Goal: Task Accomplishment & Management: Manage account settings

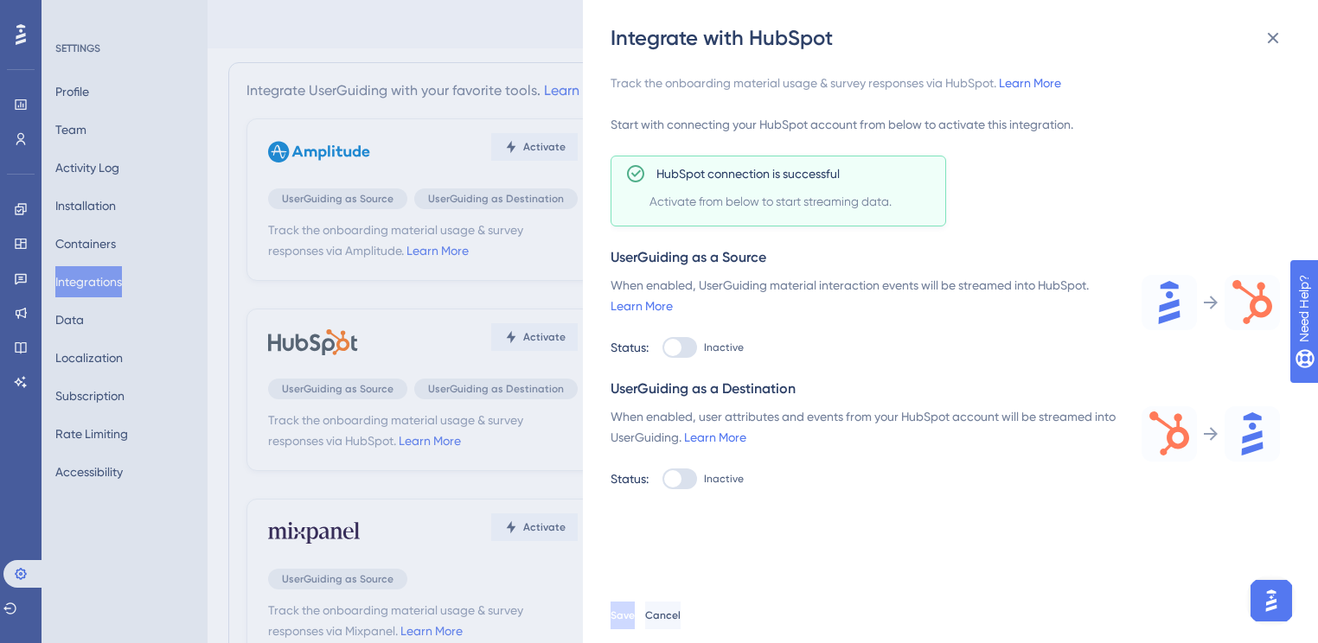
click at [674, 344] on div at bounding box center [672, 347] width 17 height 17
click at [662, 348] on input "Inactive" at bounding box center [661, 348] width 1 height 1
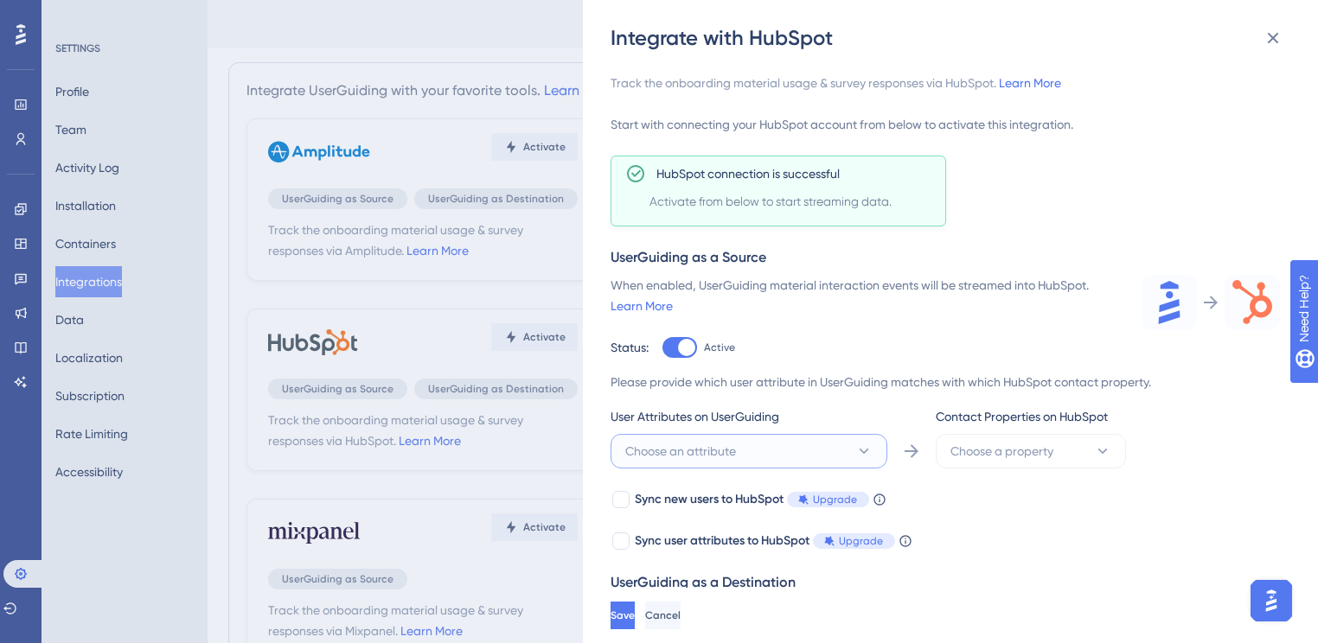
click at [881, 445] on button "Choose an attribute" at bounding box center [748, 451] width 277 height 35
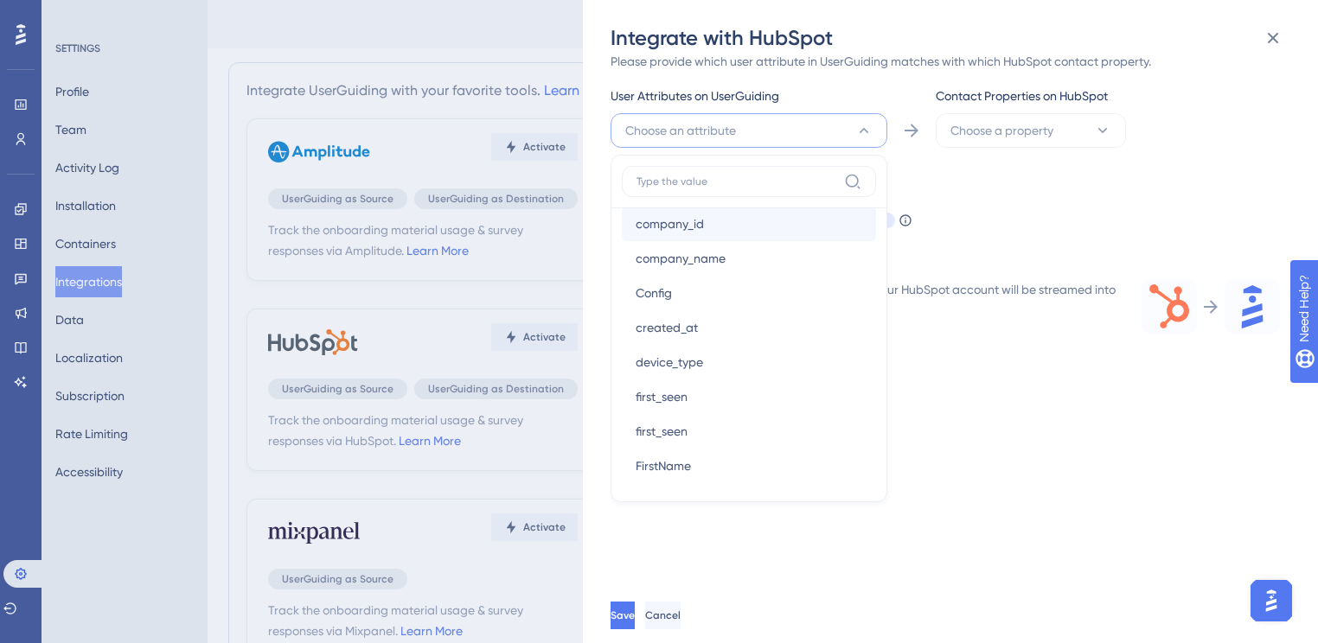
scroll to position [138, 0]
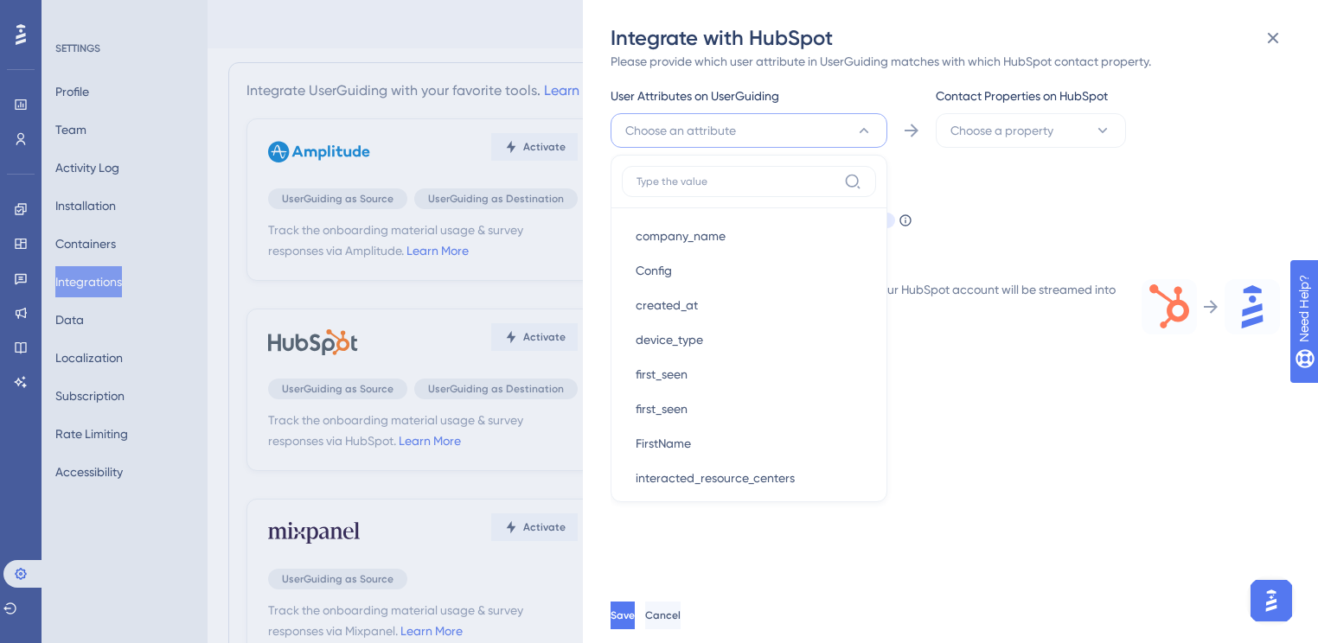
click at [1021, 149] on div "Please provide which user attribute in UserGuiding matches with which HubSpot c…" at bounding box center [944, 141] width 669 height 180
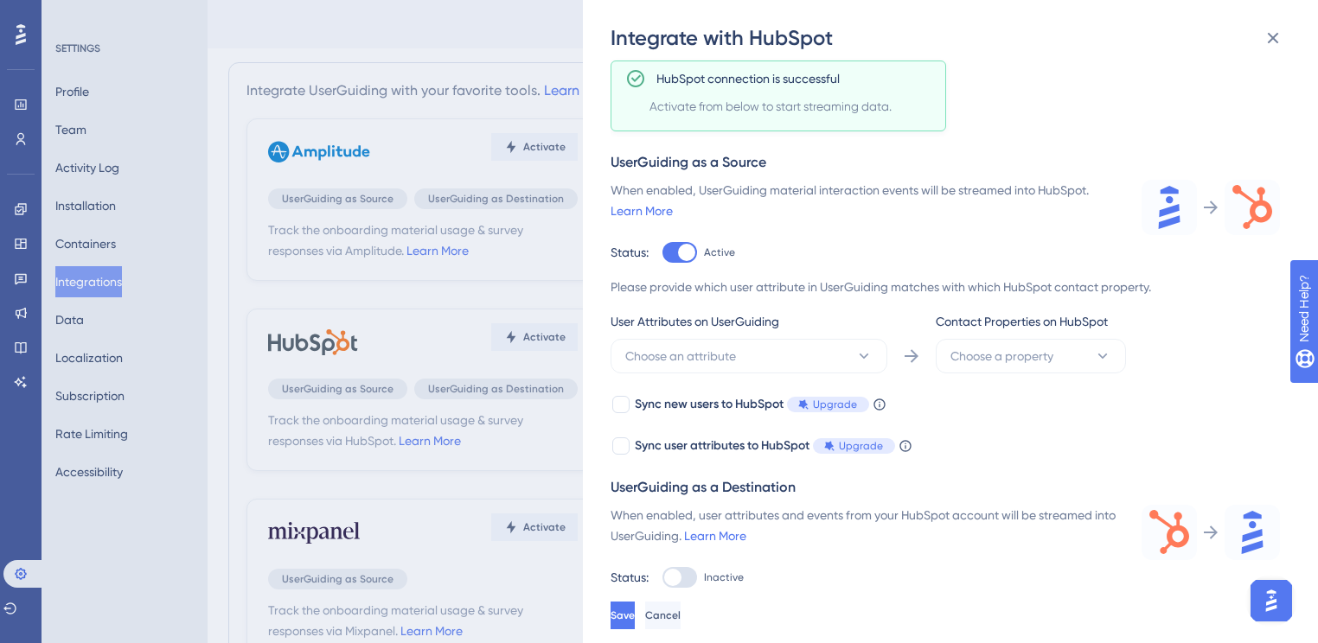
scroll to position [84, 0]
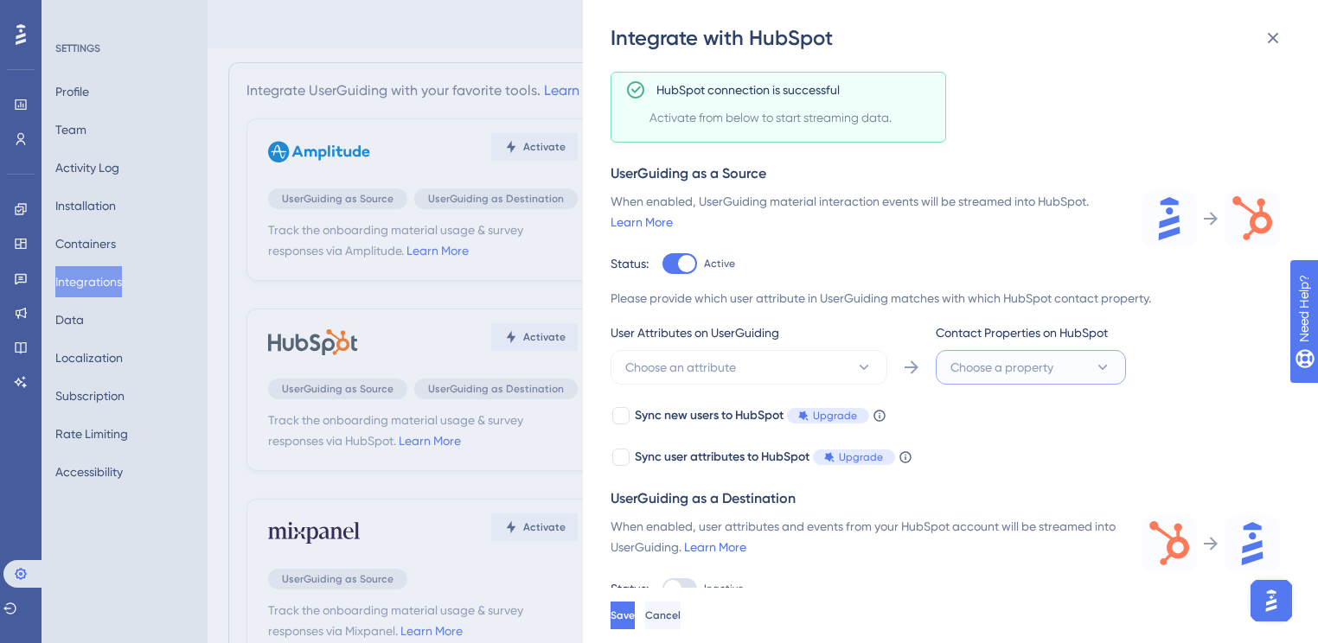
click at [1020, 361] on span "Choose a property" at bounding box center [1001, 367] width 103 height 21
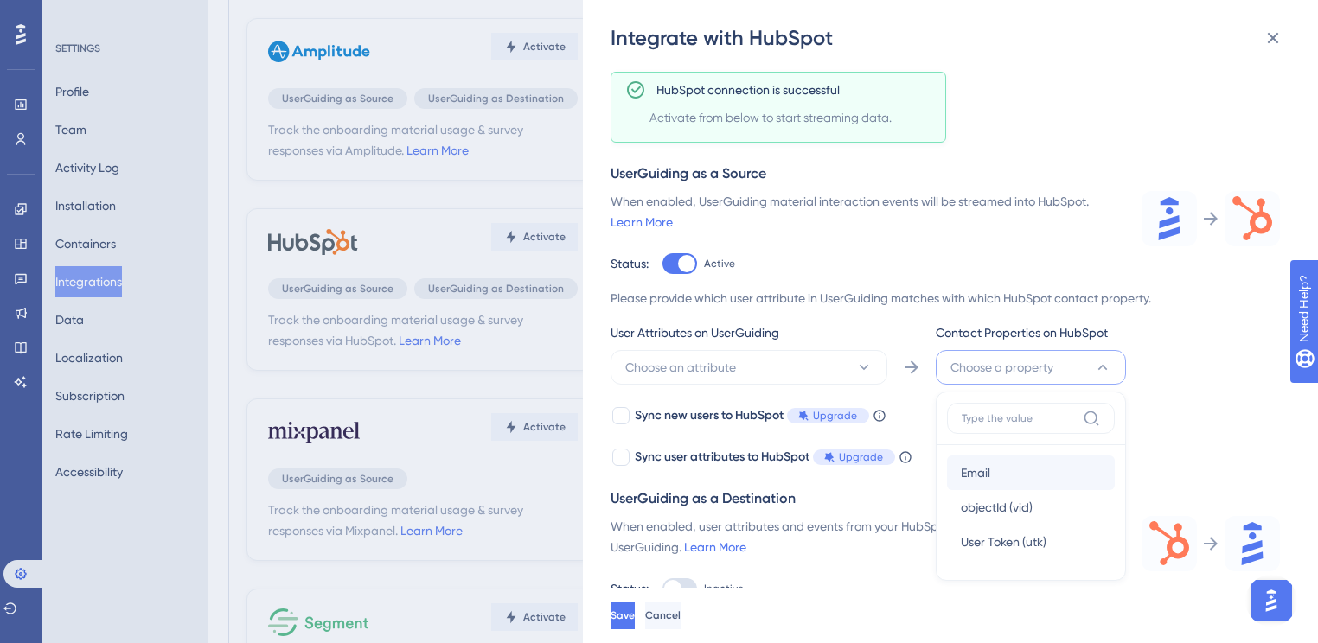
scroll to position [0, 0]
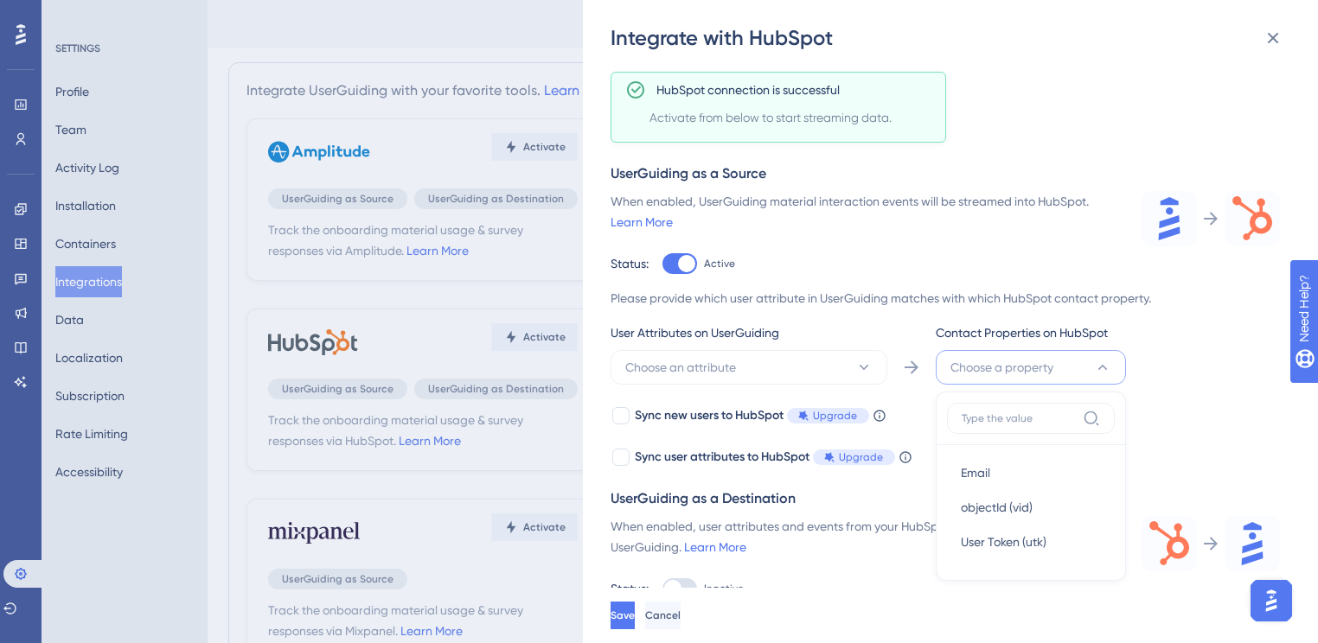
click at [686, 385] on div "Please provide which user attribute in UserGuiding matches with which HubSpot c…" at bounding box center [944, 378] width 669 height 180
click at [684, 369] on span "Choose an attribute" at bounding box center [680, 367] width 111 height 21
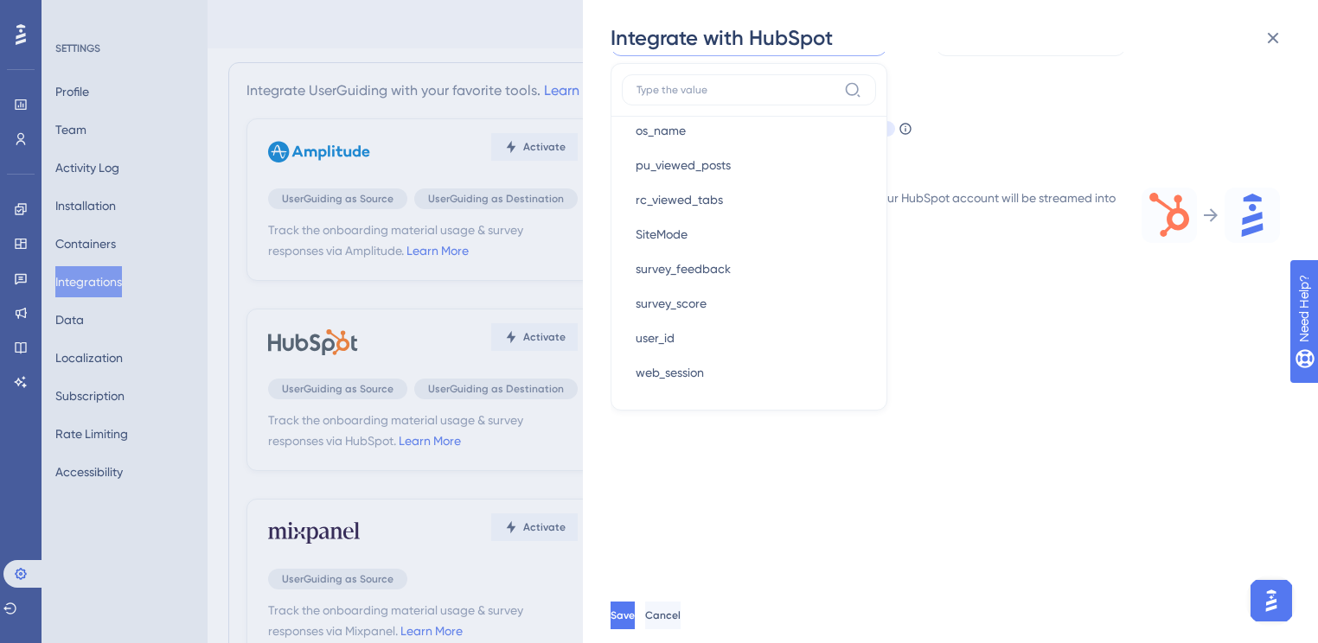
scroll to position [390, 0]
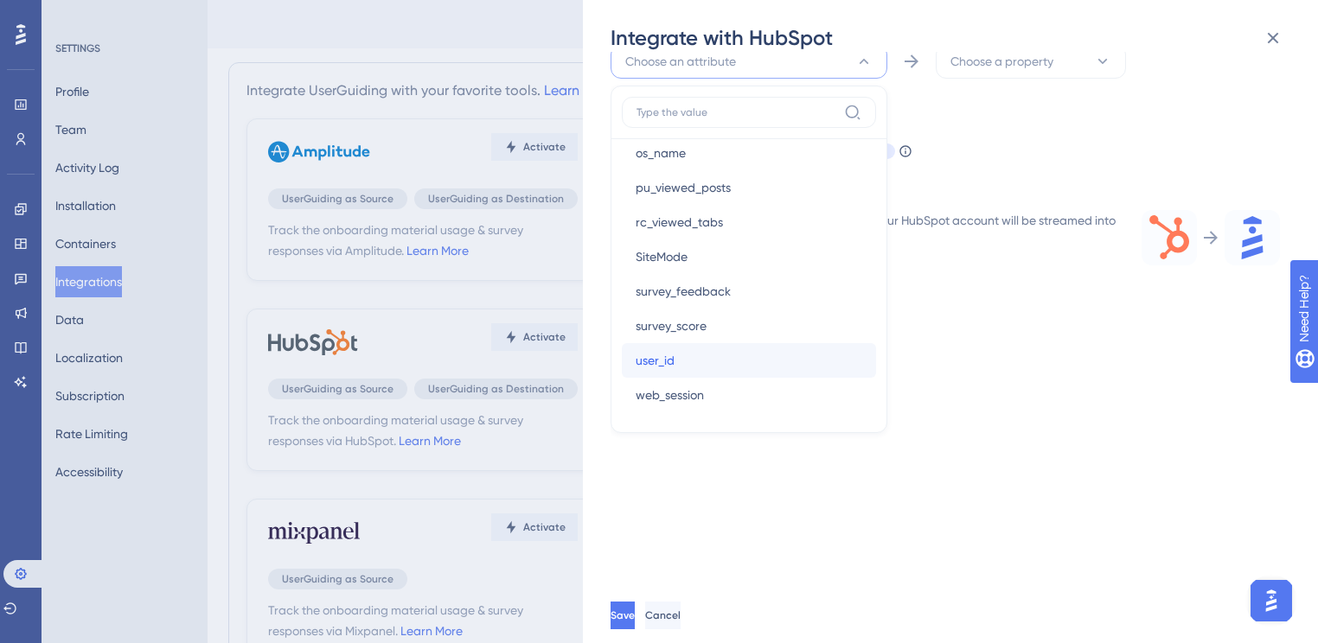
click at [662, 359] on span "user_id" at bounding box center [655, 360] width 39 height 21
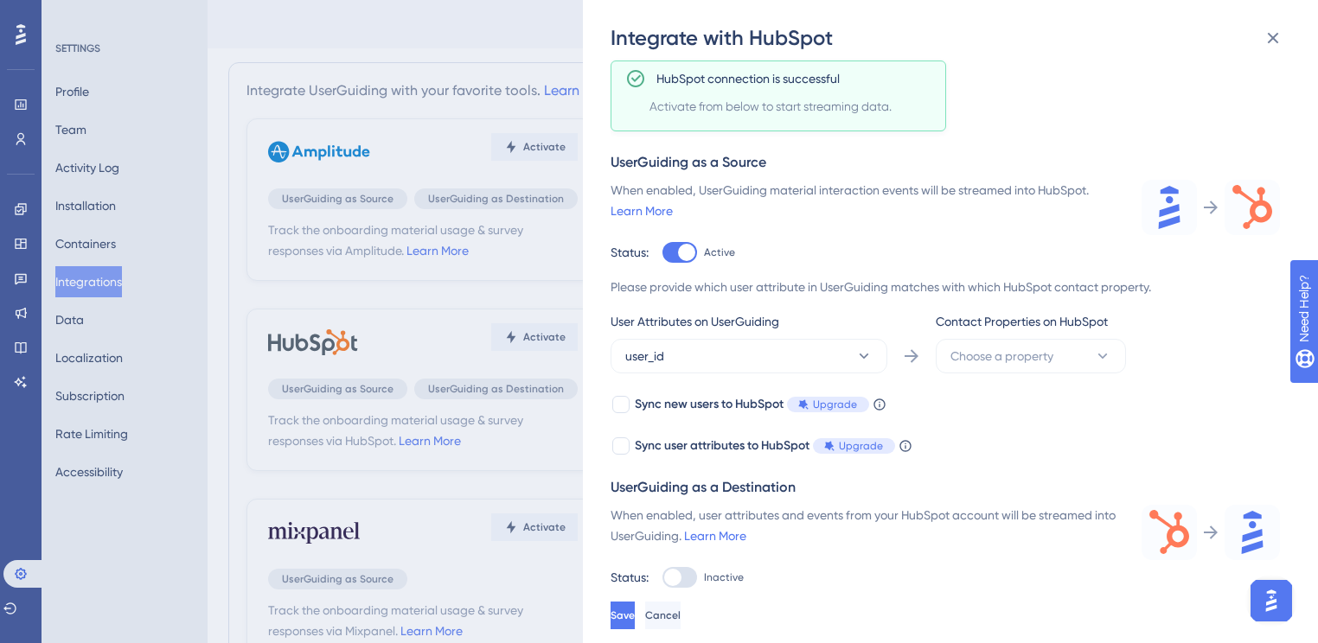
scroll to position [84, 0]
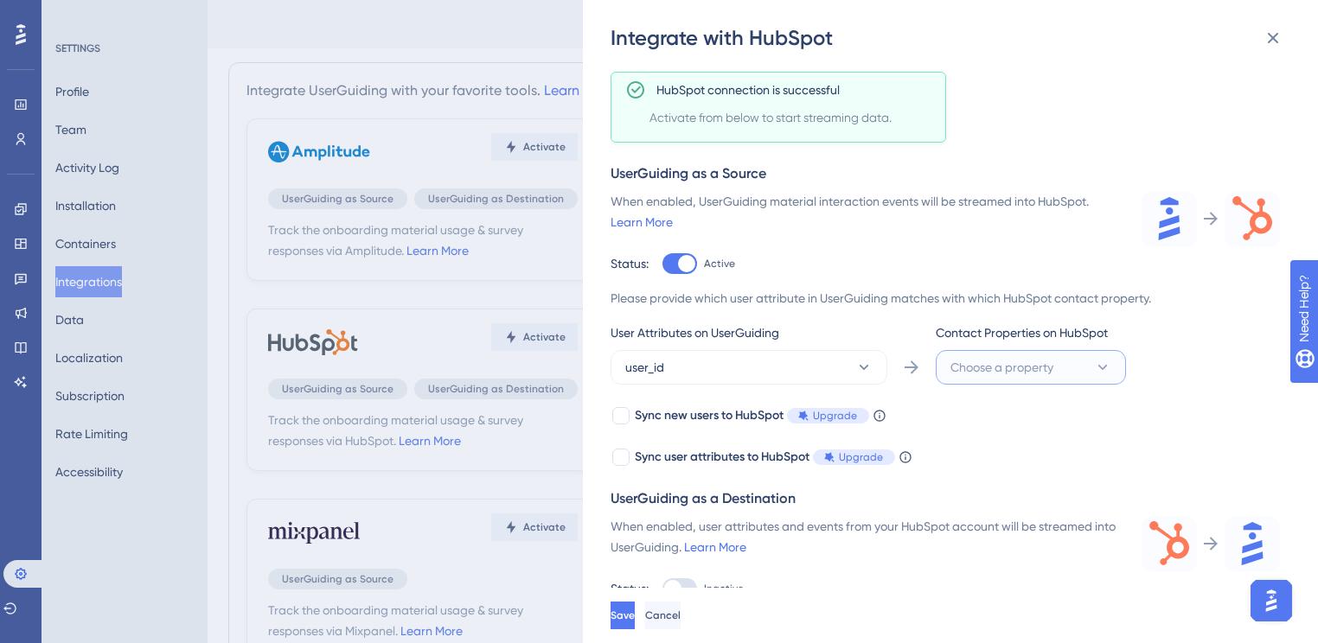
click at [1084, 365] on button "Choose a property" at bounding box center [1031, 367] width 190 height 35
click at [1022, 468] on div "Email Email" at bounding box center [1031, 473] width 140 height 35
click at [1000, 366] on button "Email" at bounding box center [1031, 367] width 190 height 35
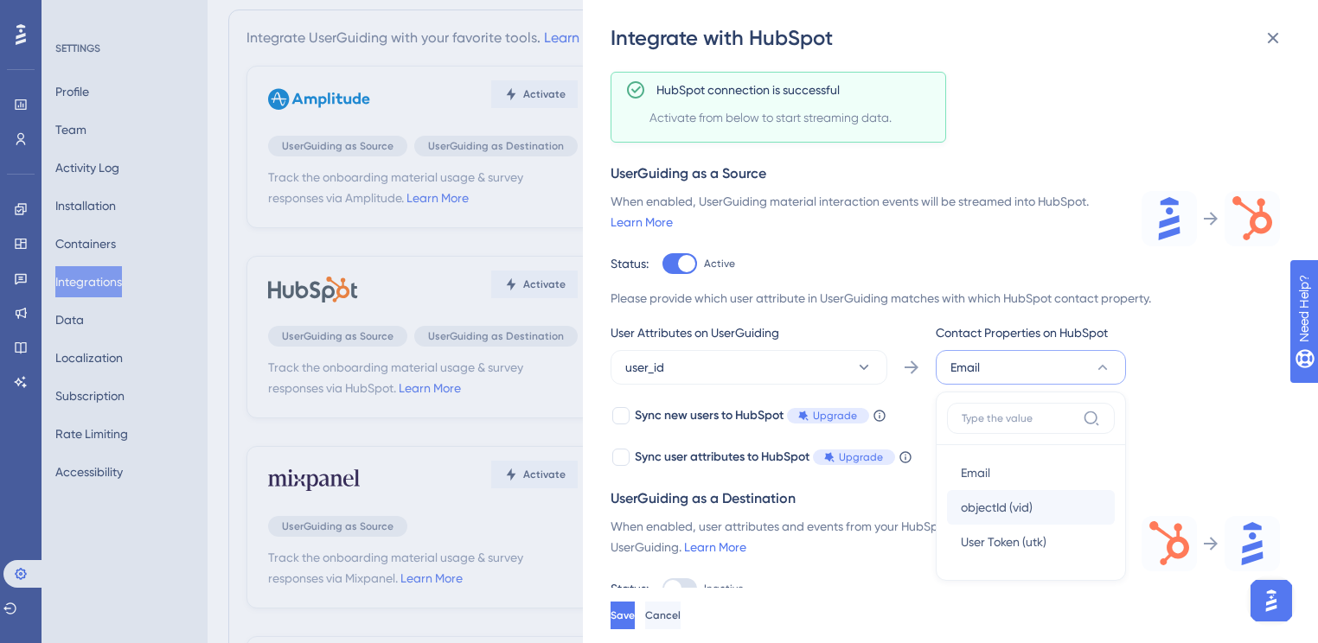
scroll to position [0, 0]
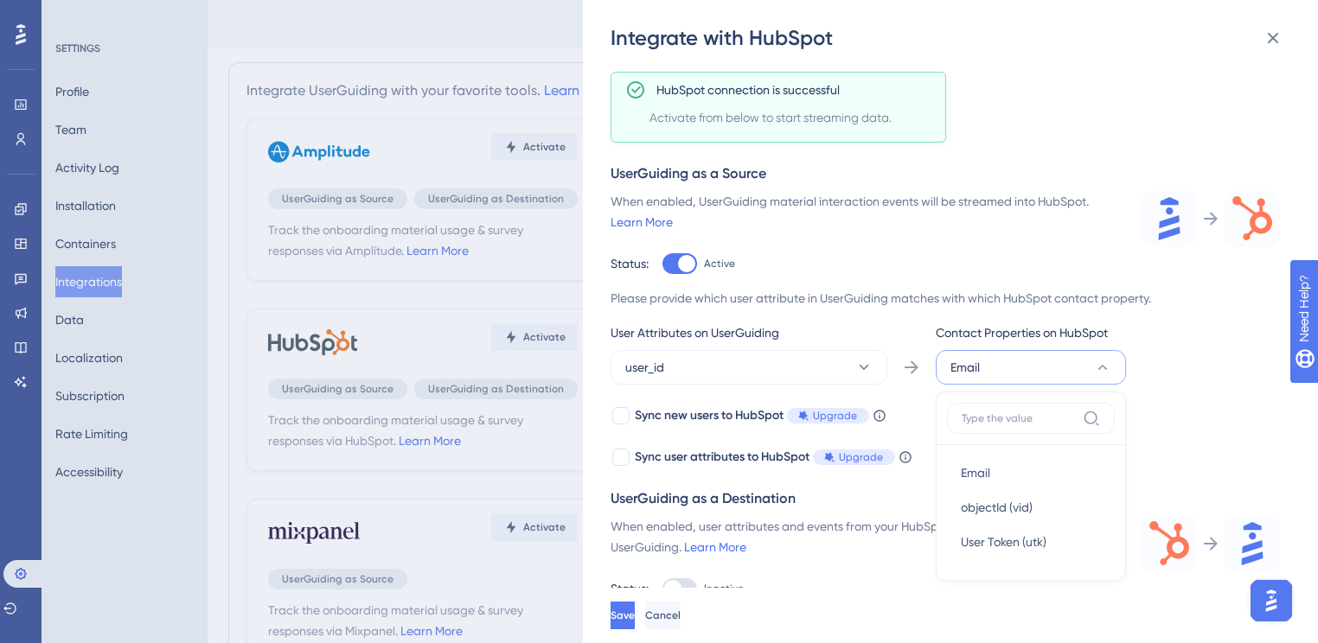
click at [827, 546] on div "When enabled, user attributes and events from your HubSpot account will be stre…" at bounding box center [865, 537] width 510 height 42
click at [674, 264] on div at bounding box center [679, 263] width 35 height 21
click at [662, 348] on input "Active" at bounding box center [661, 348] width 1 height 1
checkbox input "false"
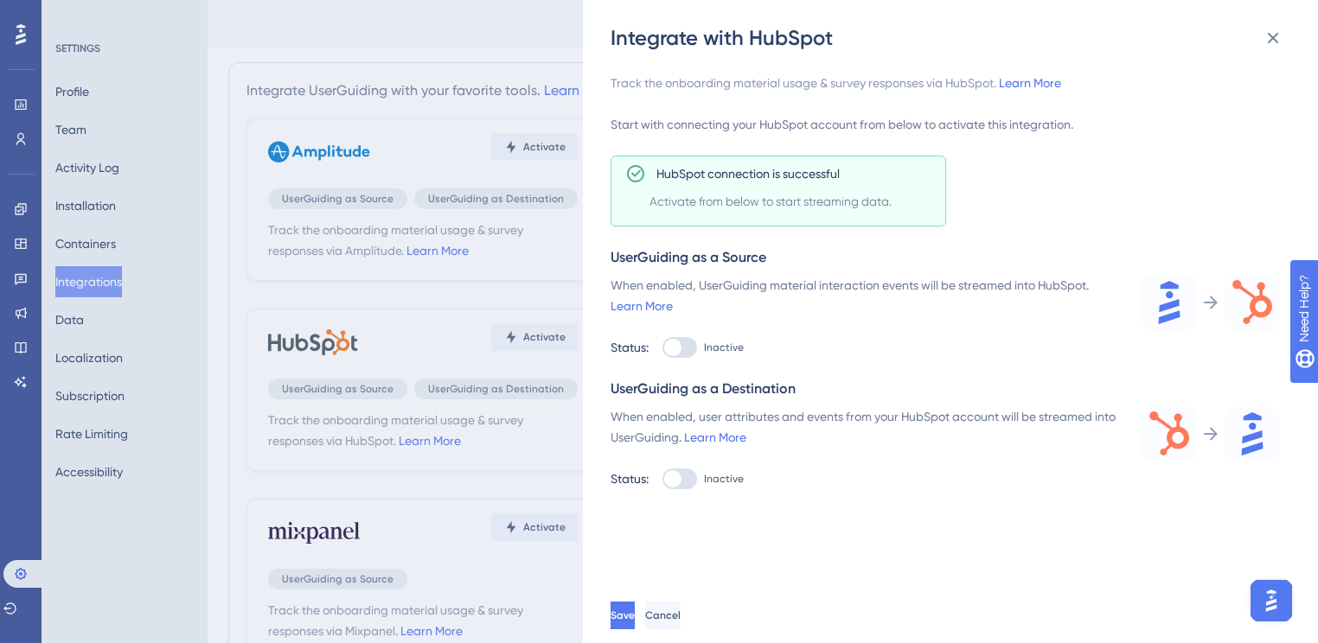
click at [693, 358] on div at bounding box center [679, 347] width 35 height 21
click at [662, 348] on input "Inactive" at bounding box center [661, 348] width 1 height 1
checkbox input "true"
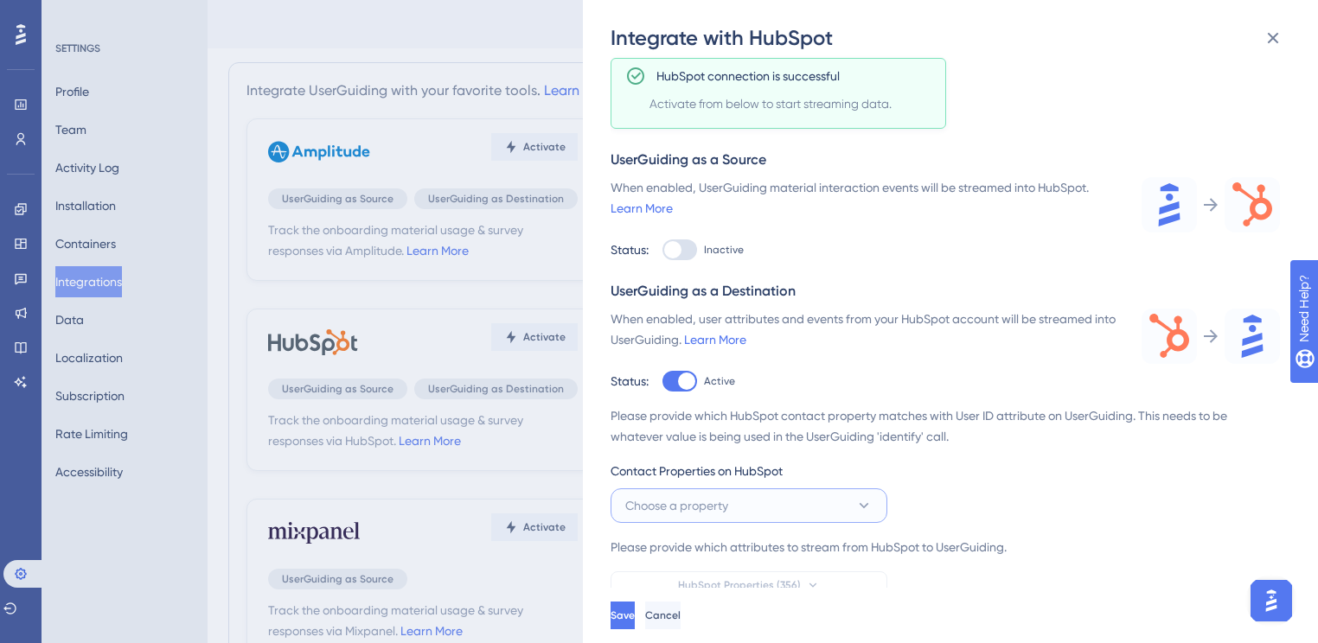
click at [784, 509] on button "Choose a property" at bounding box center [748, 506] width 277 height 35
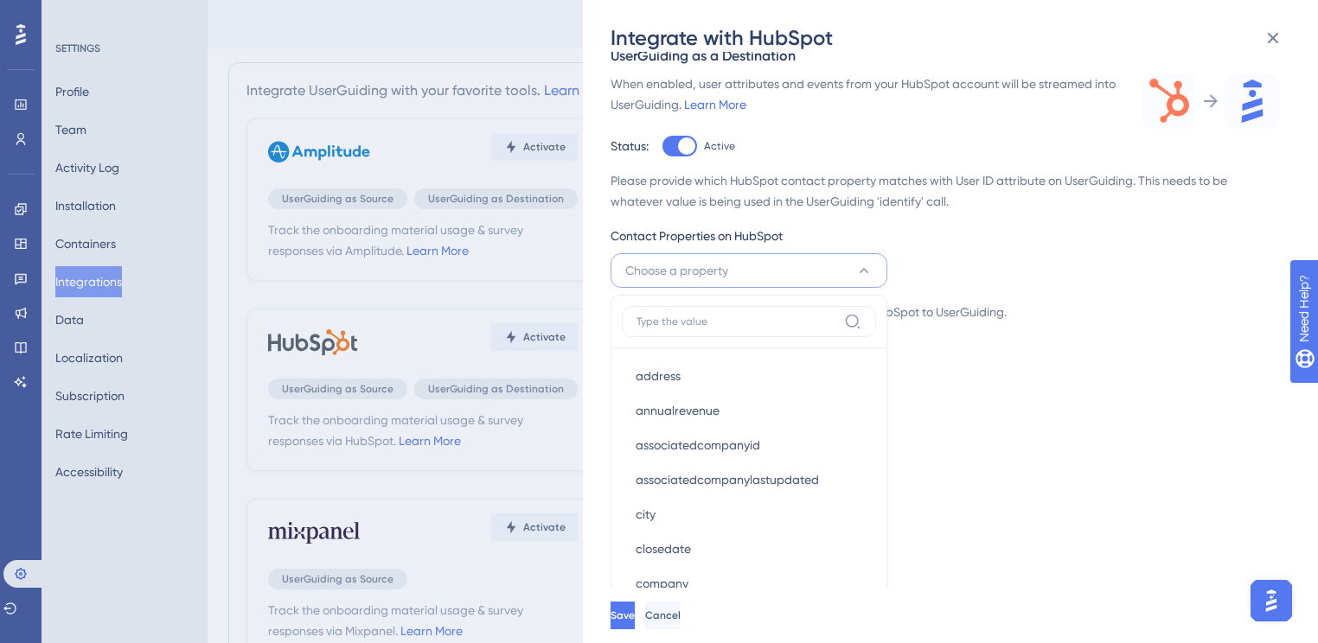
click at [1045, 375] on div "Track the onboarding material usage & survey responses via HubSpot. Learn More …" at bounding box center [958, 320] width 697 height 536
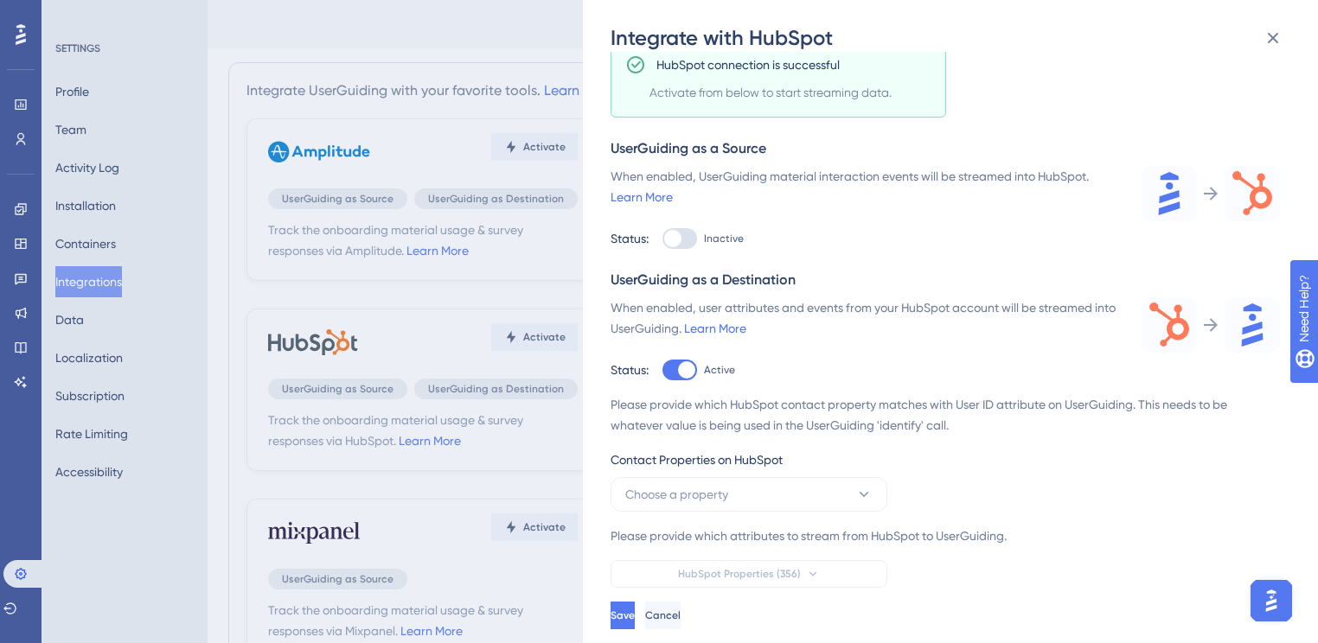
scroll to position [98, 0]
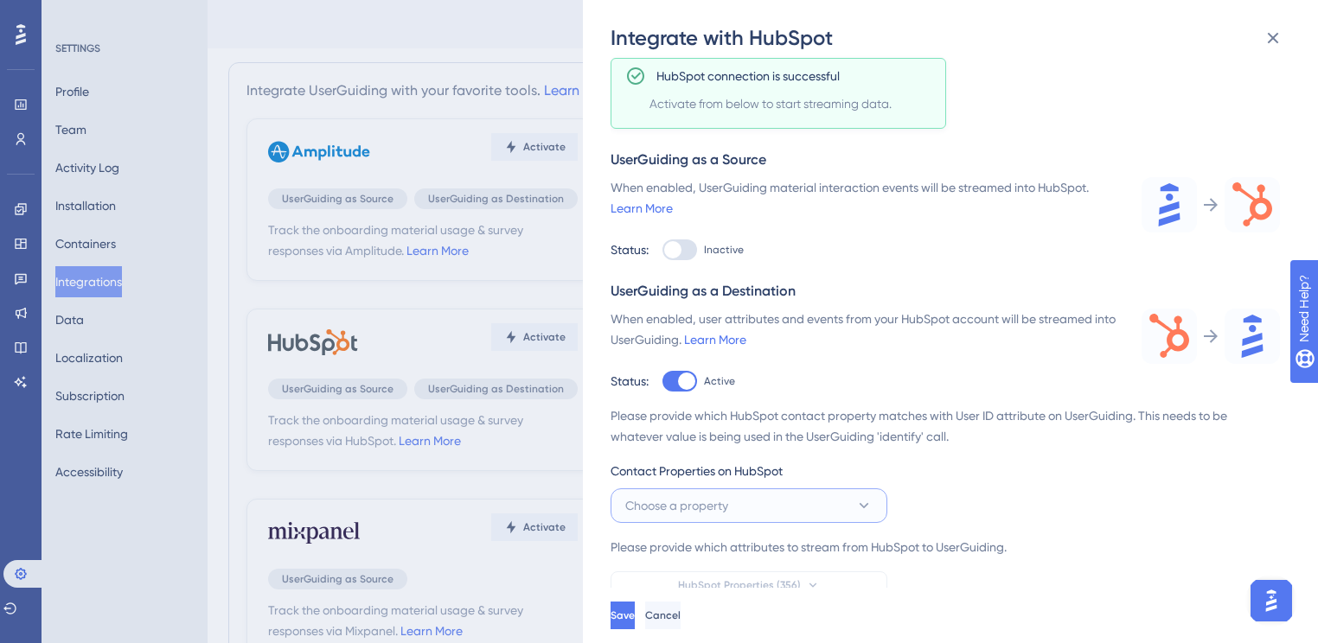
click at [688, 495] on span "Choose a property" at bounding box center [676, 505] width 103 height 21
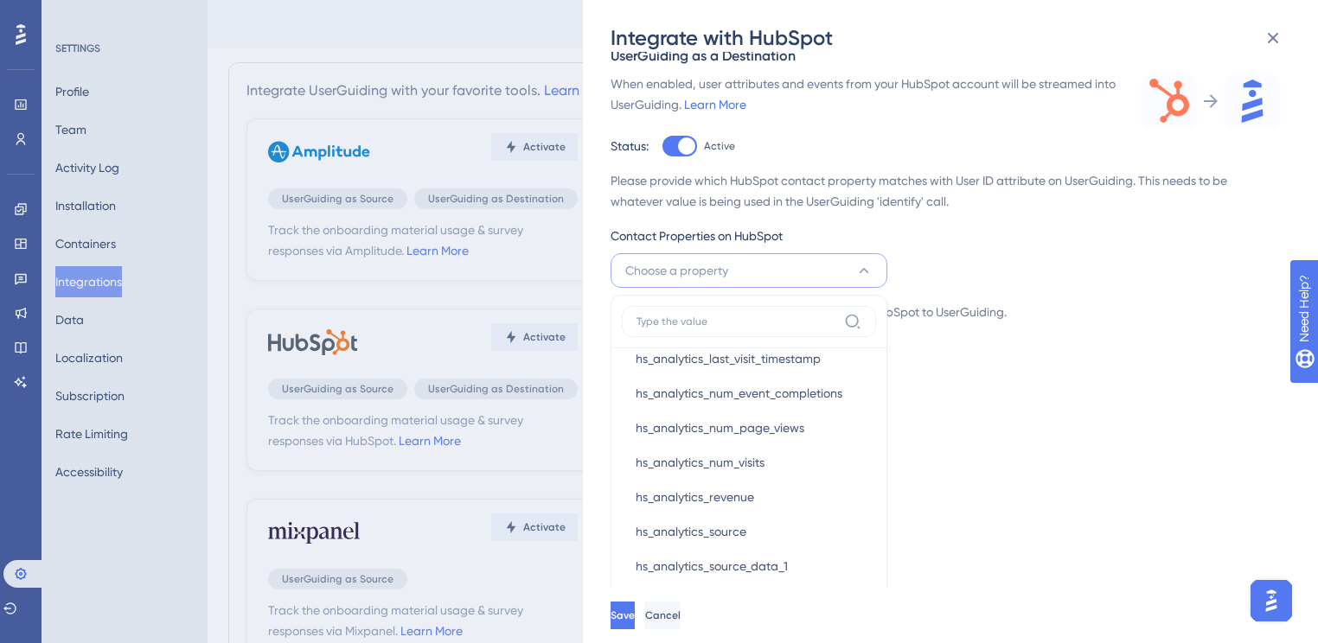
scroll to position [1660, 0]
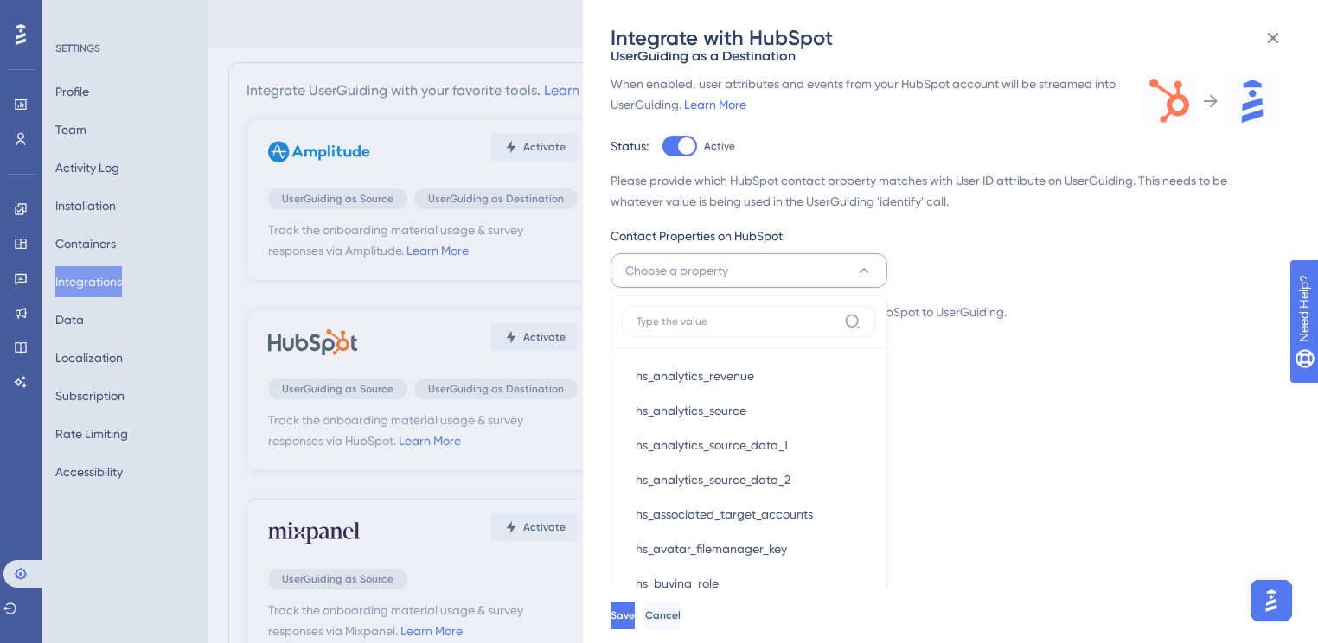
click at [702, 328] on label at bounding box center [749, 321] width 254 height 31
click at [702, 328] on input at bounding box center [736, 322] width 201 height 14
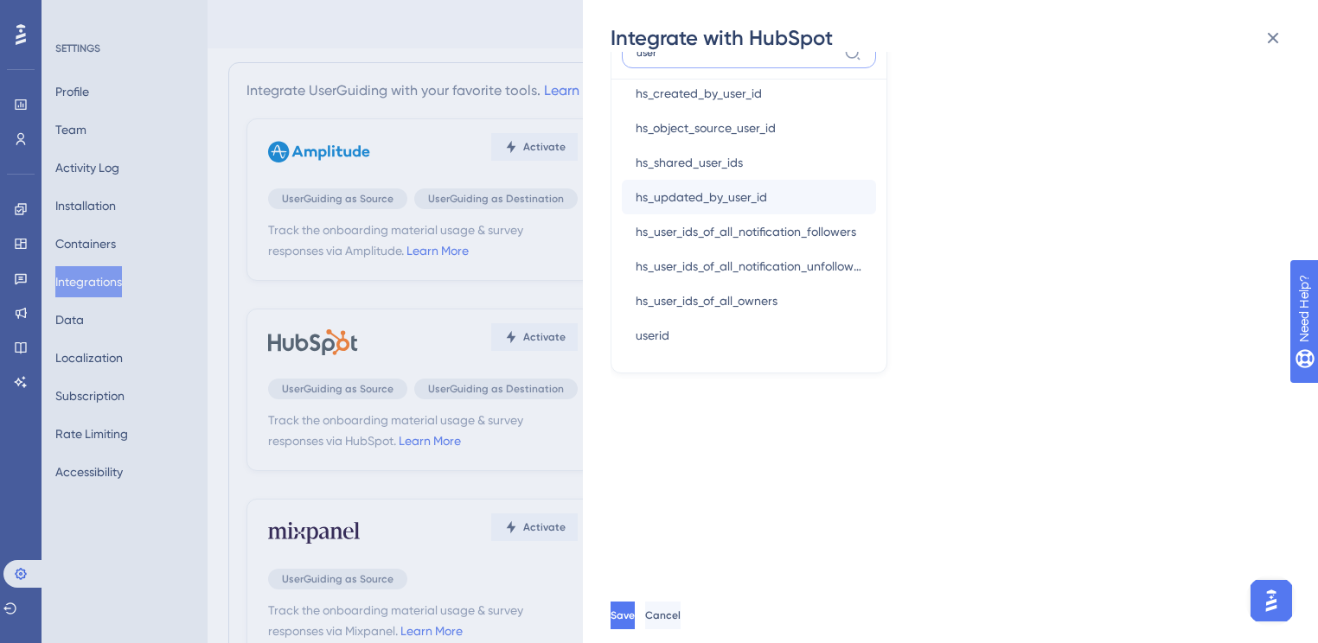
scroll to position [610, 0]
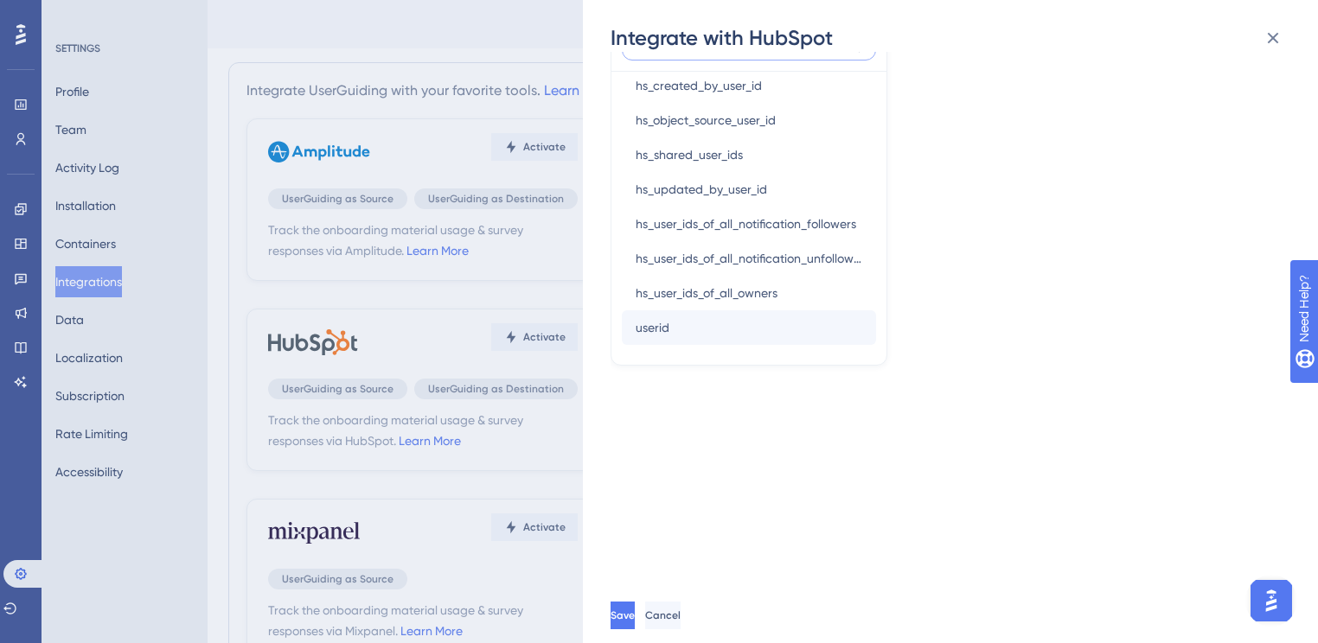
type input "user"
click at [674, 336] on div "userid userid" at bounding box center [749, 327] width 227 height 35
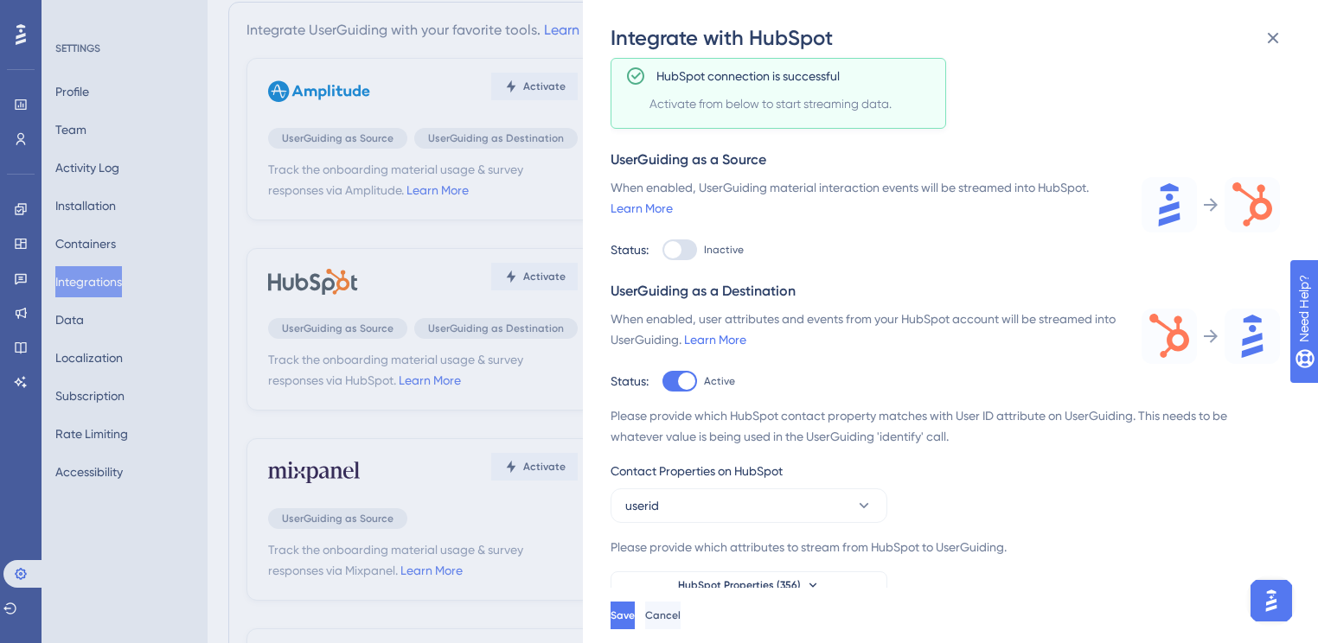
scroll to position [138, 0]
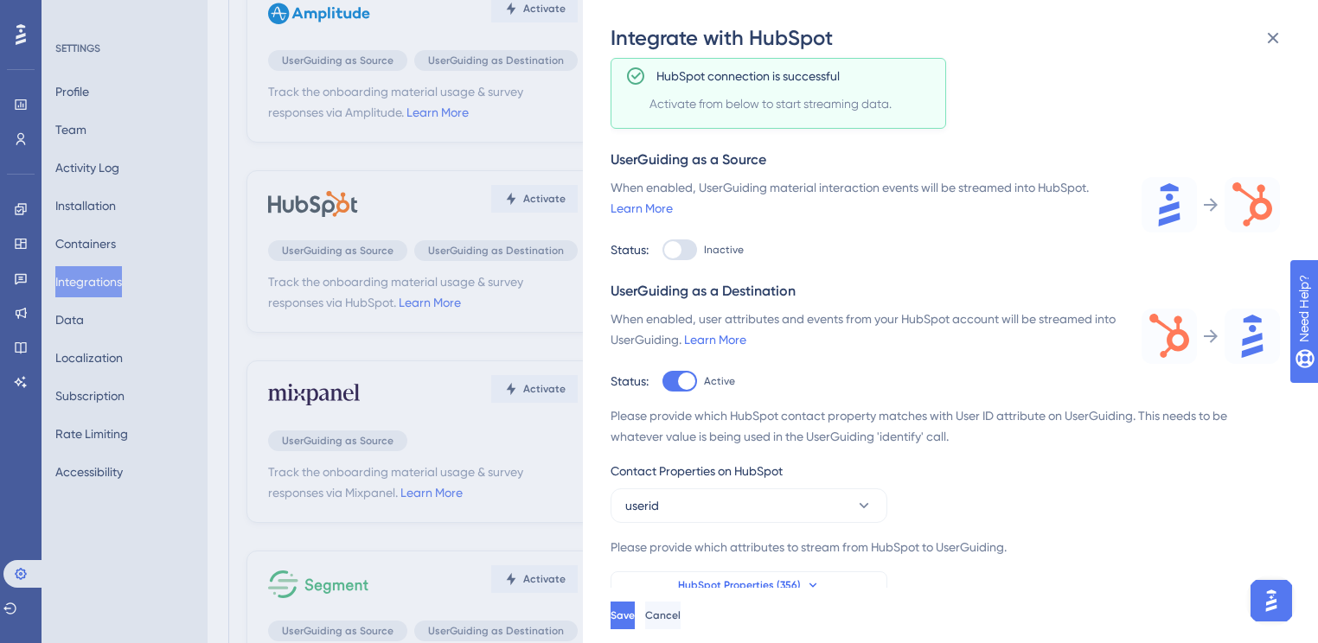
click at [770, 578] on span "HubSpot Properties (356)" at bounding box center [739, 585] width 123 height 14
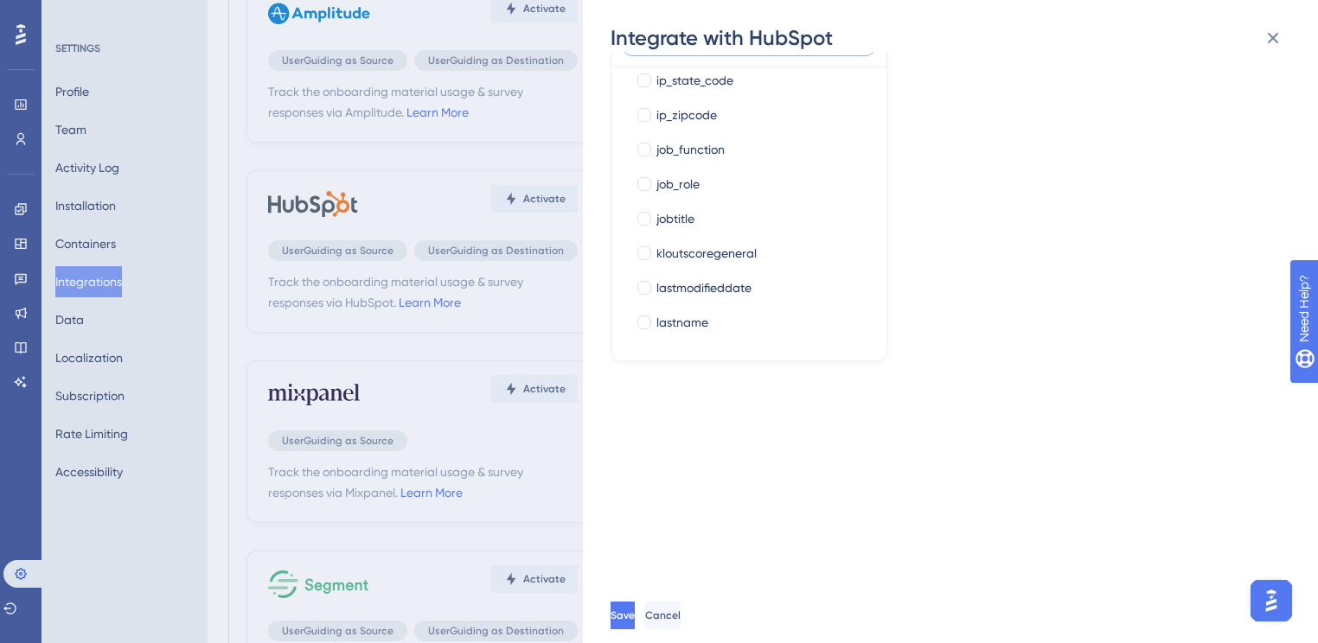
scroll to position [10667, 0]
click at [706, 212] on div "jobtitle" at bounding box center [759, 219] width 206 height 21
checkbox input "true"
click at [988, 276] on div "Track the onboarding material usage & survey responses via HubSpot. Learn More …" at bounding box center [958, 320] width 697 height 536
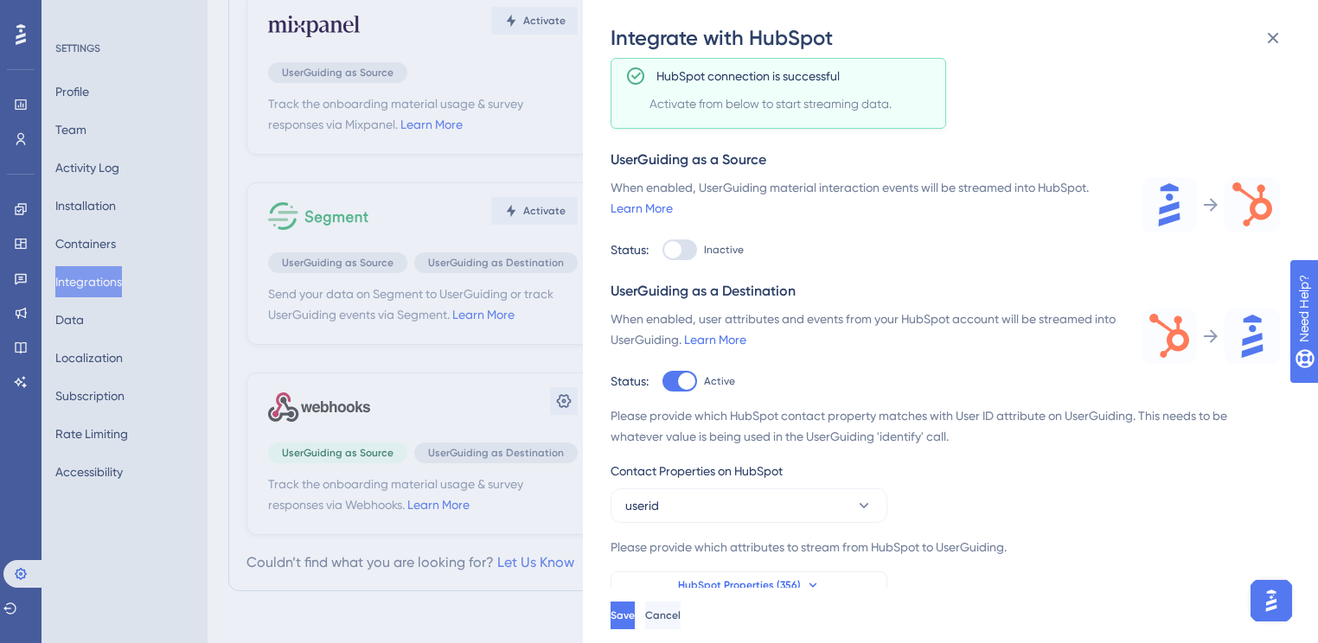
scroll to position [509, 0]
click at [825, 591] on button "HubSpot Properties (356)" at bounding box center [748, 586] width 277 height 28
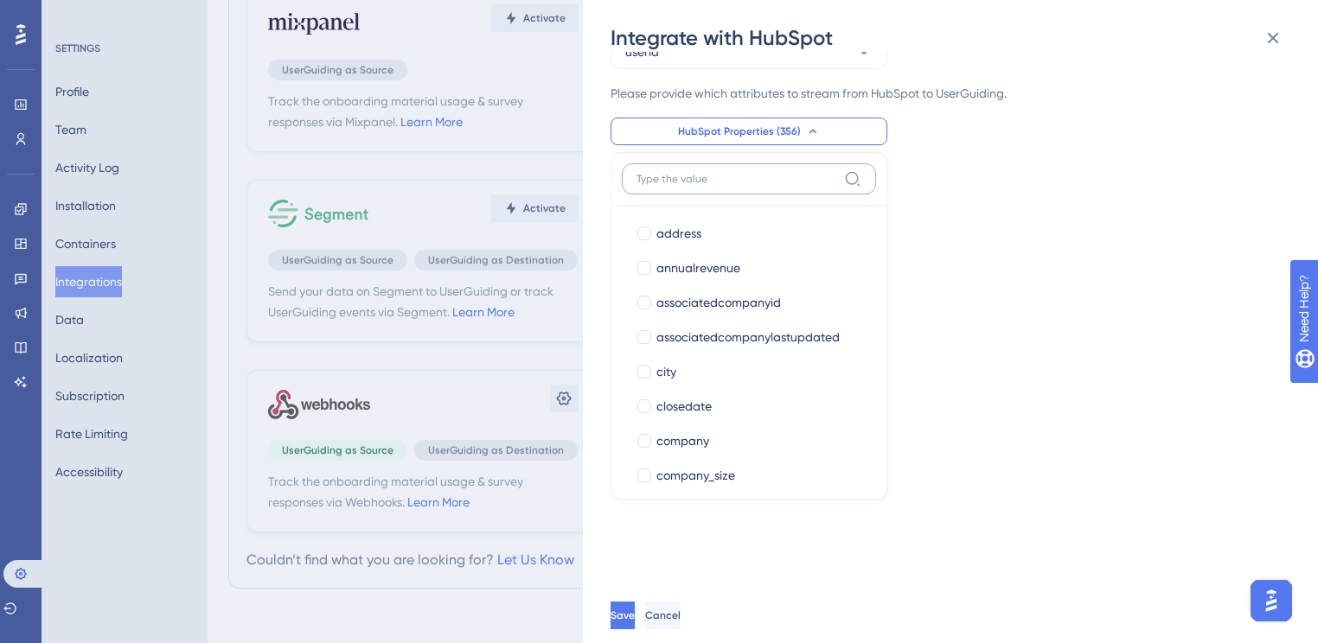
click at [733, 182] on input at bounding box center [736, 179] width 201 height 14
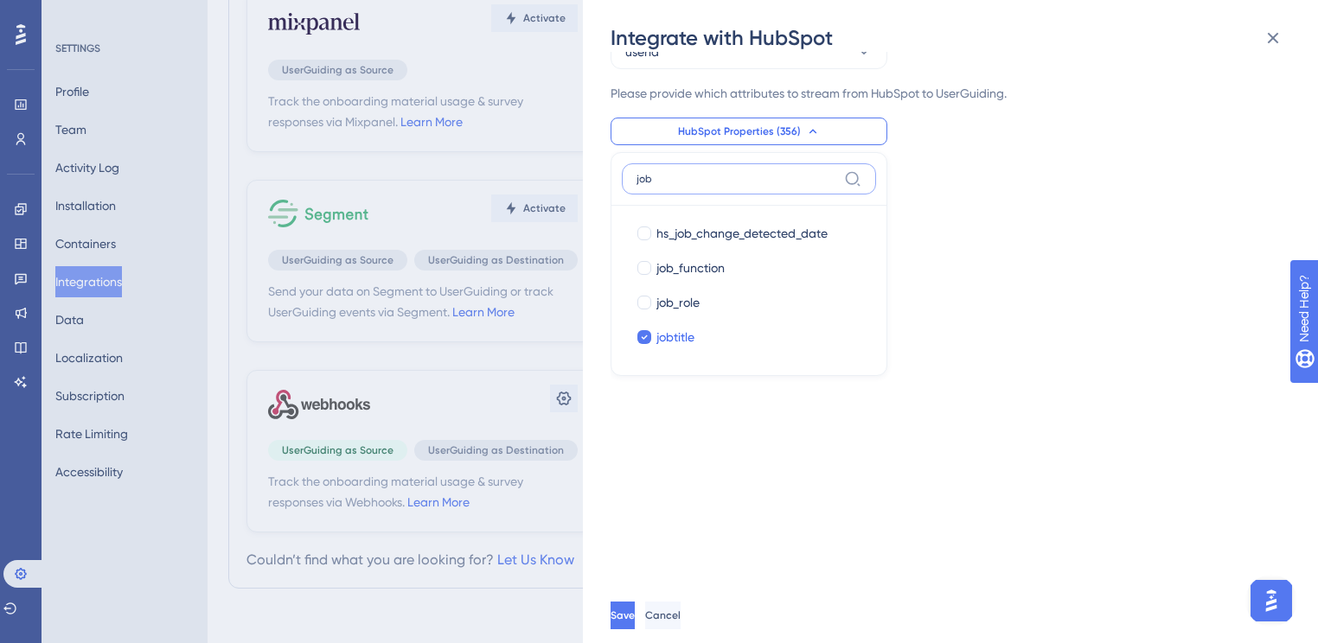
type input "job"
click at [1143, 388] on div "Track the onboarding material usage & survey responses via HubSpot. Learn More …" at bounding box center [958, 320] width 697 height 536
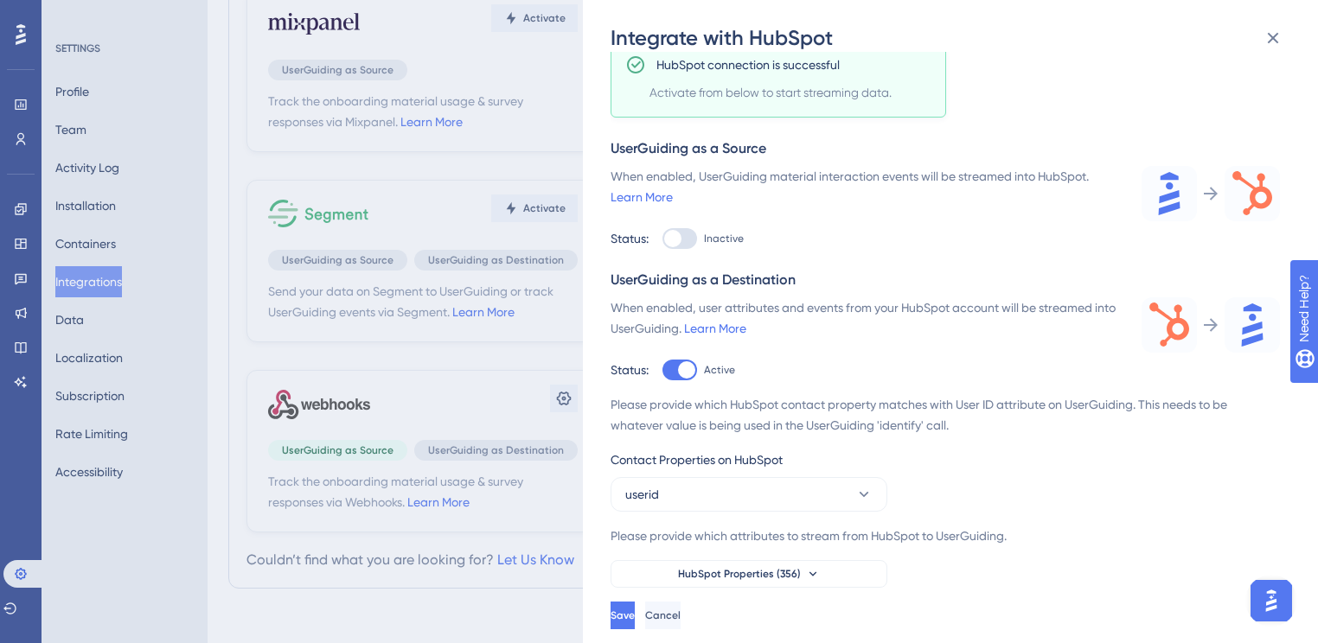
scroll to position [98, 0]
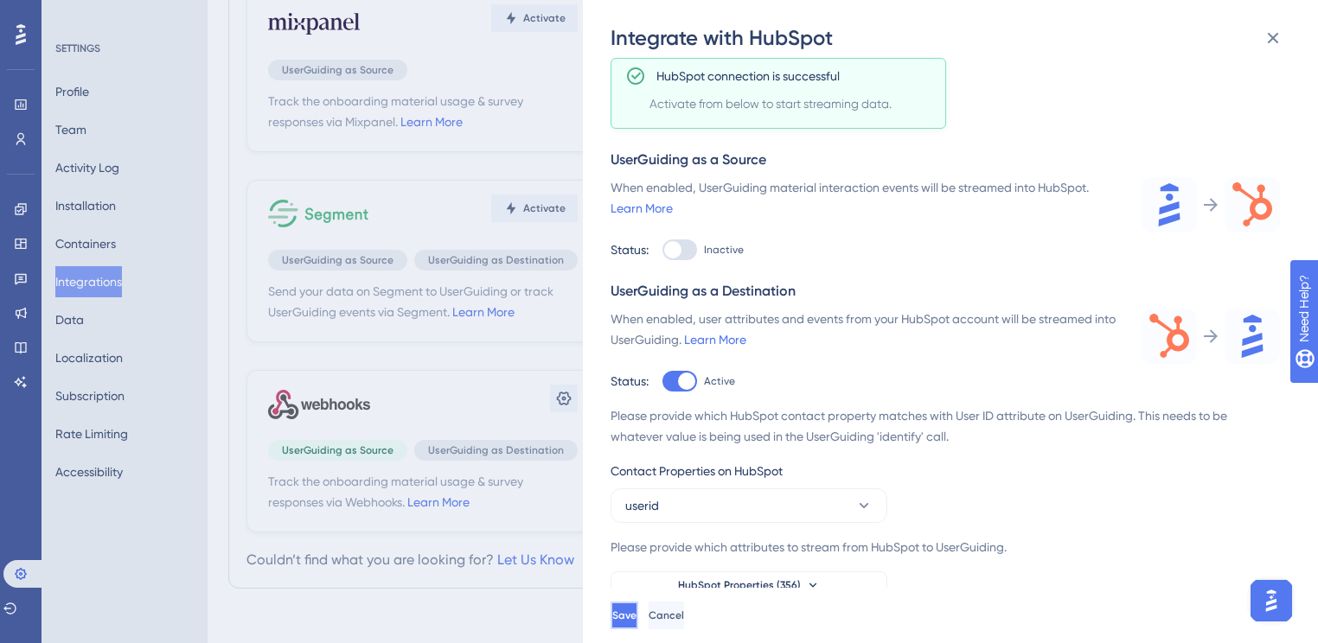
click at [636, 630] on button "Save" at bounding box center [624, 616] width 28 height 28
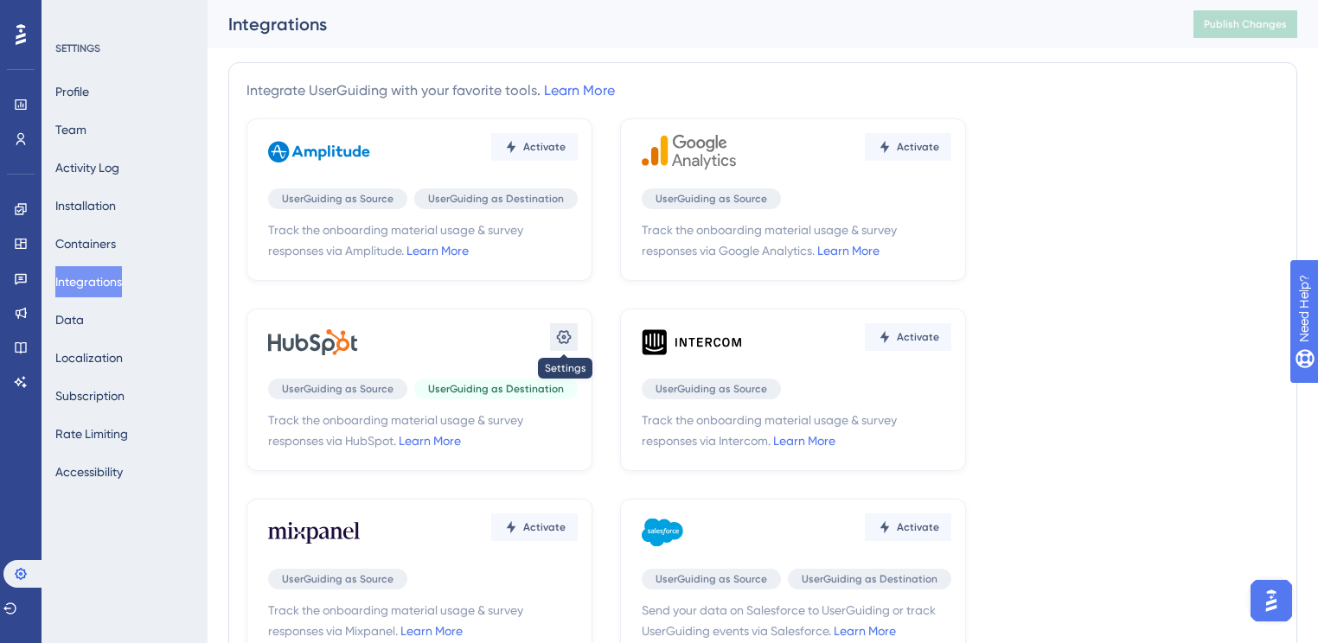
click at [559, 342] on icon at bounding box center [563, 337] width 17 height 17
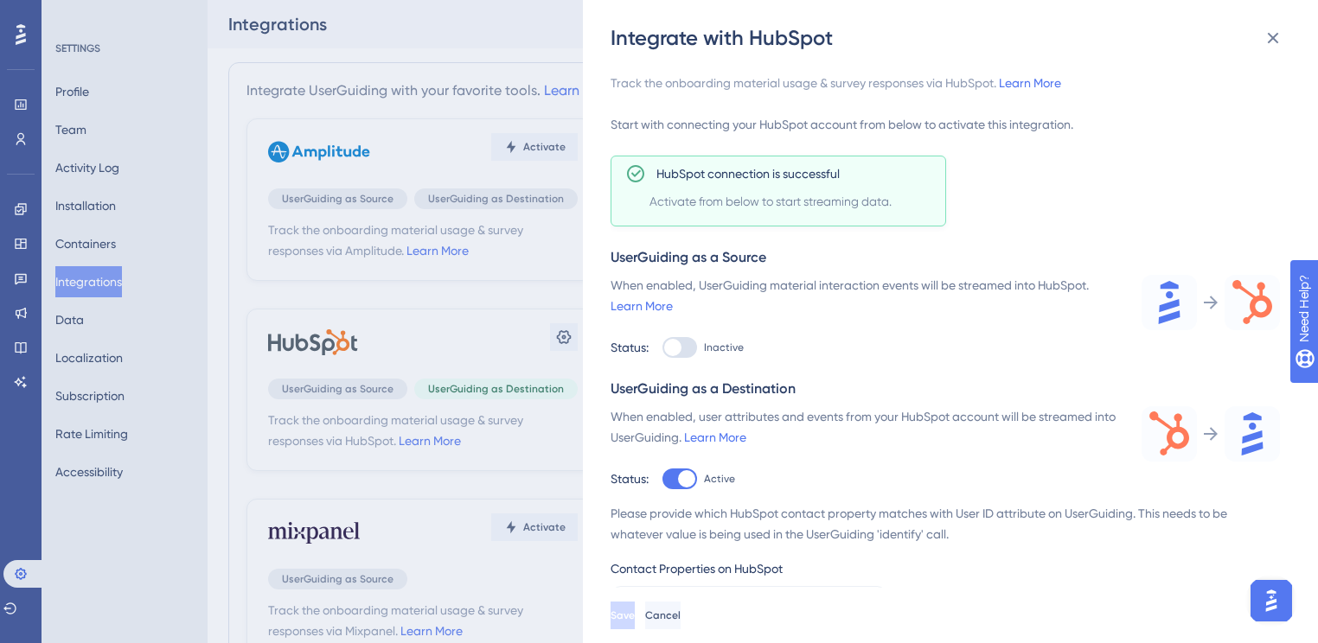
scroll to position [69, 0]
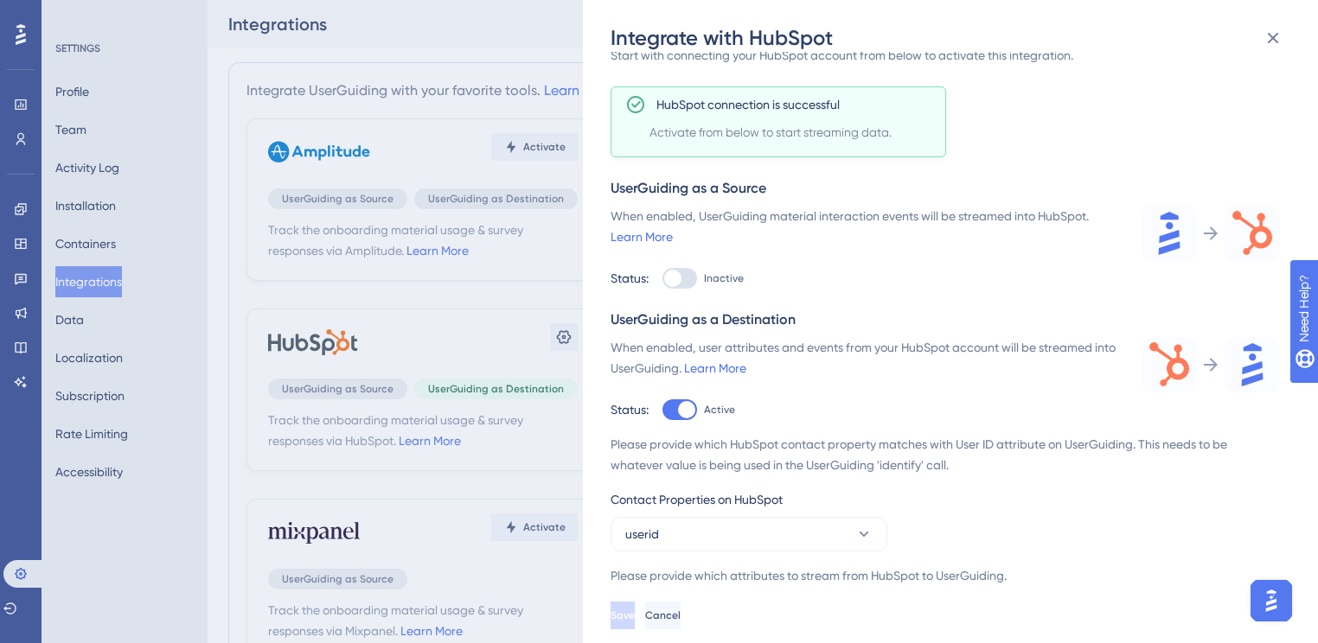
click at [23, 127] on div "Integrate with HubSpot Track the onboarding material usage & survey responses v…" at bounding box center [659, 321] width 1318 height 643
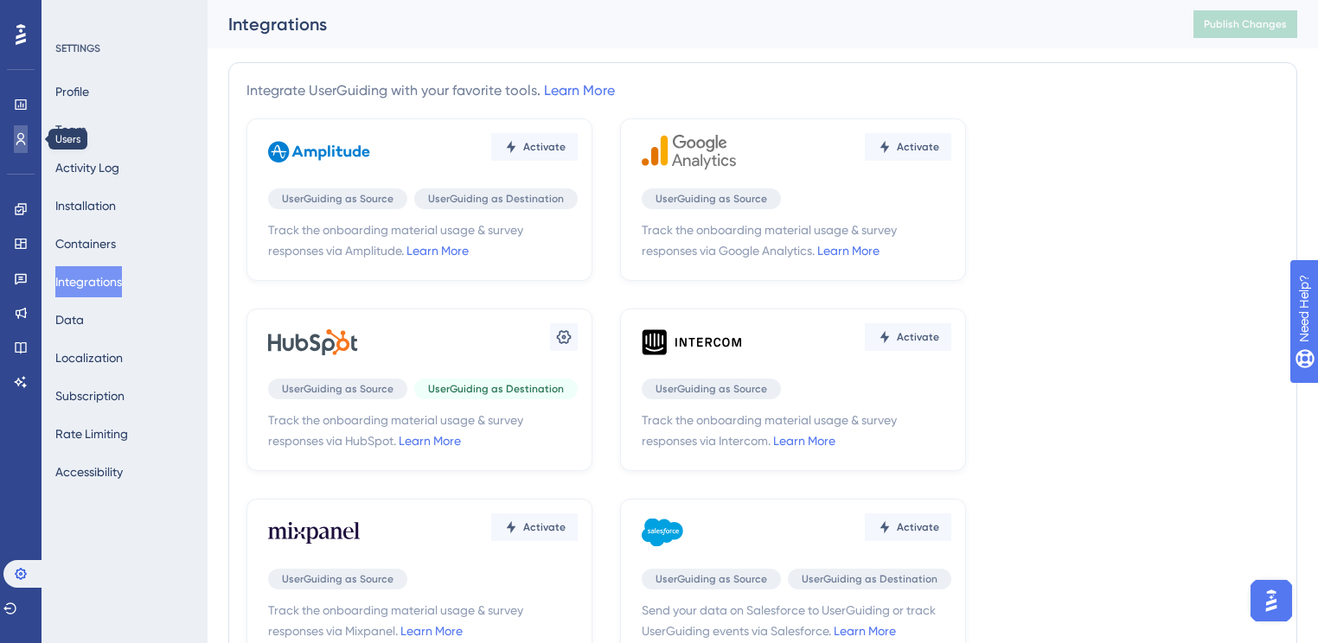
click at [22, 133] on icon at bounding box center [21, 139] width 14 height 14
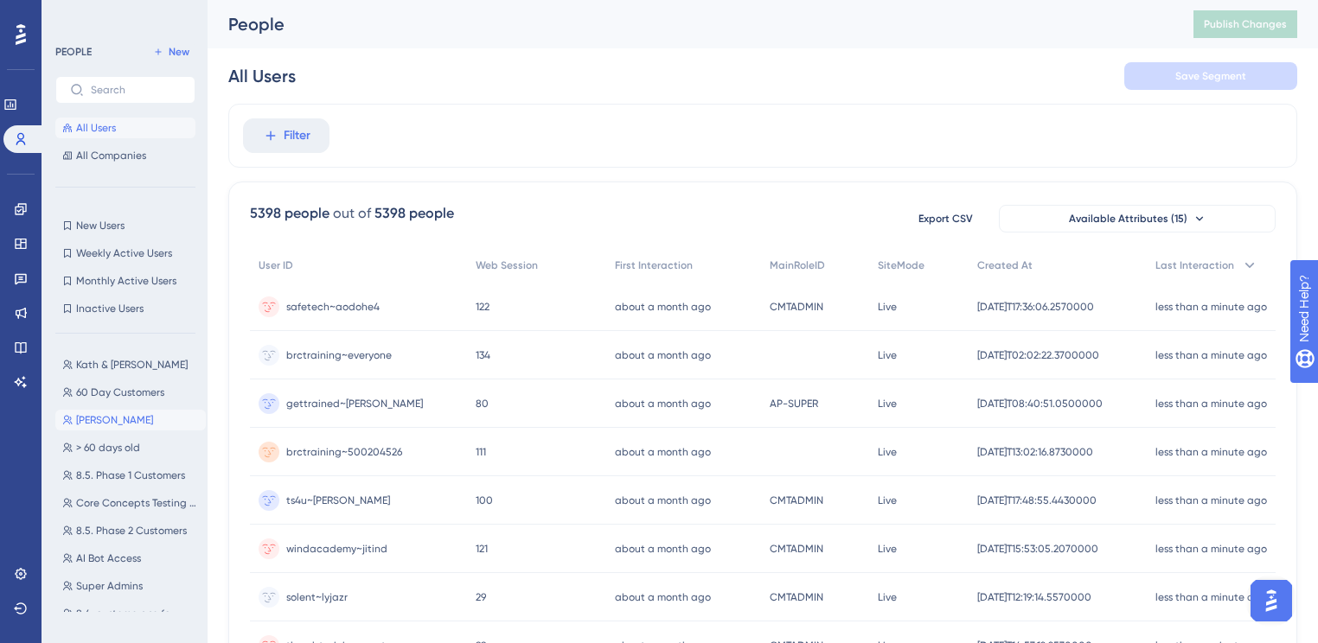
click at [94, 420] on span "[PERSON_NAME]" at bounding box center [114, 420] width 77 height 14
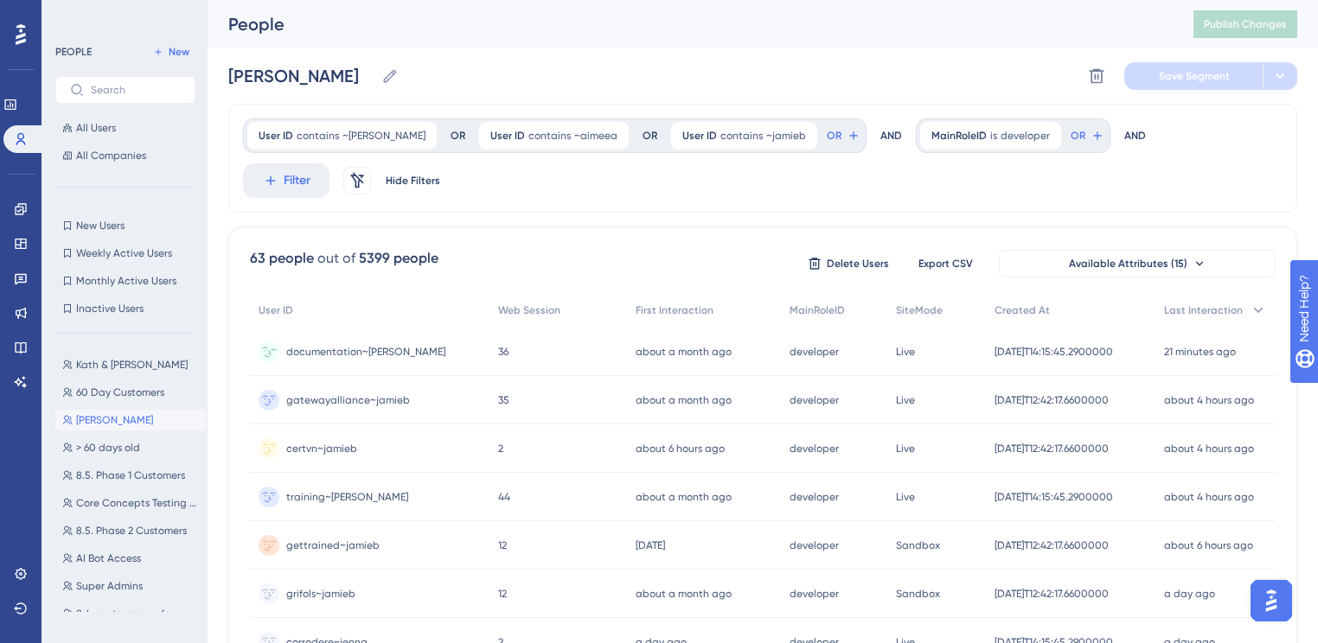
click at [374, 358] on div "documentation~jenna documentation~[PERSON_NAME]" at bounding box center [365, 352] width 159 height 48
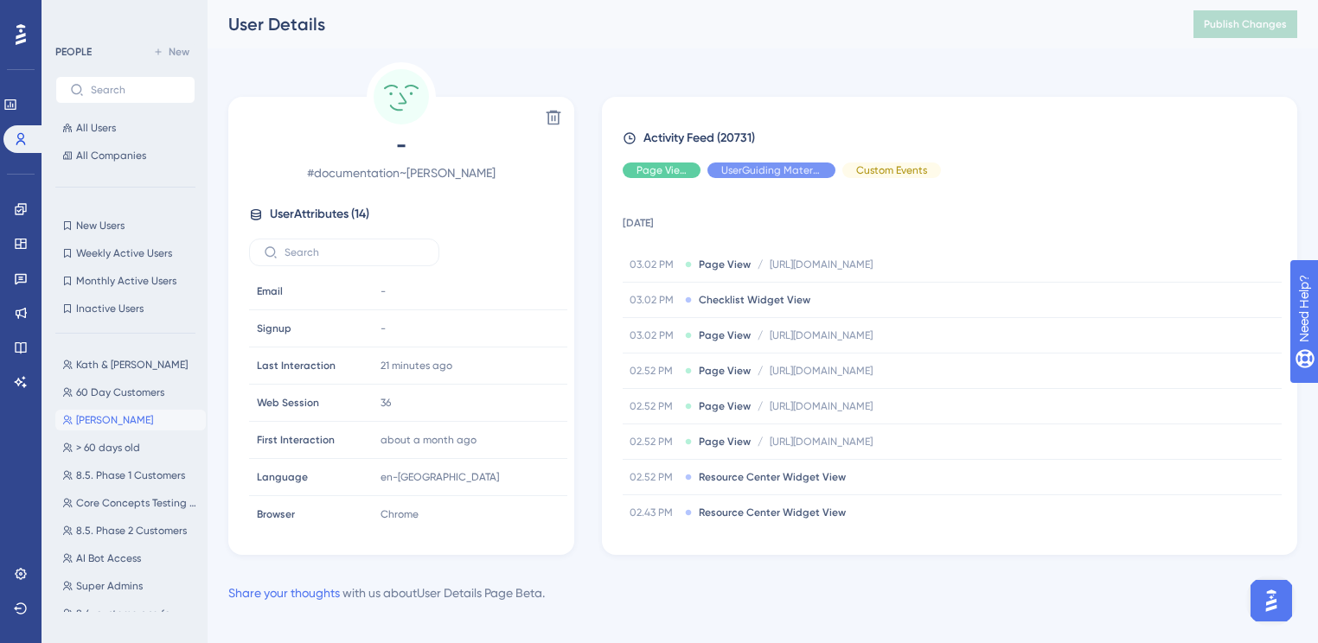
click at [145, 419] on button "[PERSON_NAME] Testing [PERSON_NAME]" at bounding box center [130, 420] width 150 height 21
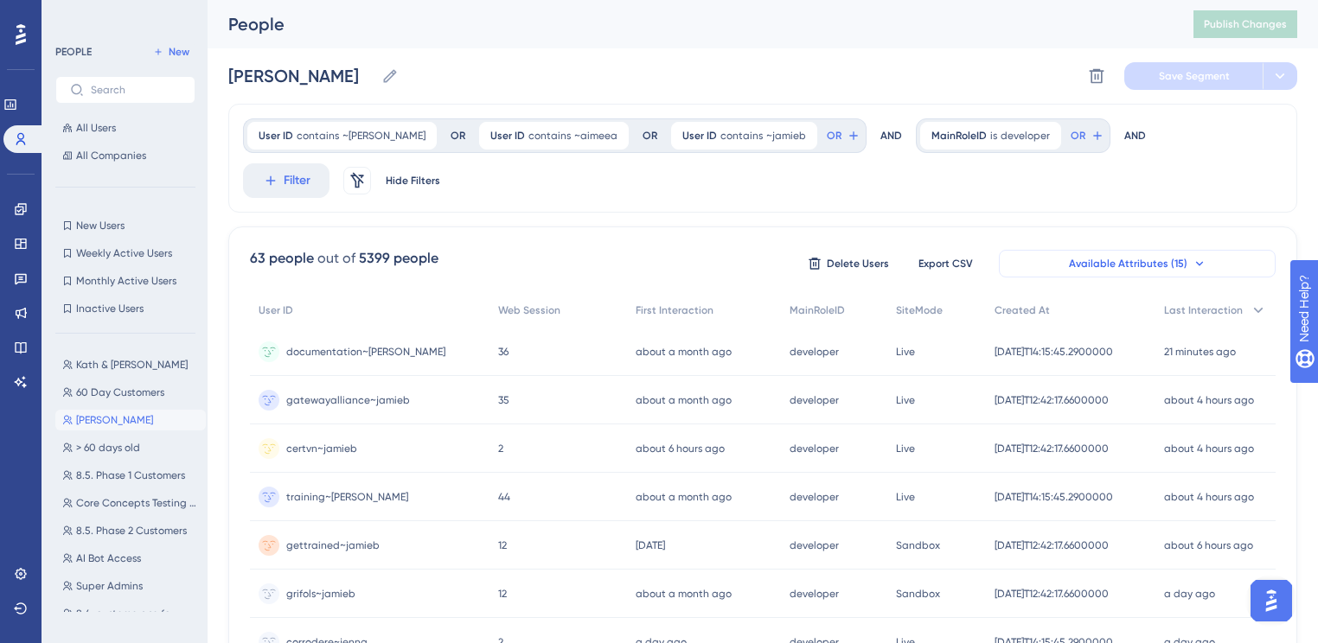
click at [1160, 254] on button "Available Attributes (15)" at bounding box center [1137, 264] width 277 height 28
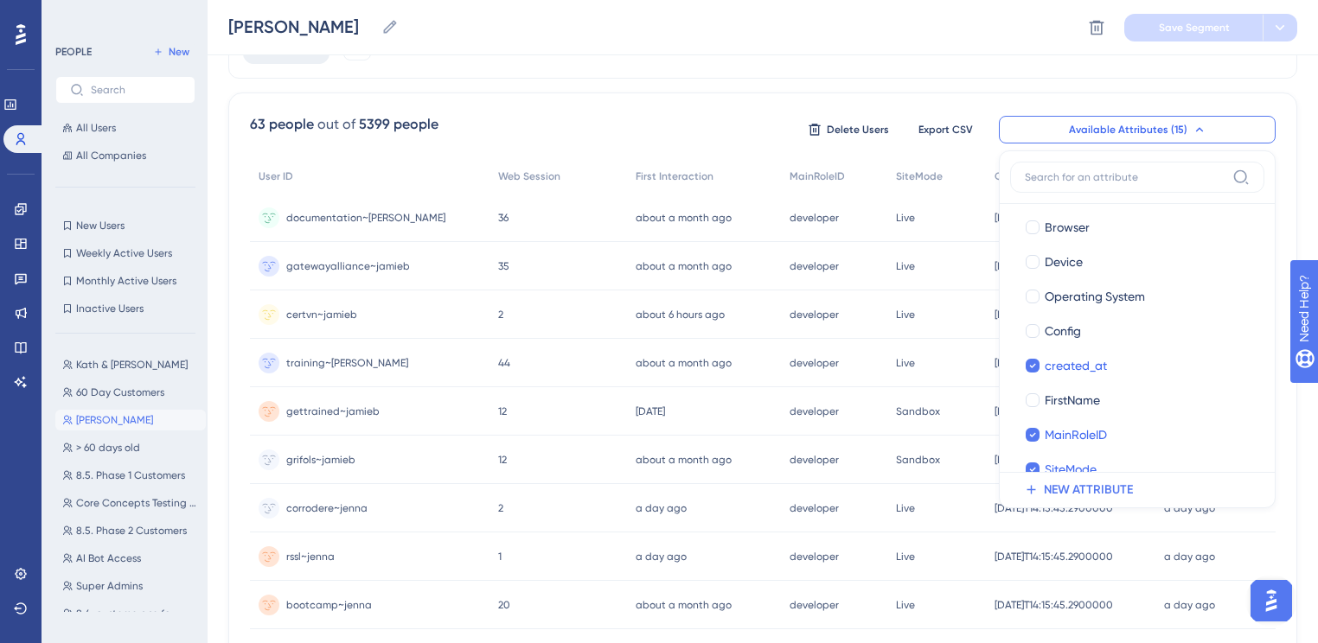
scroll to position [271, 0]
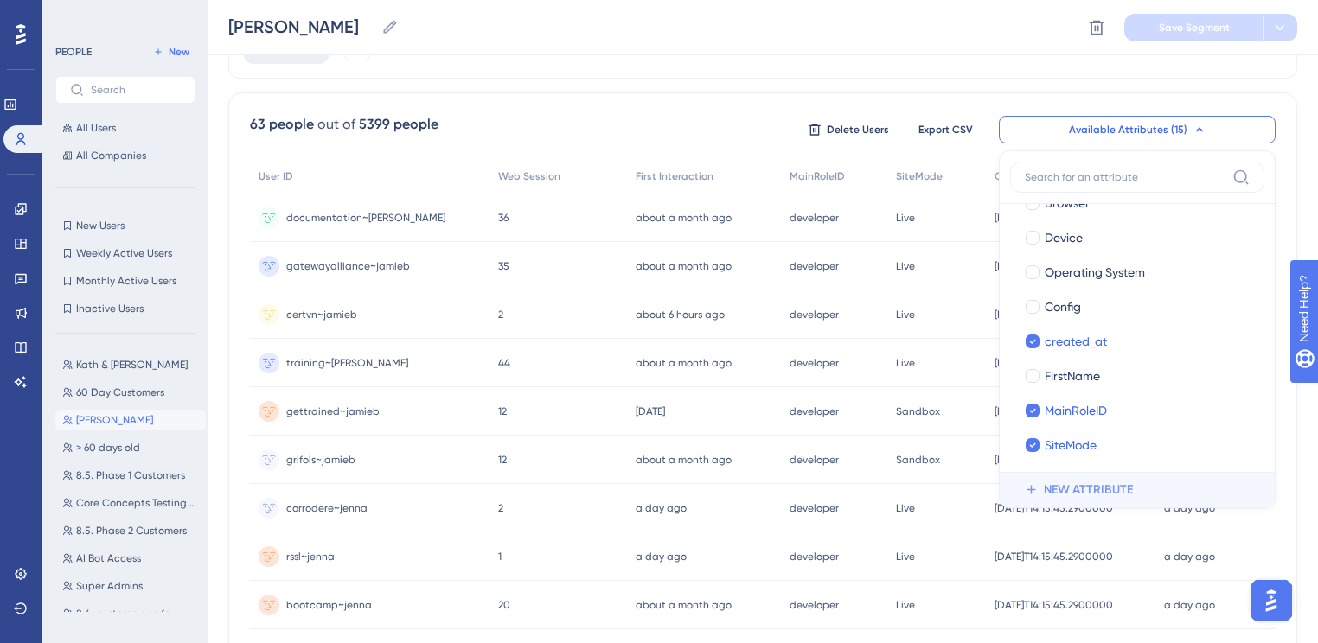
click at [1090, 495] on span "NEW ATTRIBUTE" at bounding box center [1088, 490] width 89 height 21
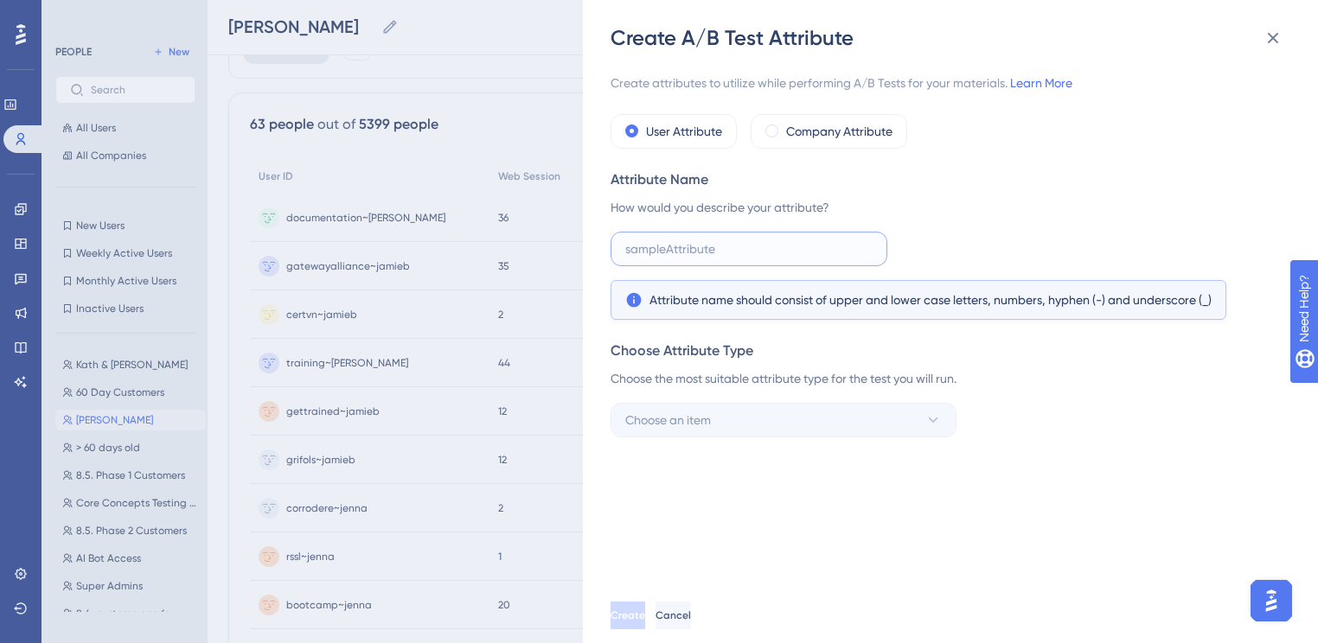
click at [826, 253] on input "text" at bounding box center [748, 249] width 247 height 19
click at [820, 240] on input "text" at bounding box center [748, 249] width 247 height 19
type input "dfs"
click at [762, 403] on button "Choose an item" at bounding box center [783, 420] width 346 height 35
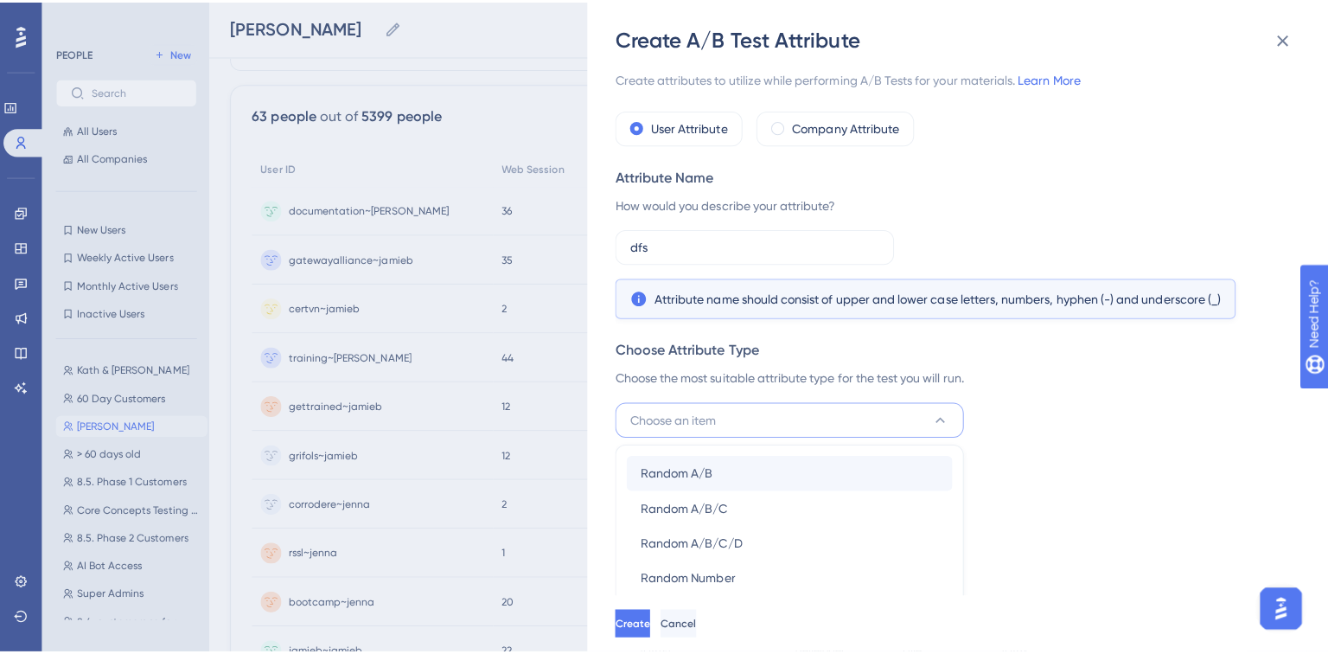
scroll to position [141, 0]
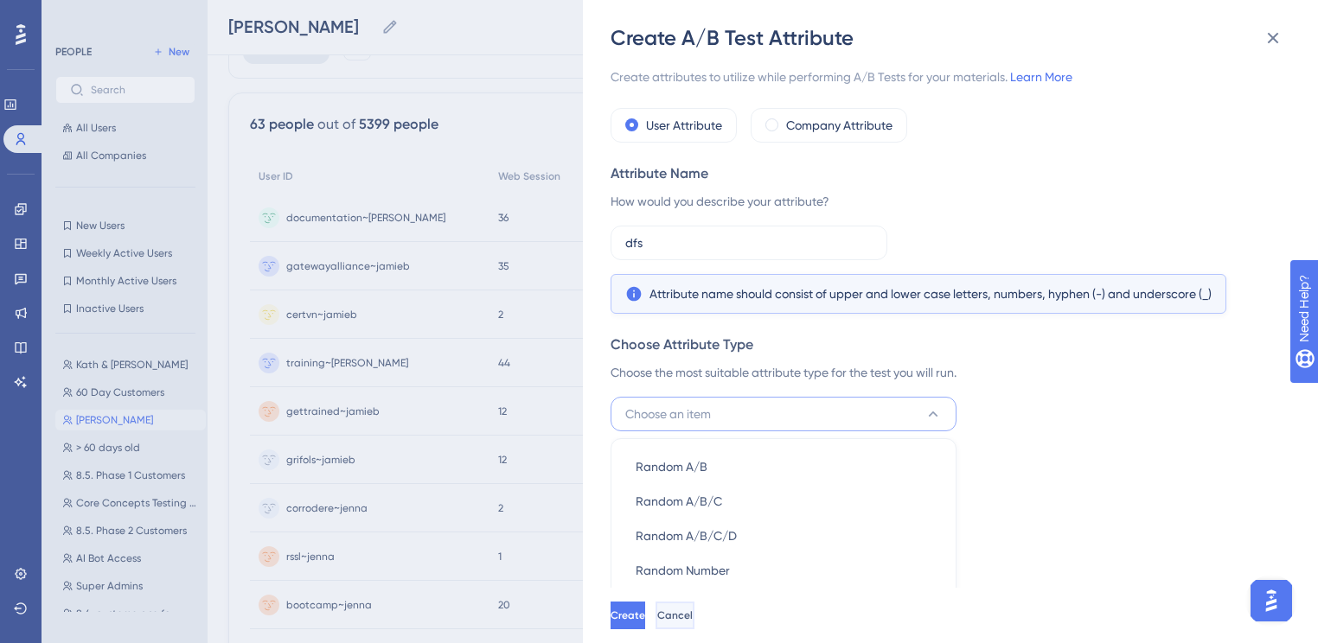
click at [694, 622] on button "Cancel" at bounding box center [674, 616] width 39 height 28
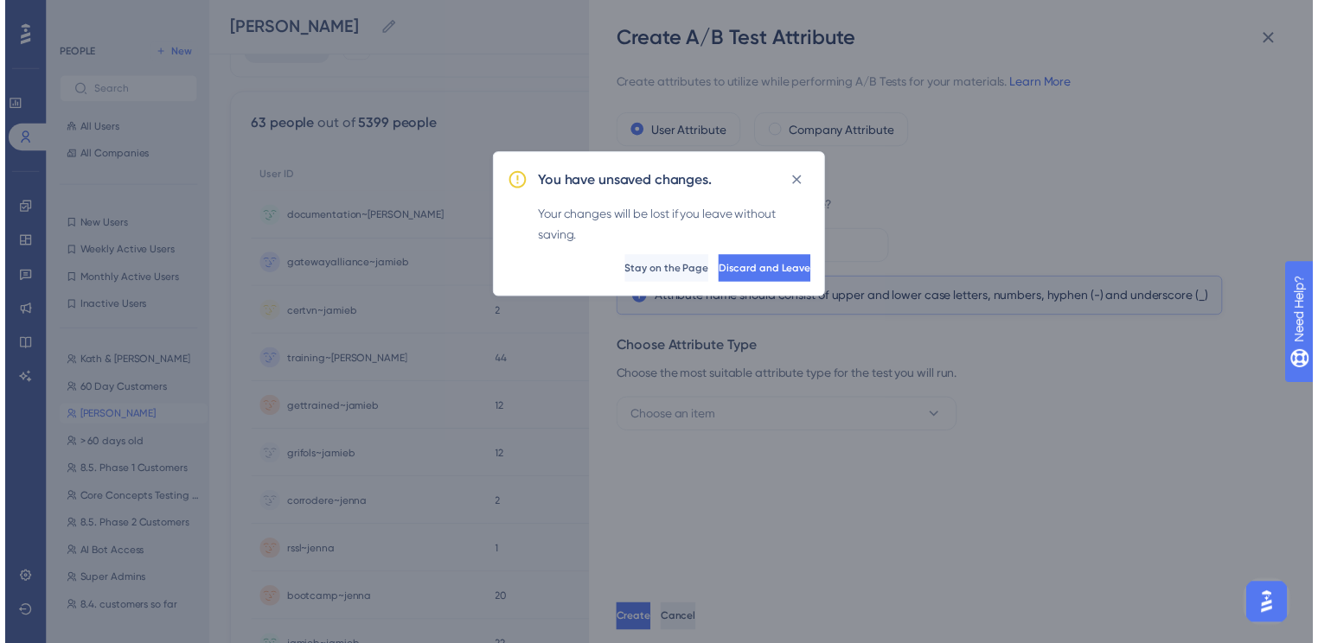
scroll to position [0, 0]
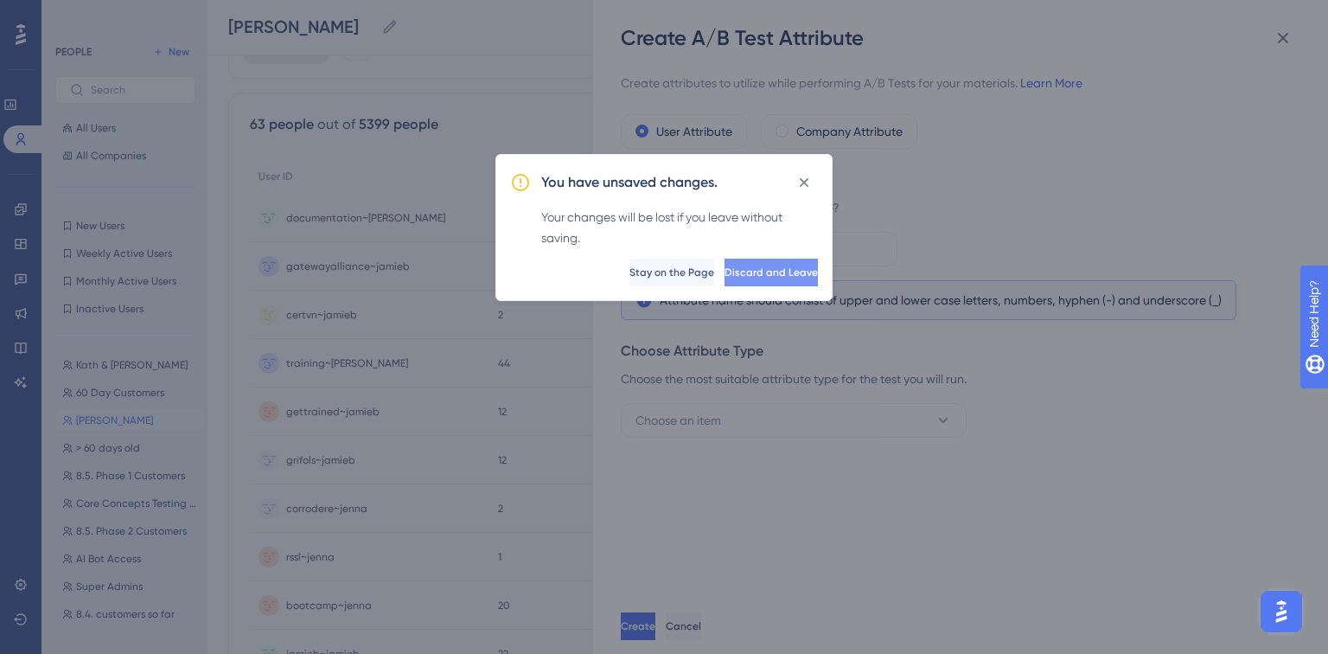
click at [773, 273] on span "Discard and Leave" at bounding box center [771, 272] width 93 height 14
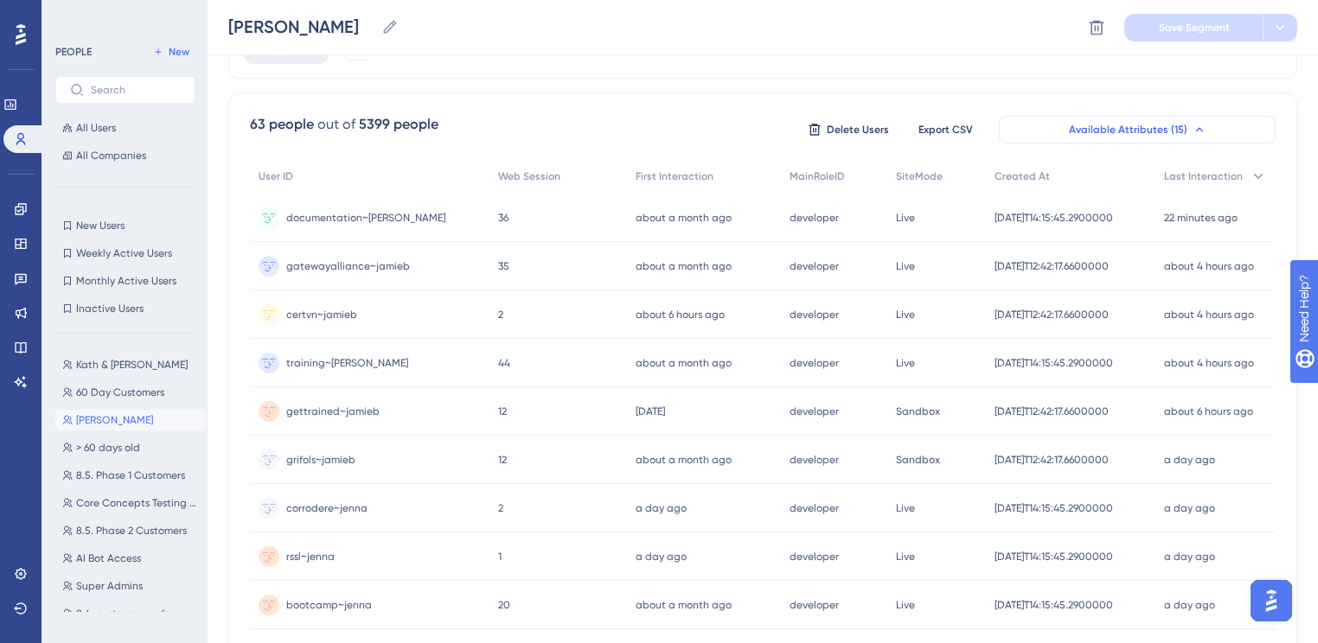
click at [1114, 131] on span "Available Attributes (15)" at bounding box center [1128, 130] width 118 height 14
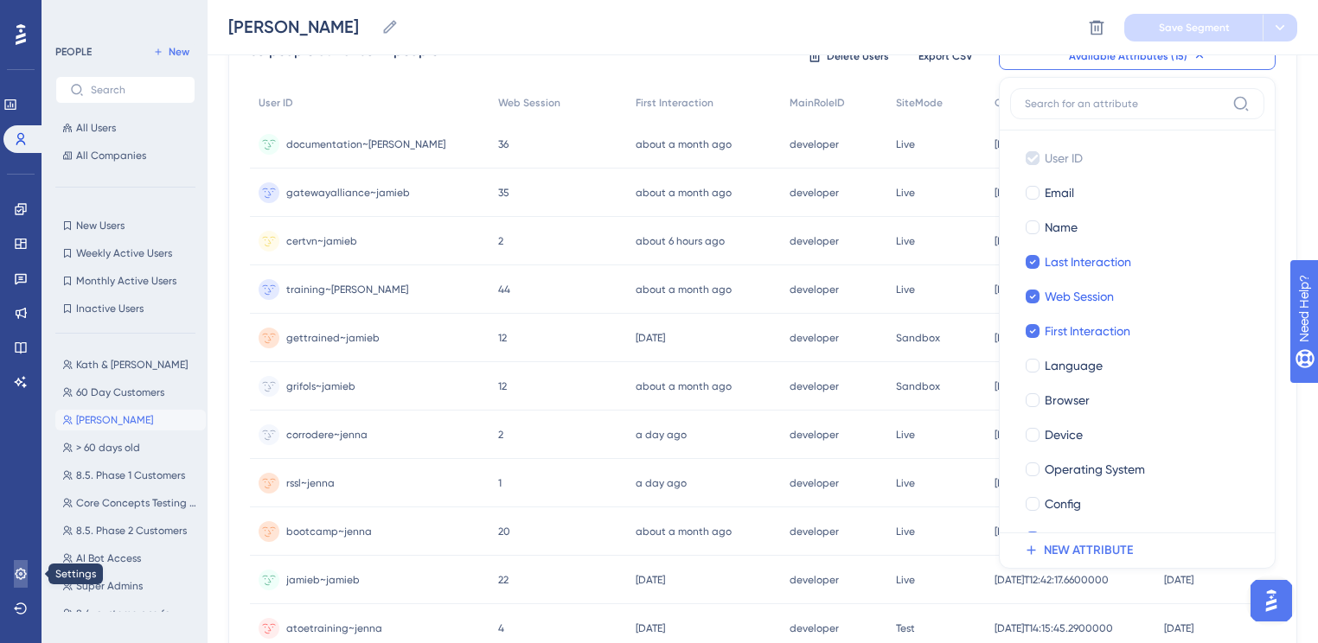
click at [15, 564] on link at bounding box center [21, 574] width 14 height 28
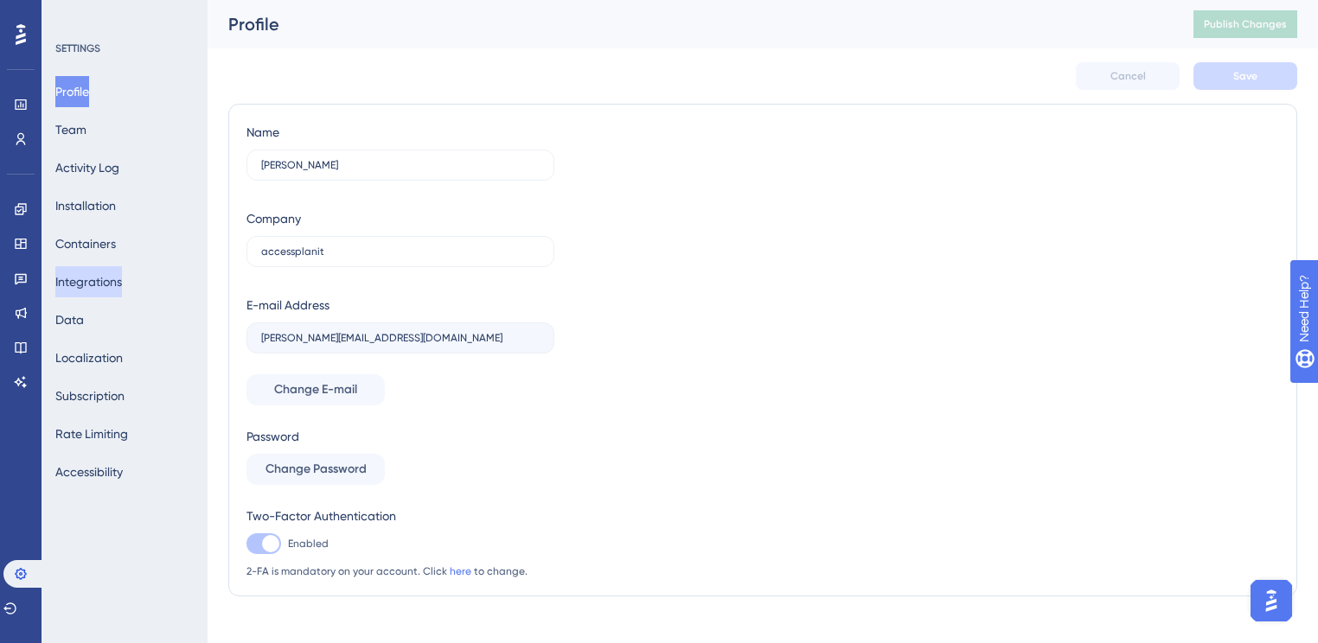
click at [90, 280] on button "Integrations" at bounding box center [88, 281] width 67 height 31
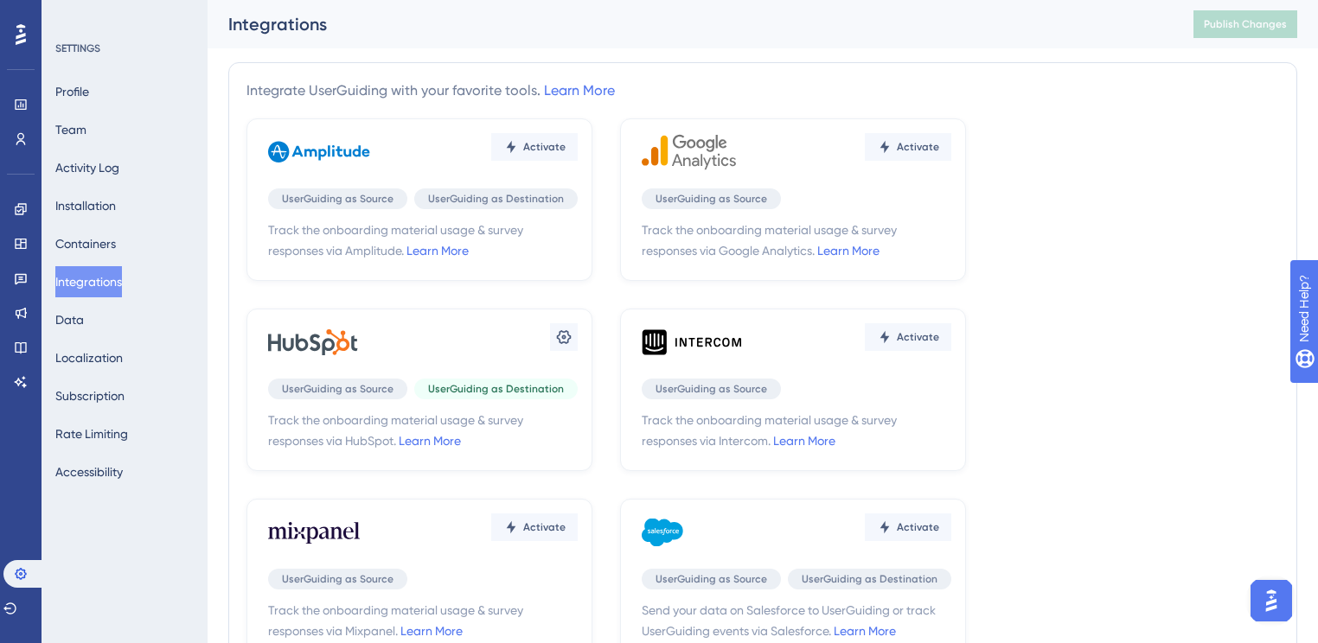
click at [440, 341] on div "Settings" at bounding box center [423, 342] width 310 height 52
click at [555, 341] on icon at bounding box center [563, 337] width 17 height 17
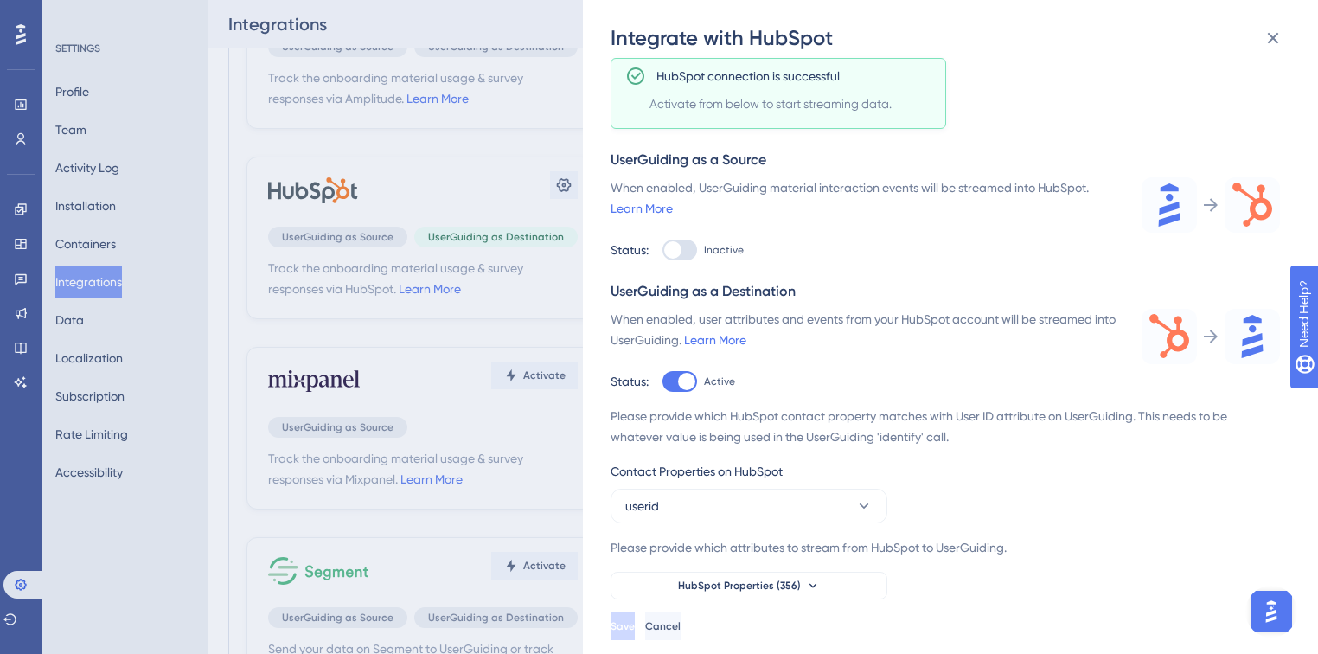
scroll to position [138, 0]
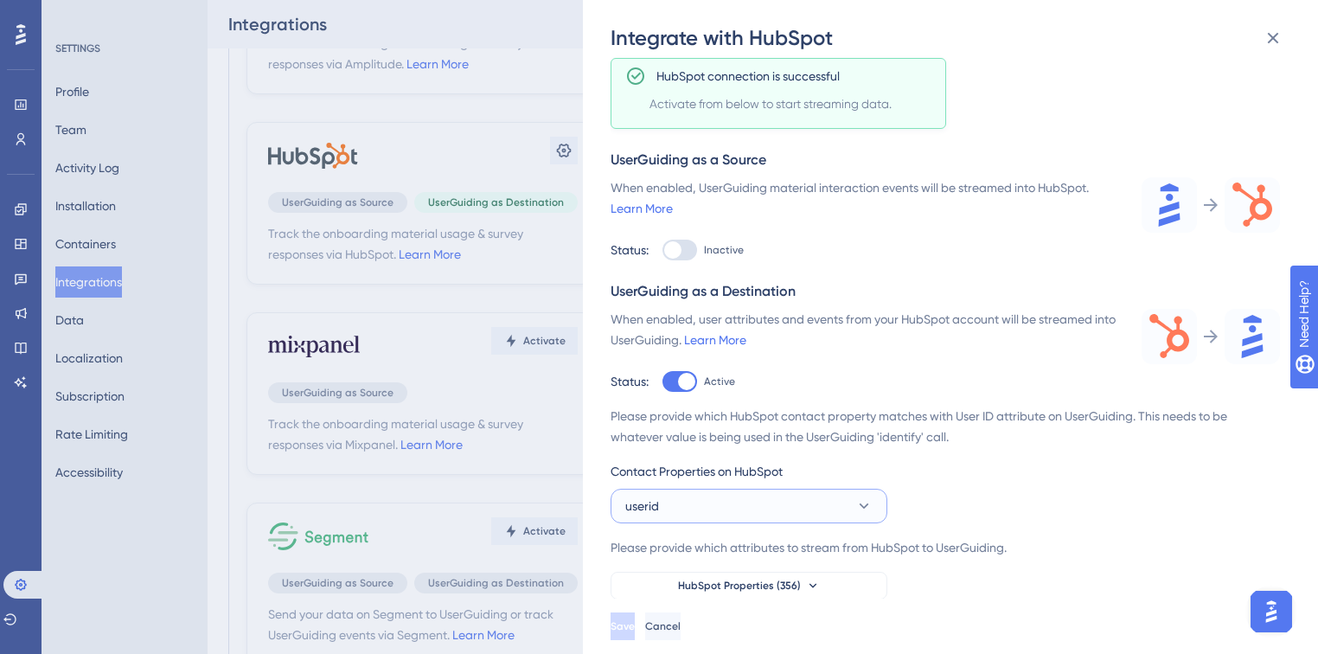
click at [752, 497] on button "userid" at bounding box center [748, 506] width 277 height 35
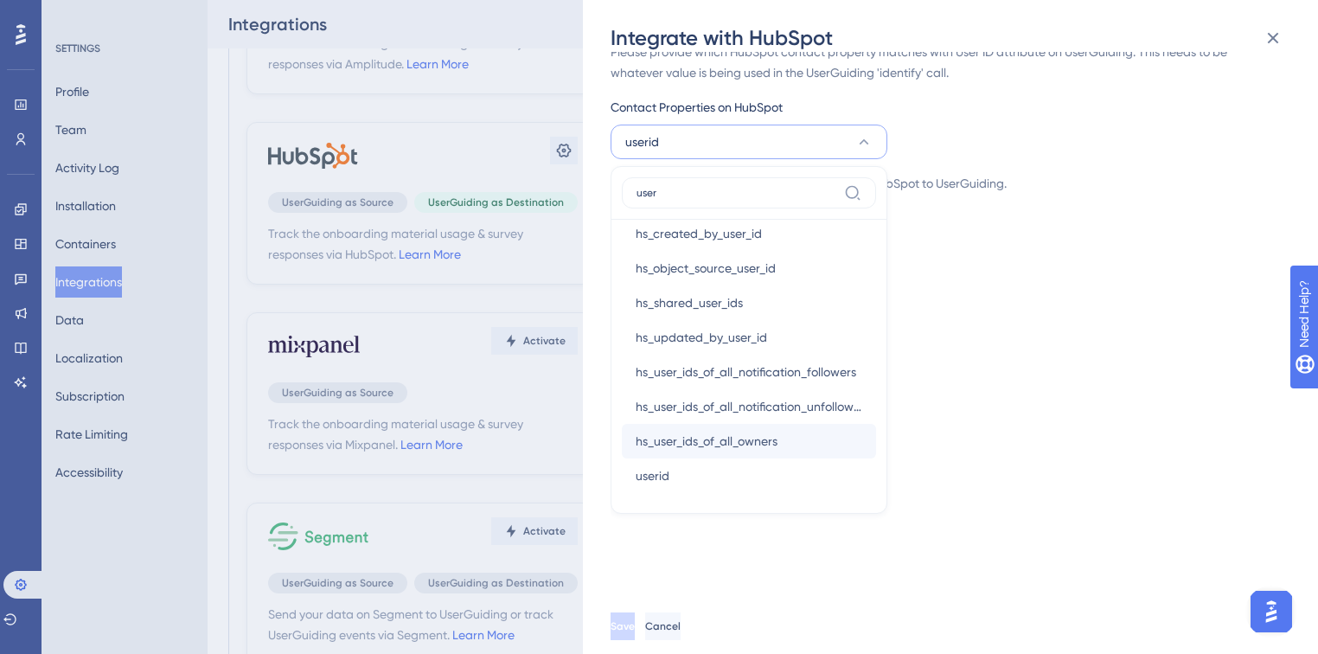
scroll to position [471, 0]
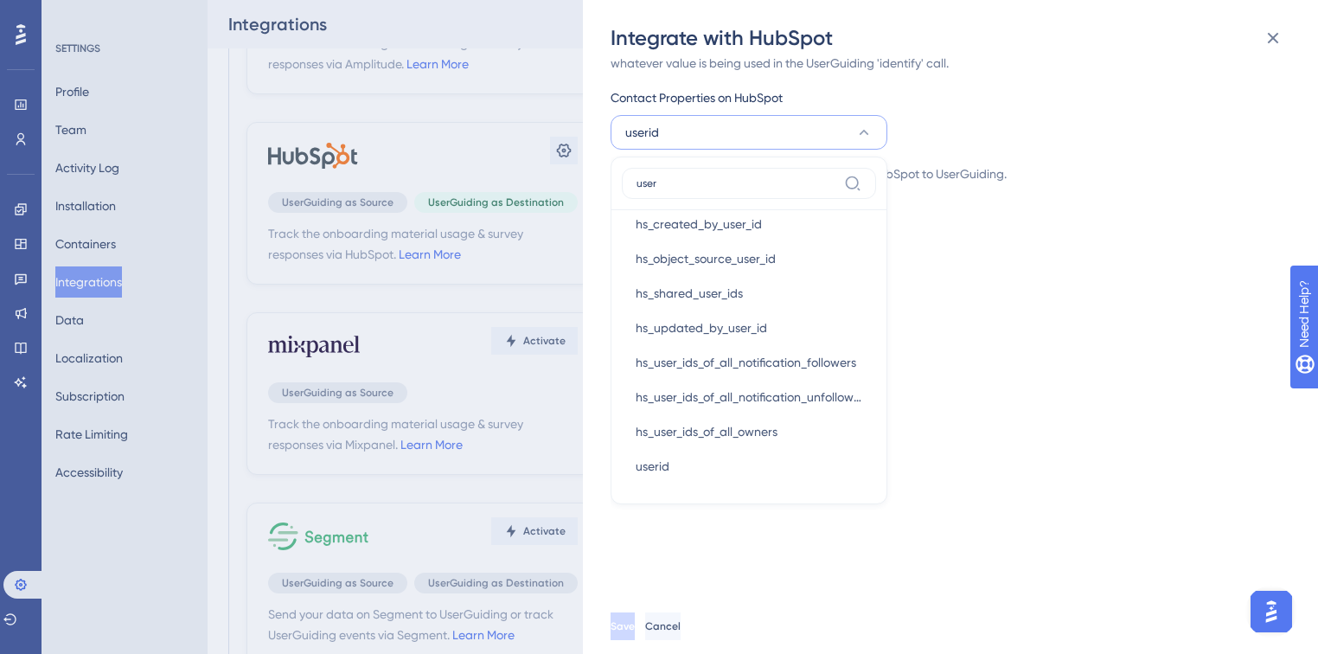
type input "user"
click at [1003, 450] on div "Track the onboarding material usage & survey responses via HubSpot. Learn More …" at bounding box center [958, 325] width 697 height 546
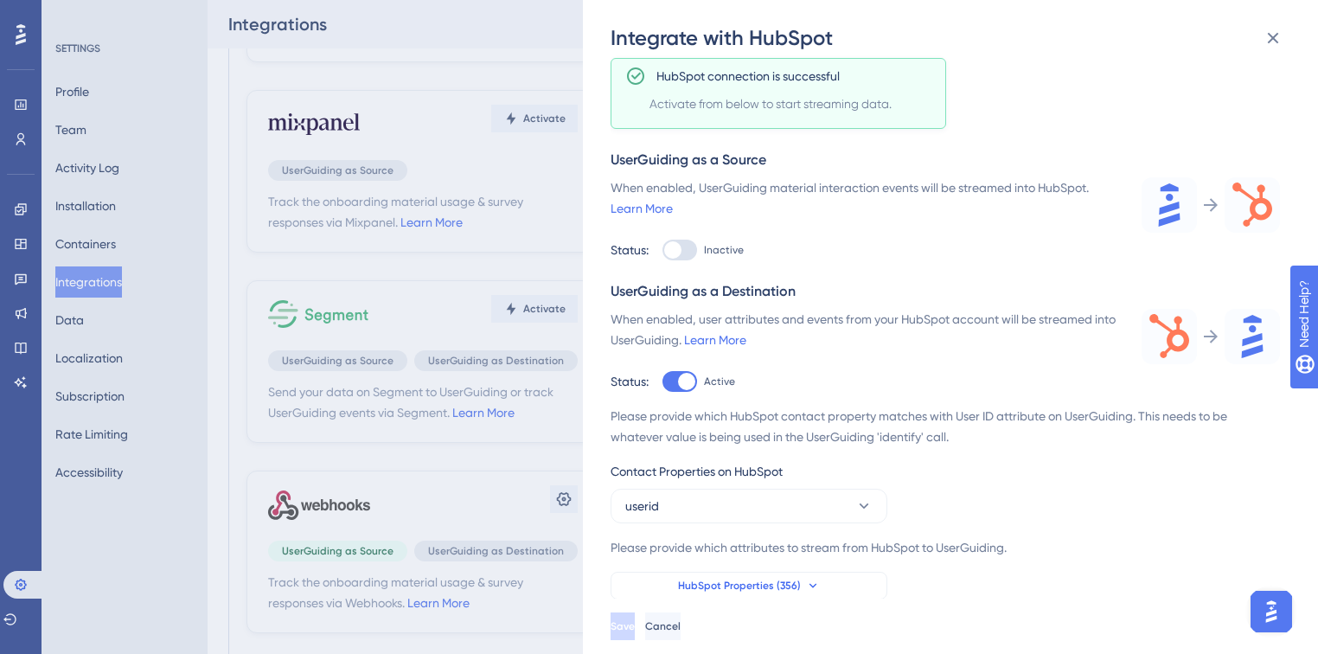
scroll to position [415, 0]
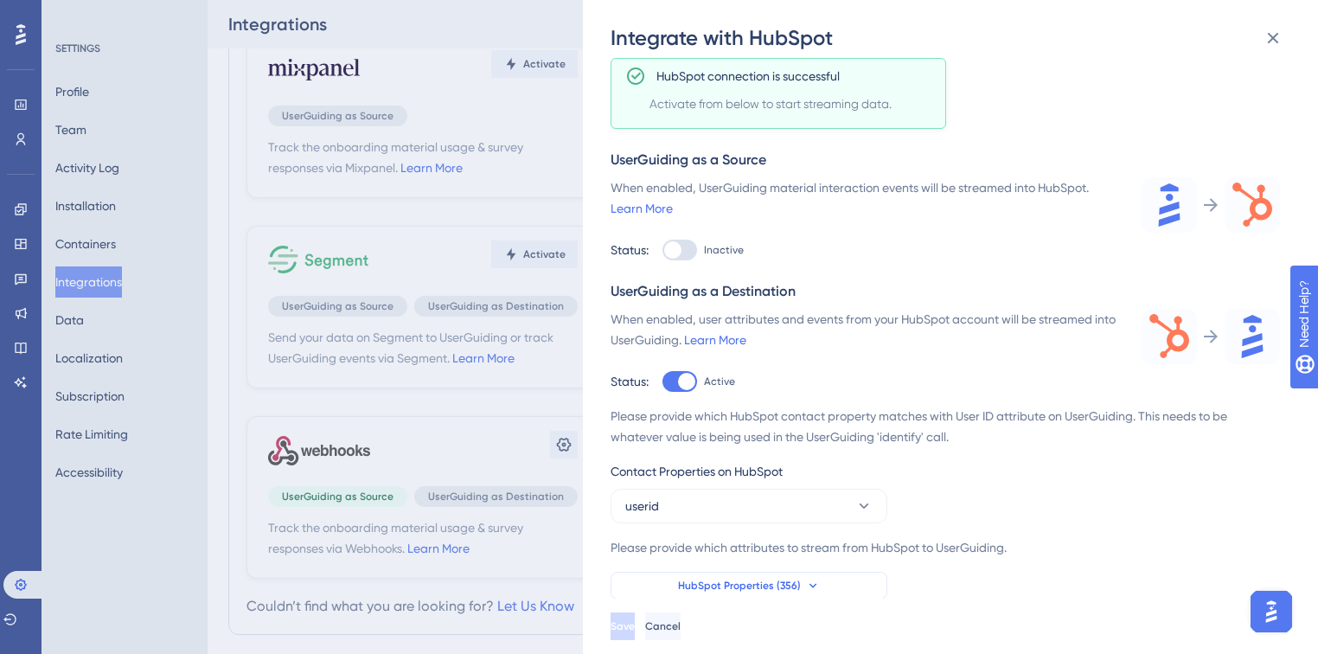
click at [829, 577] on button "HubSpot Properties (356)" at bounding box center [748, 586] width 277 height 28
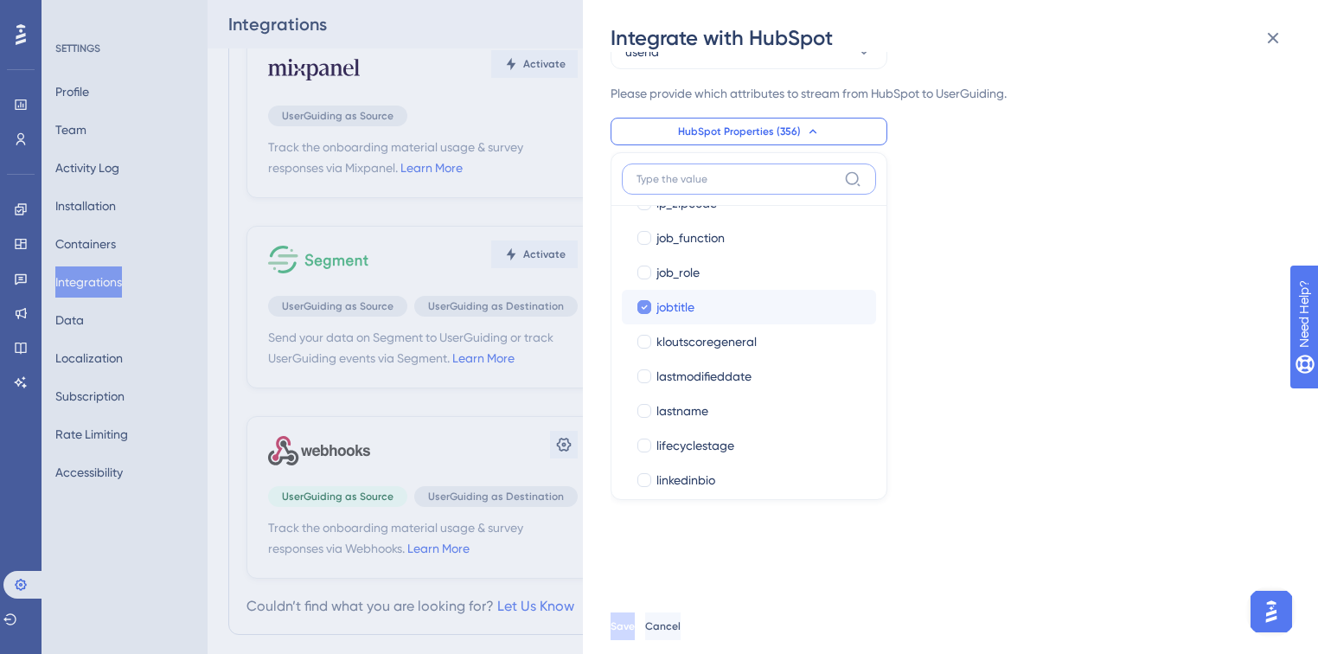
scroll to position [10791, 0]
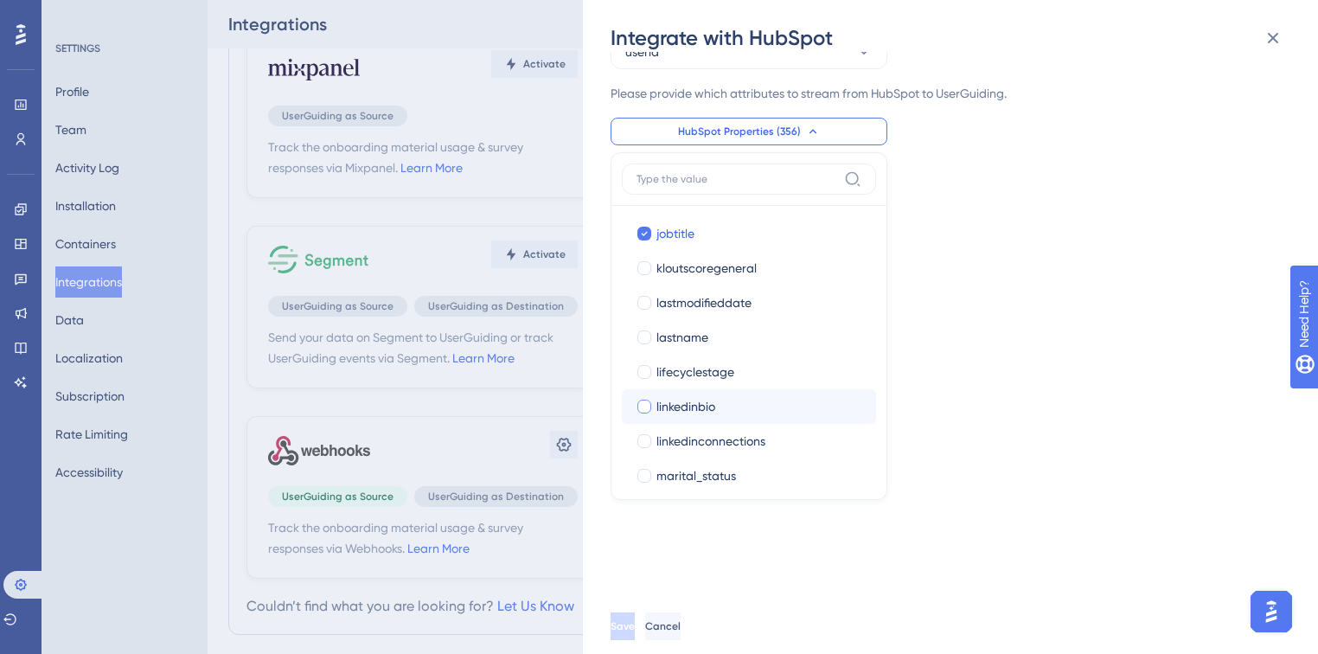
click at [757, 416] on label "linkedinbio linkedinbio" at bounding box center [749, 406] width 254 height 35
checkbox input "true"
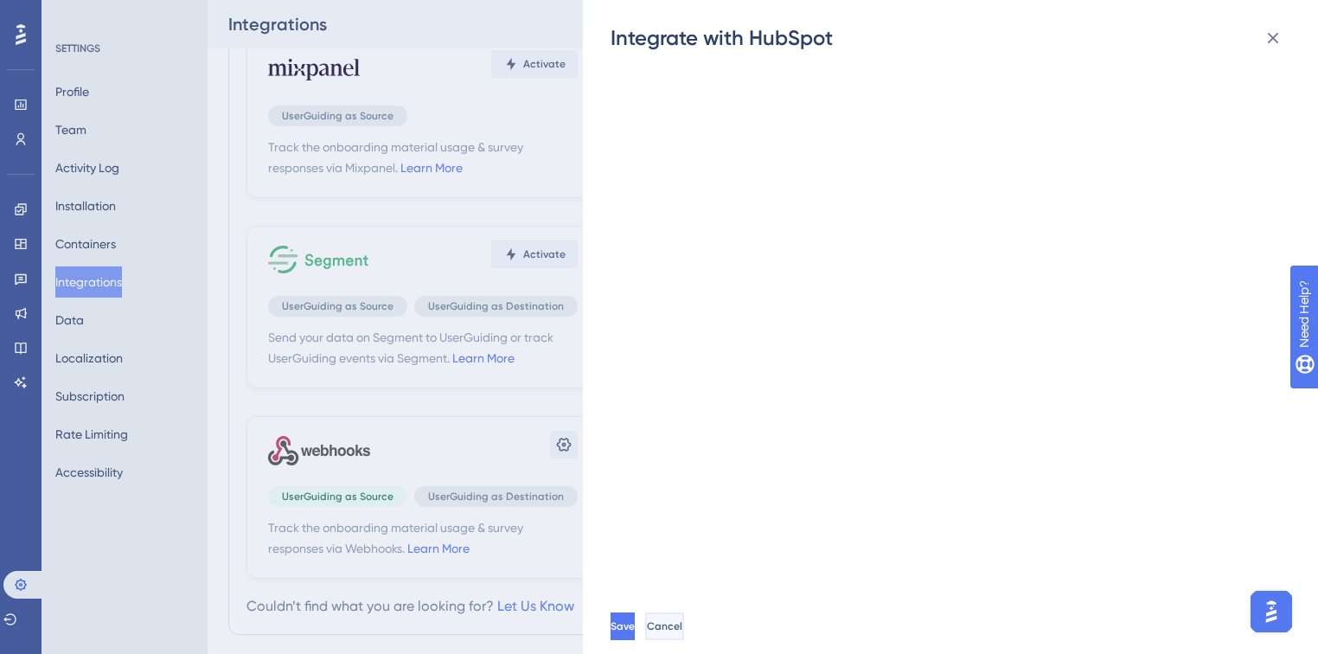
click at [684, 635] on button "Cancel" at bounding box center [664, 626] width 39 height 28
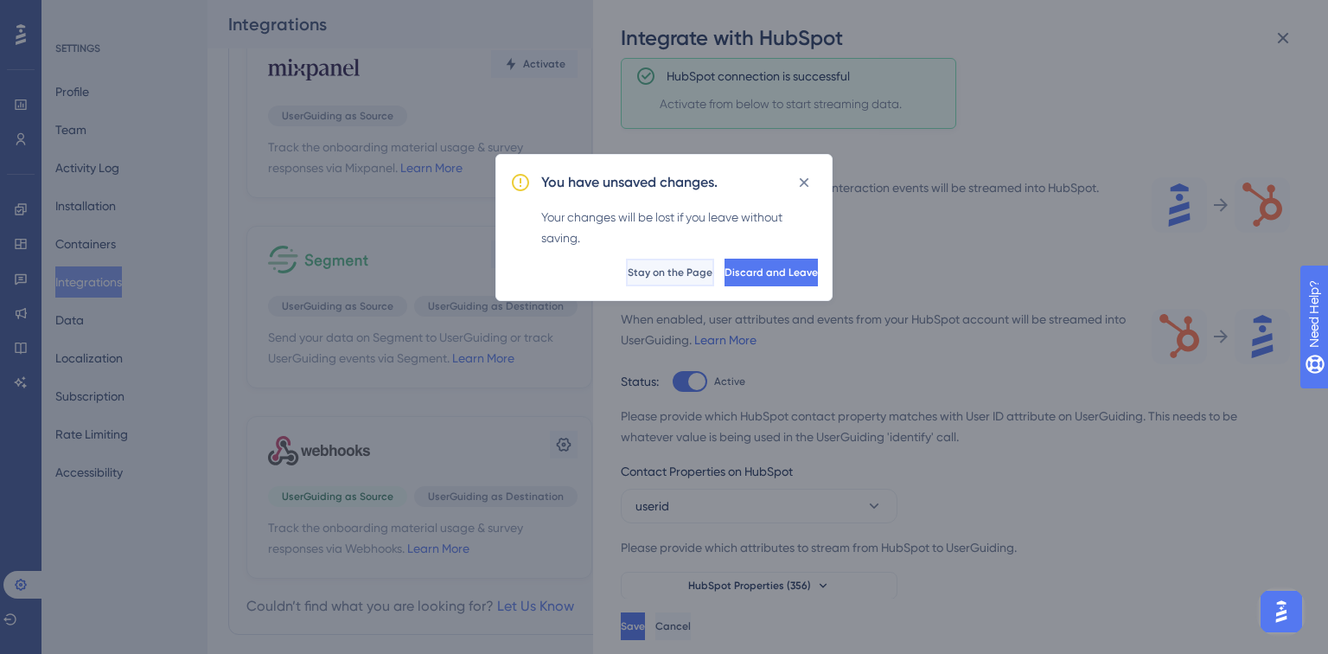
click at [626, 264] on button "Stay on the Page" at bounding box center [670, 273] width 88 height 28
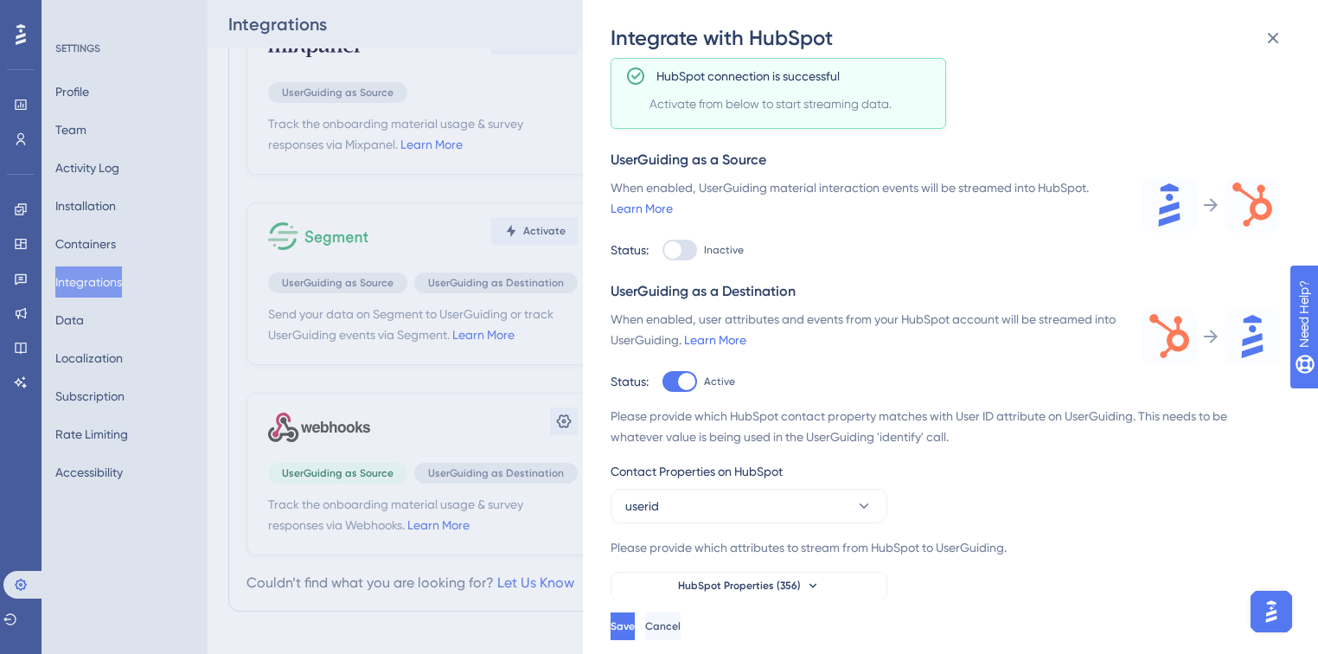
scroll to position [451, 0]
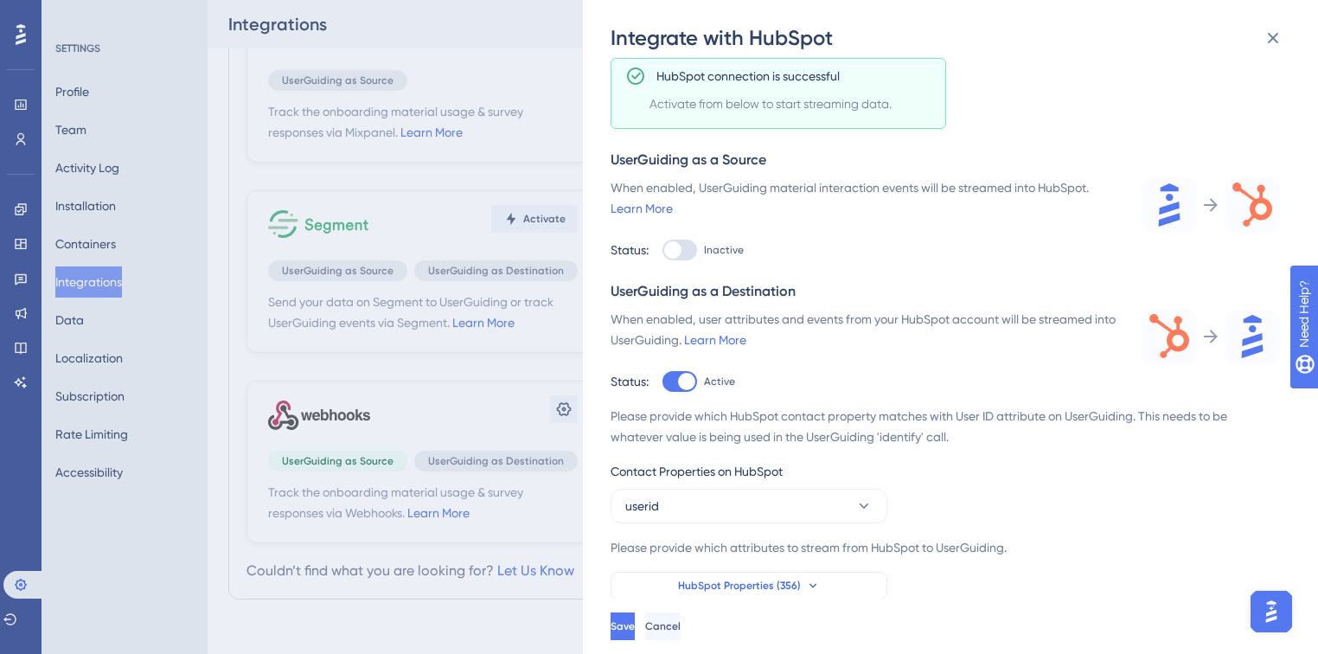
click at [730, 581] on span "HubSpot Properties (356)" at bounding box center [739, 585] width 123 height 14
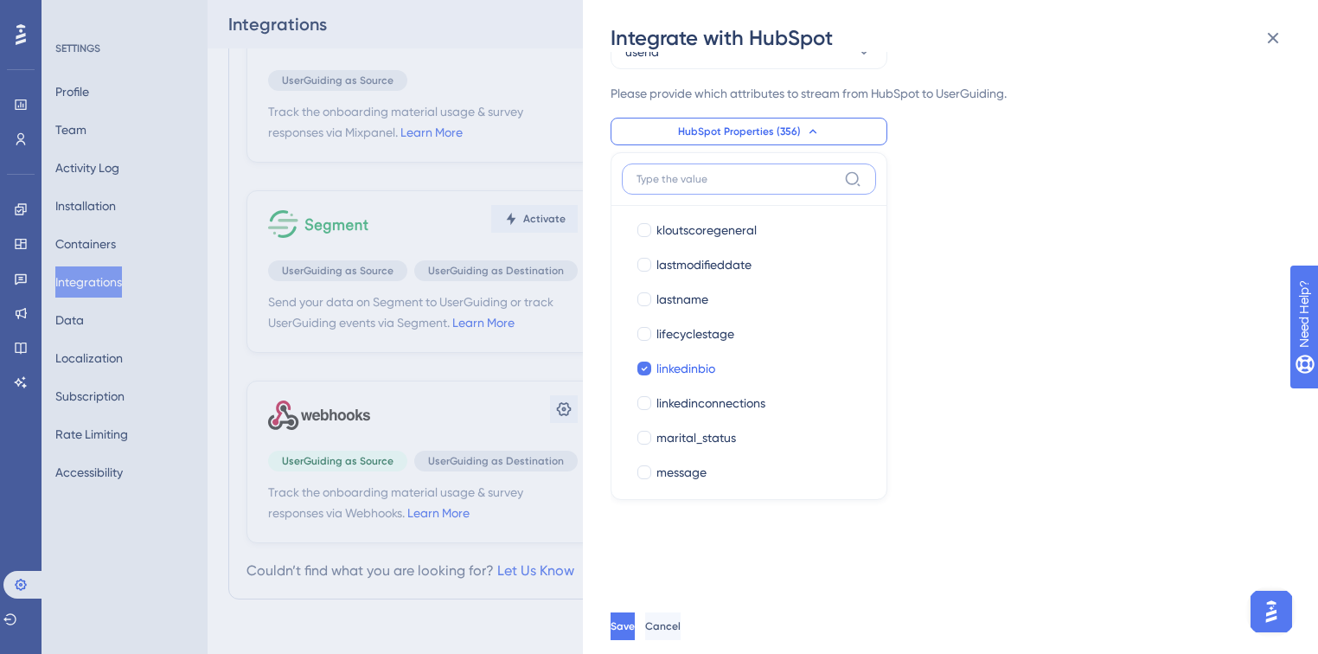
scroll to position [10861, 0]
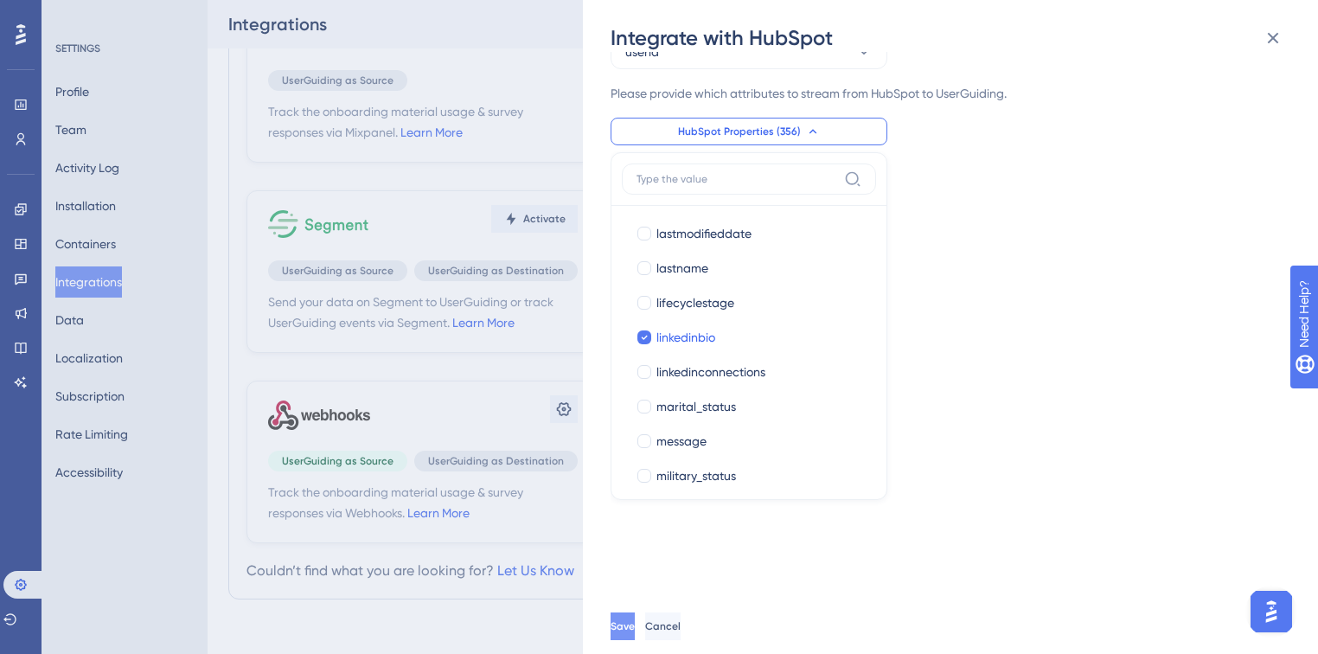
click at [627, 623] on button "Save" at bounding box center [622, 626] width 24 height 28
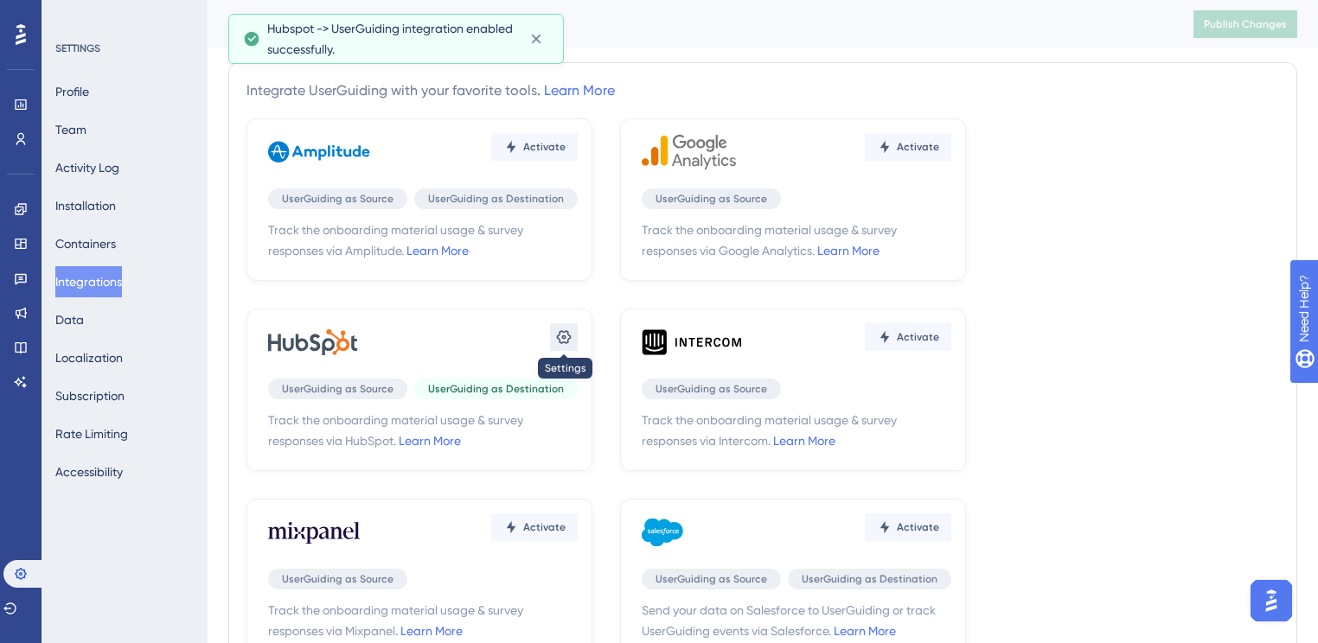
click at [556, 335] on icon at bounding box center [563, 337] width 17 height 17
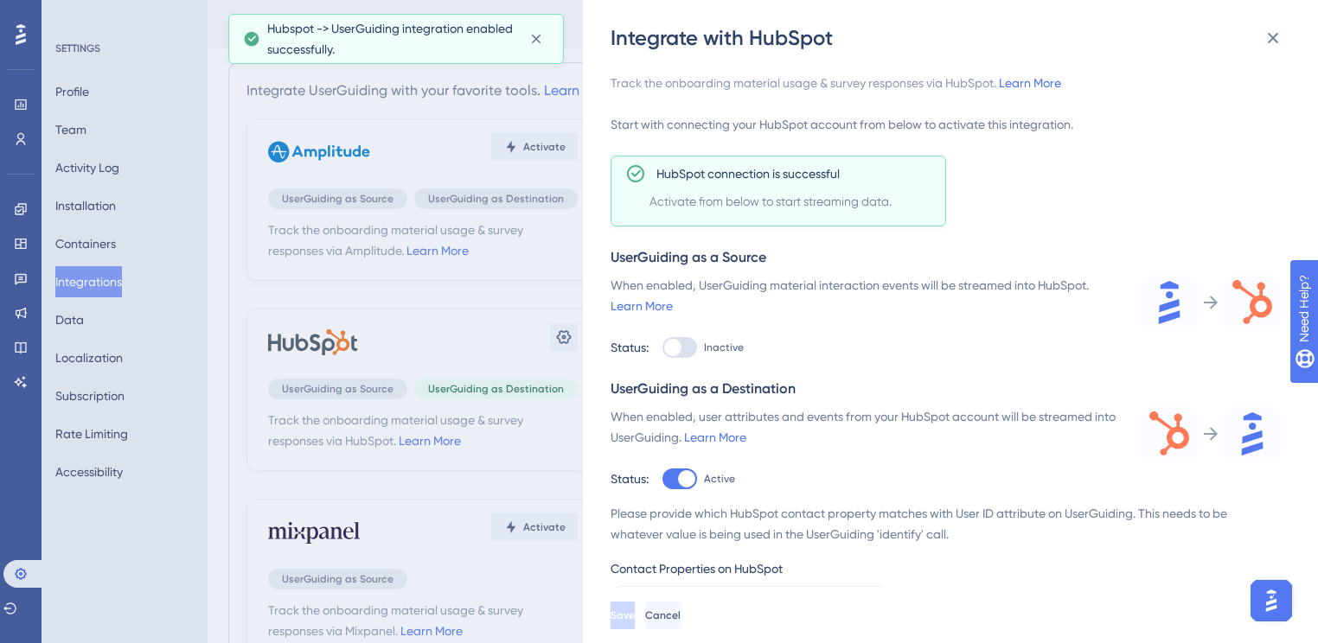
click at [688, 360] on div "Track the onboarding material usage & survey responses via HubSpot. Learn More …" at bounding box center [944, 385] width 669 height 624
click at [687, 353] on div at bounding box center [679, 347] width 35 height 21
click at [662, 348] on input "Inactive" at bounding box center [661, 348] width 1 height 1
checkbox input "true"
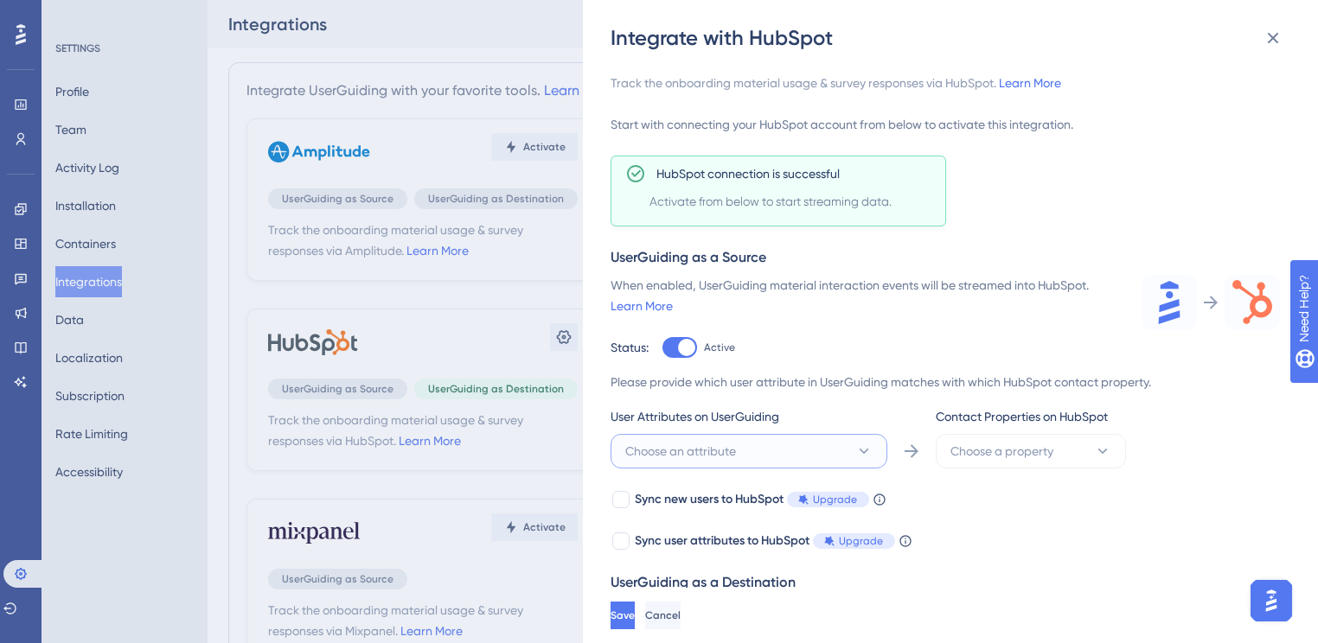
click at [820, 453] on button "Choose an attribute" at bounding box center [748, 451] width 277 height 35
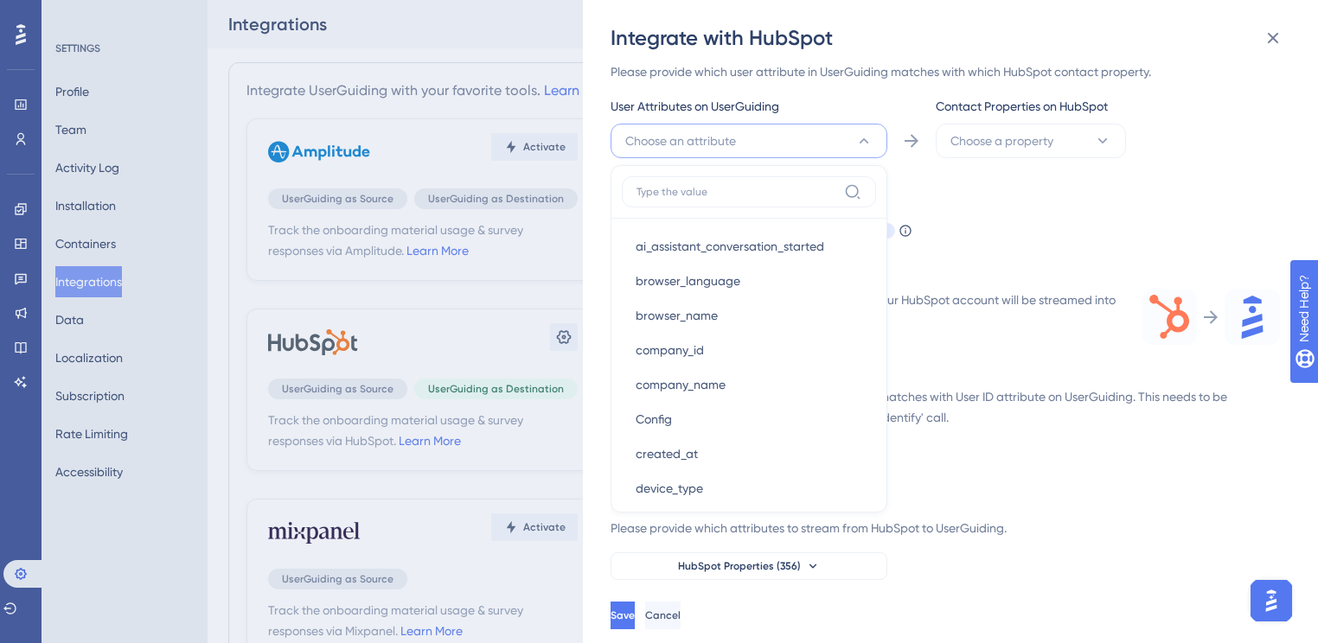
click at [1090, 436] on div "Please provide which HubSpot contact property matches with User ID attribute on…" at bounding box center [944, 484] width 669 height 194
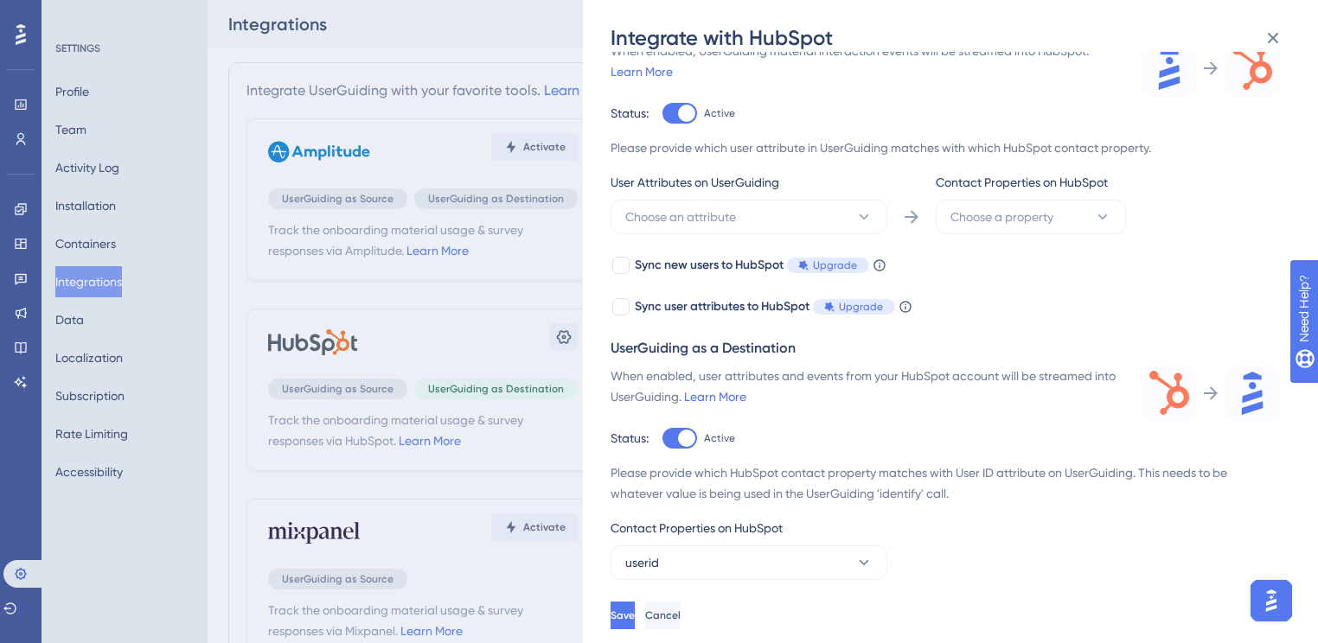
scroll to position [153, 0]
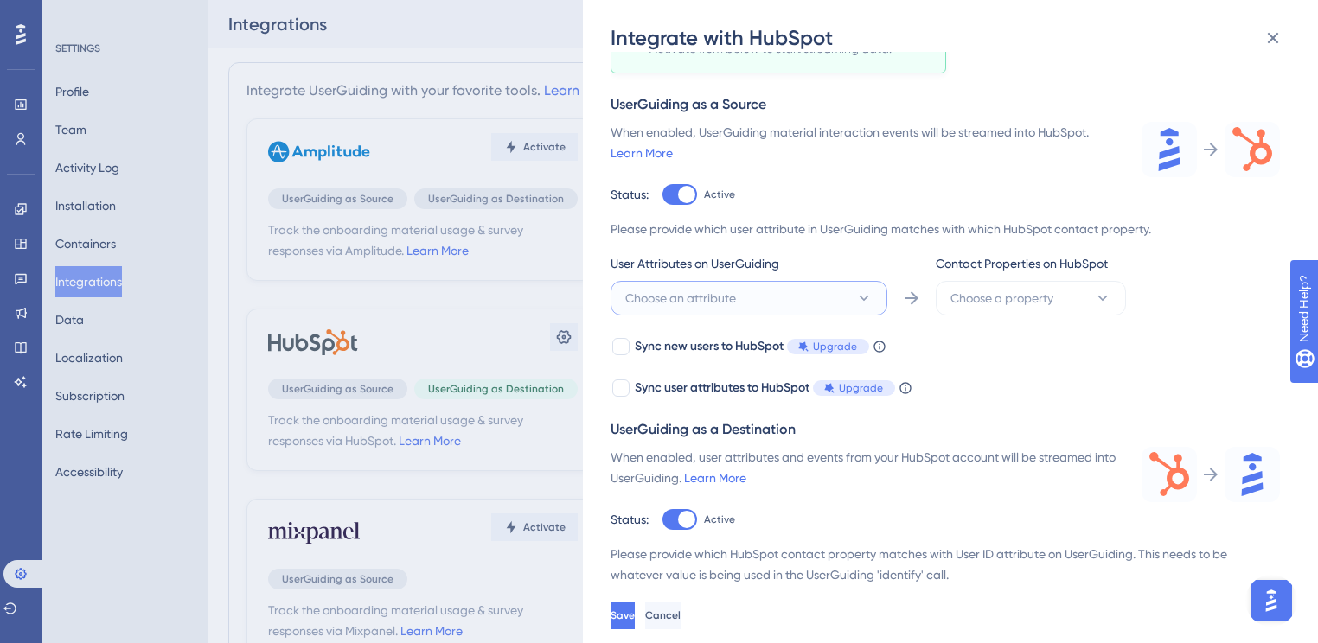
click at [792, 297] on button "Choose an attribute" at bounding box center [748, 298] width 277 height 35
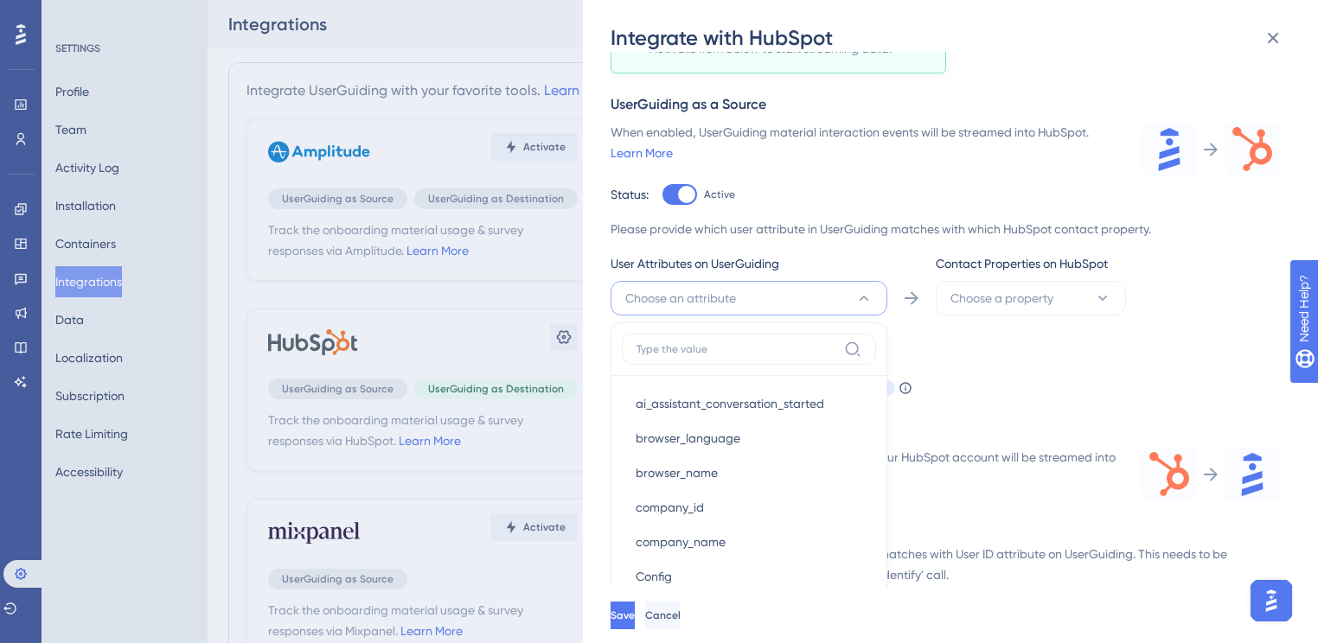
scroll to position [321, 0]
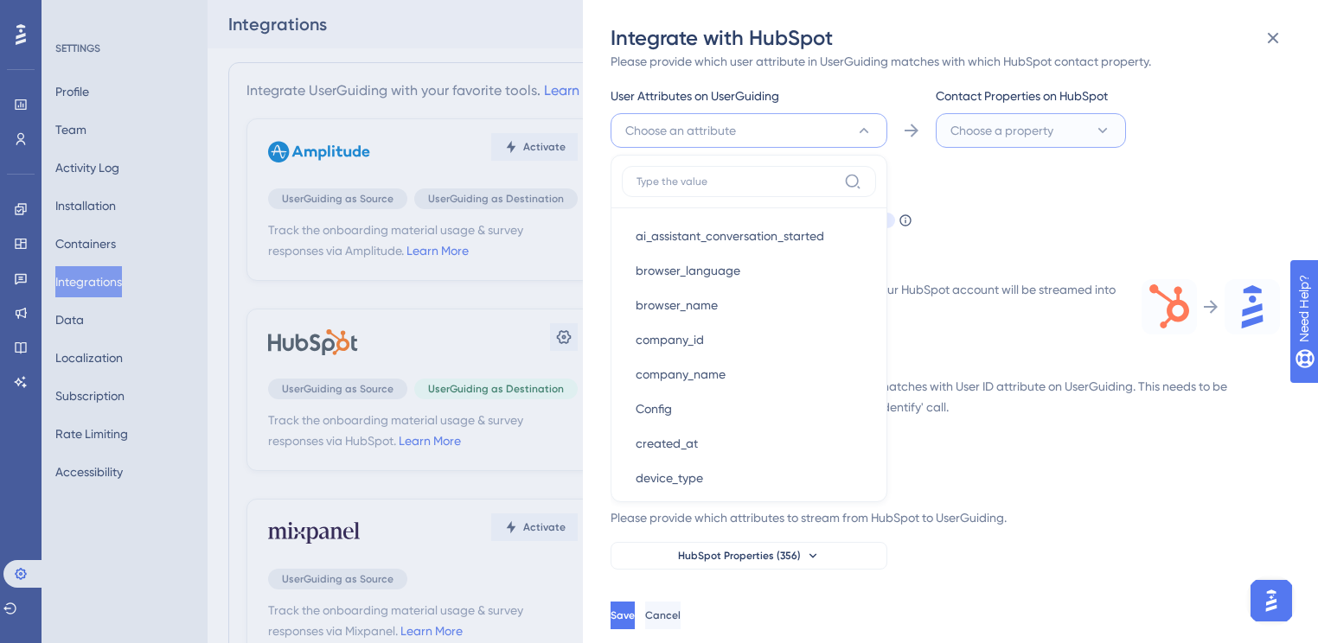
click at [989, 114] on button "Choose a property" at bounding box center [1031, 130] width 190 height 35
click at [1066, 426] on div "Please provide which HubSpot contact property matches with User ID attribute on…" at bounding box center [944, 473] width 669 height 194
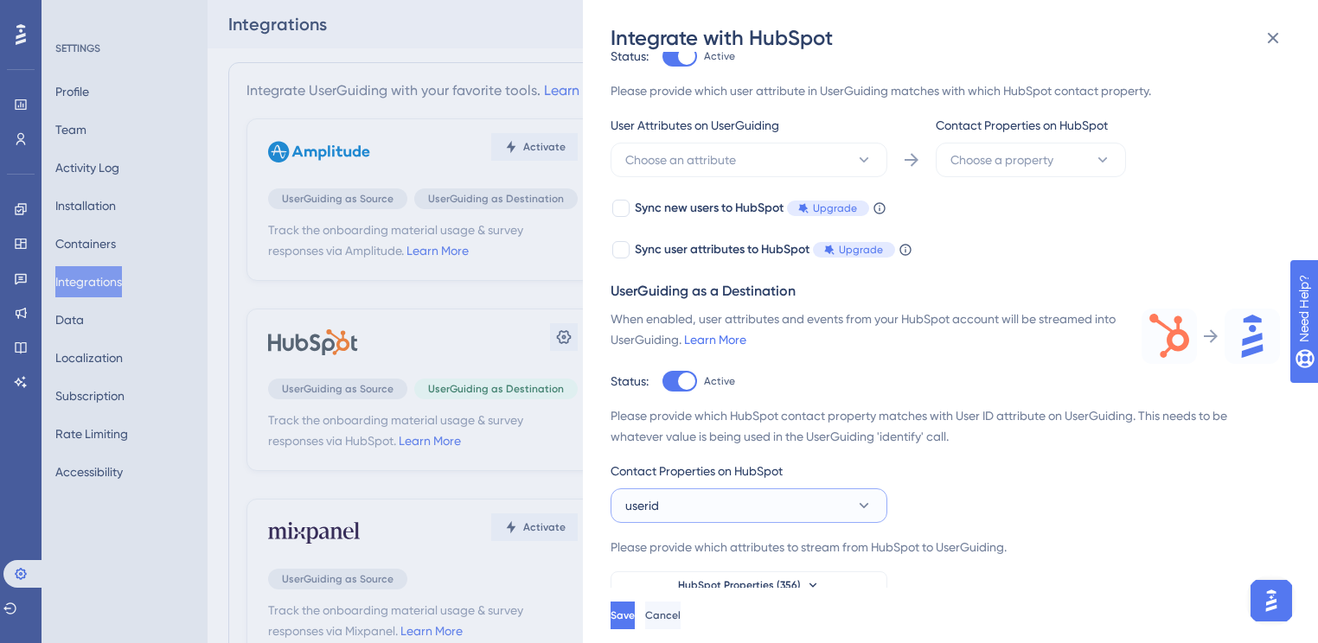
click at [712, 501] on button "userid" at bounding box center [748, 506] width 277 height 35
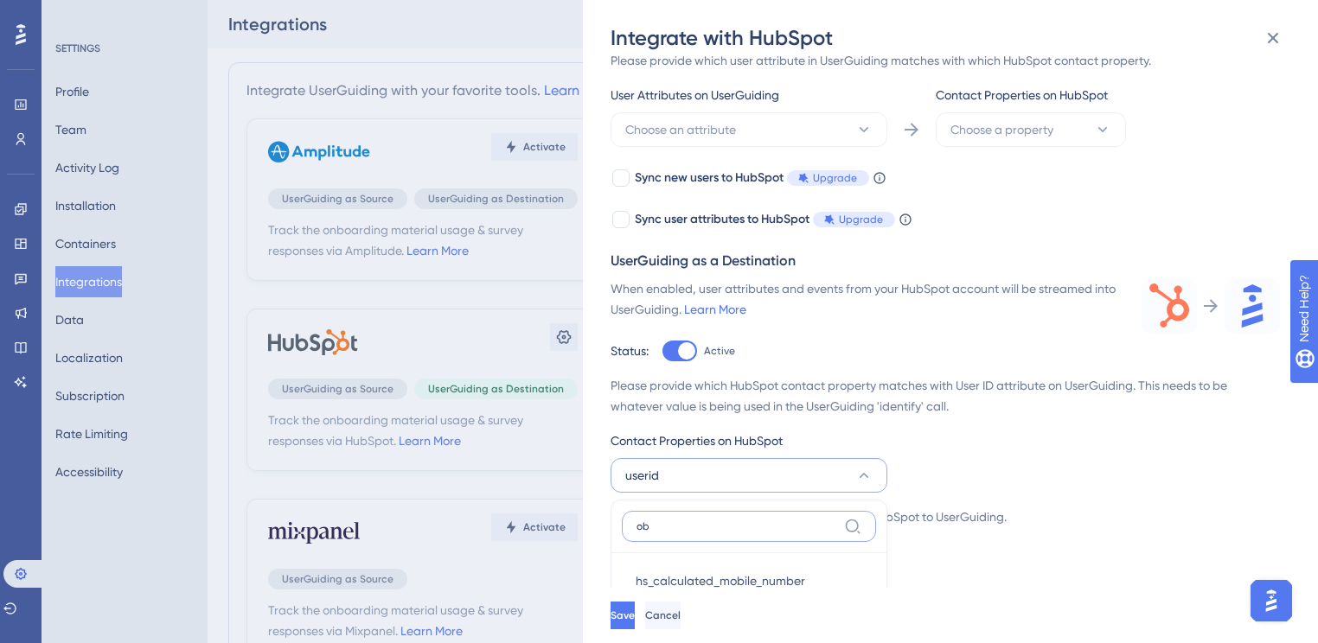
scroll to position [636, 0]
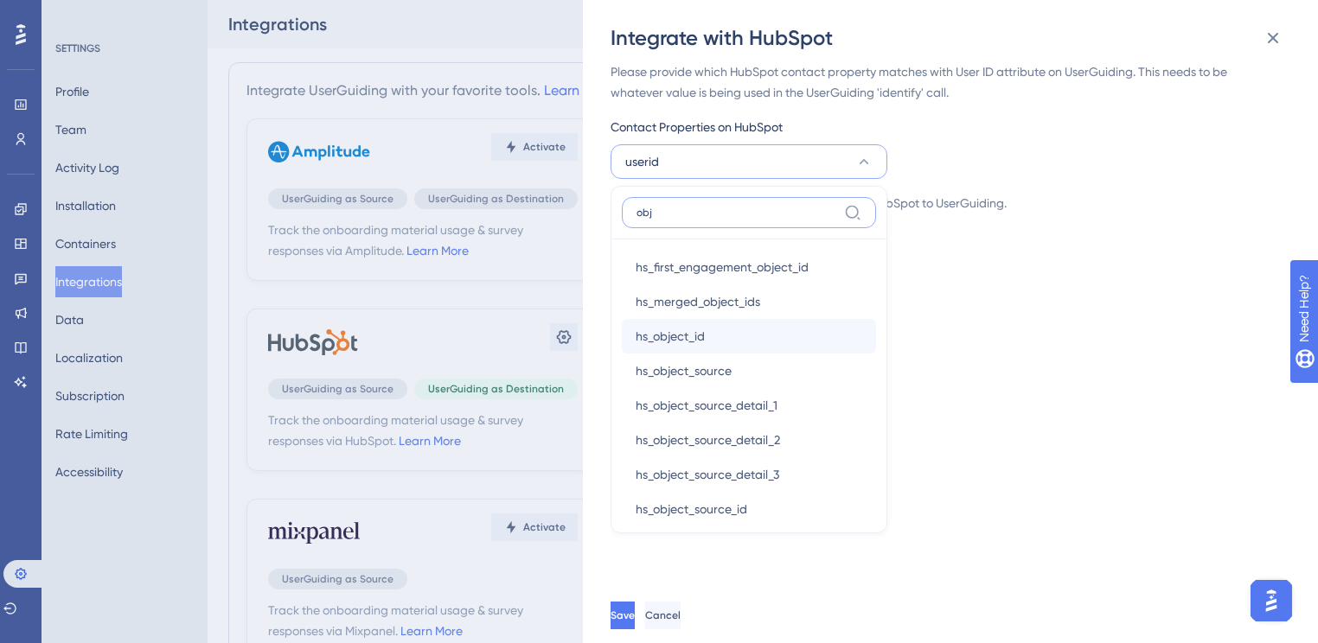
type input "obj"
click at [730, 345] on div "hs_object_id hs_object_id" at bounding box center [749, 336] width 227 height 35
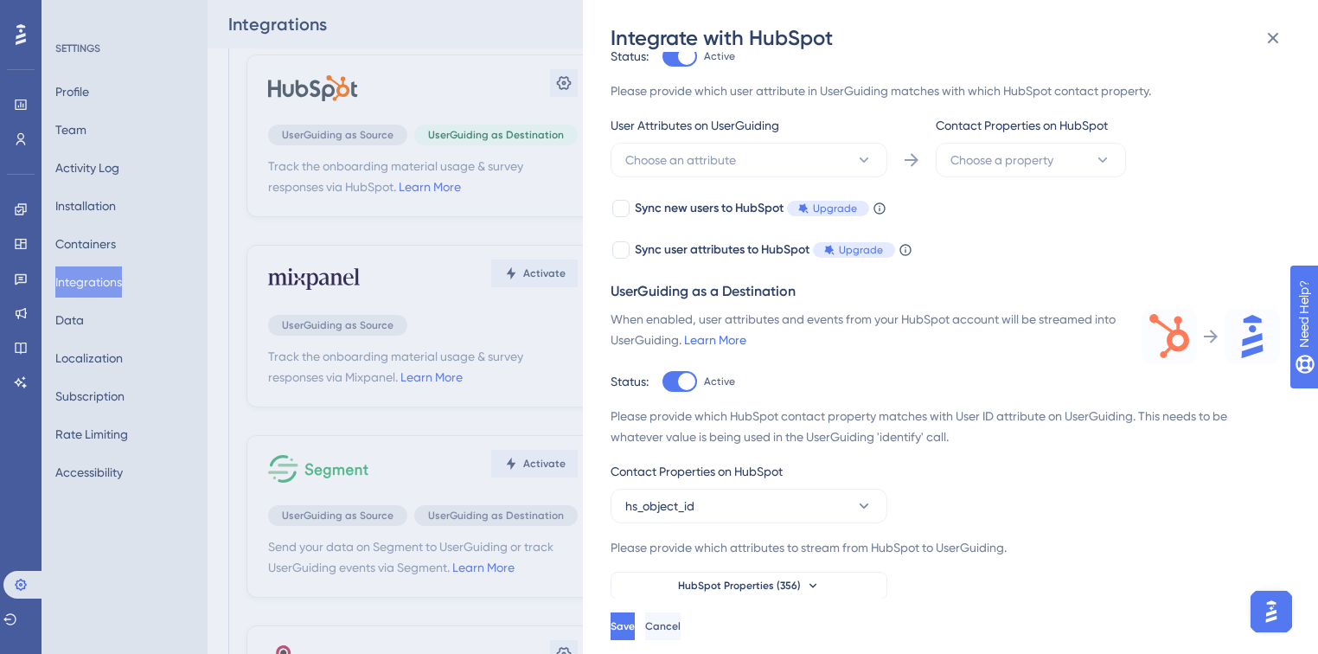
scroll to position [208, 0]
click at [804, 575] on button "HubSpot Properties (356)" at bounding box center [748, 586] width 277 height 28
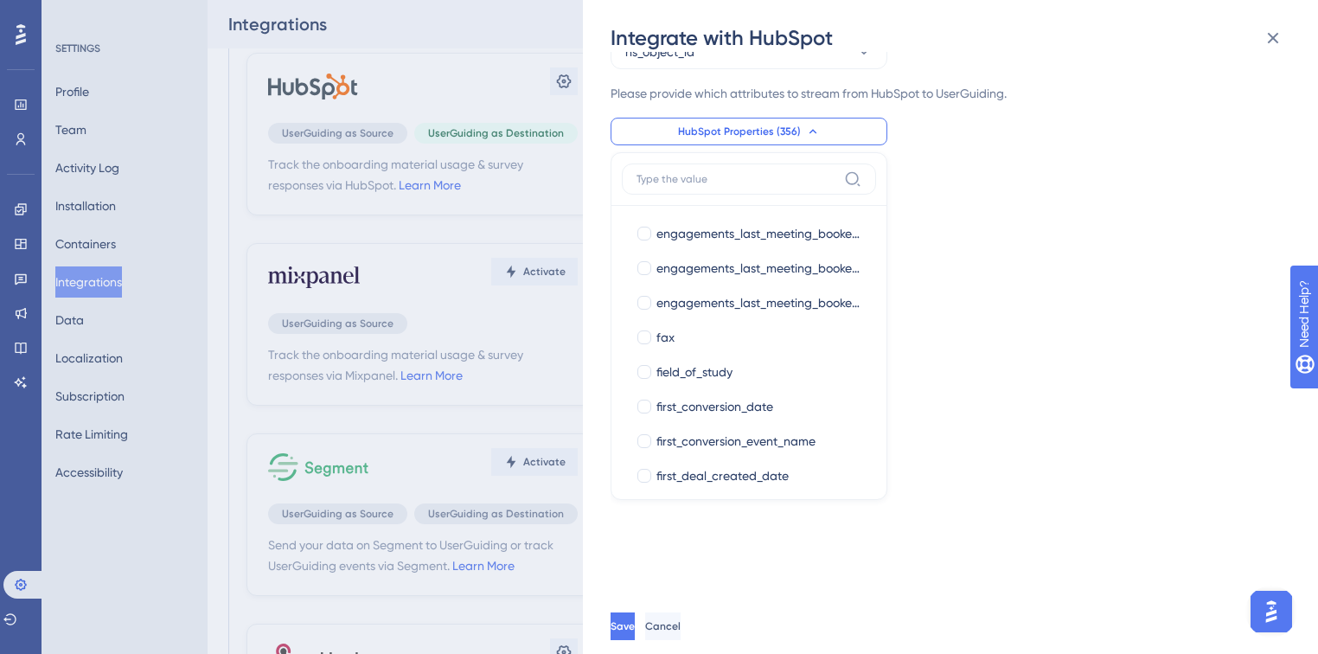
scroll to position [623, 0]
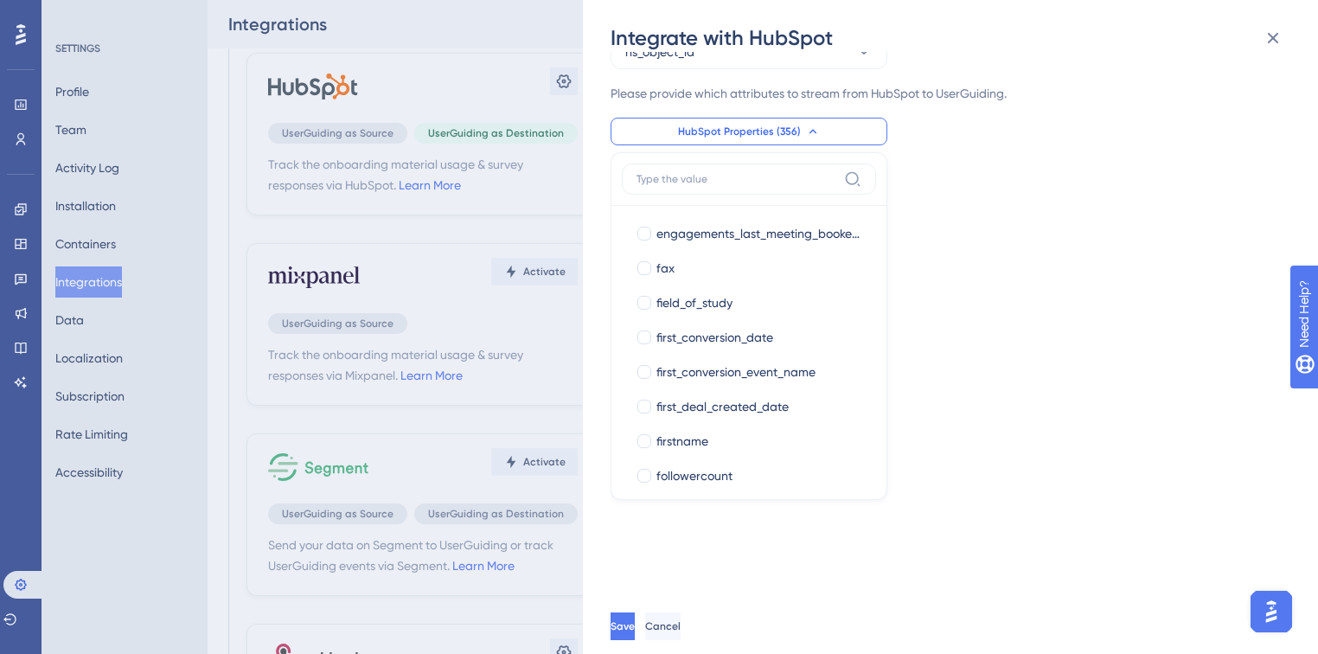
click at [1151, 349] on div "Track the onboarding material usage & survey responses via HubSpot. Learn More …" at bounding box center [958, 325] width 697 height 546
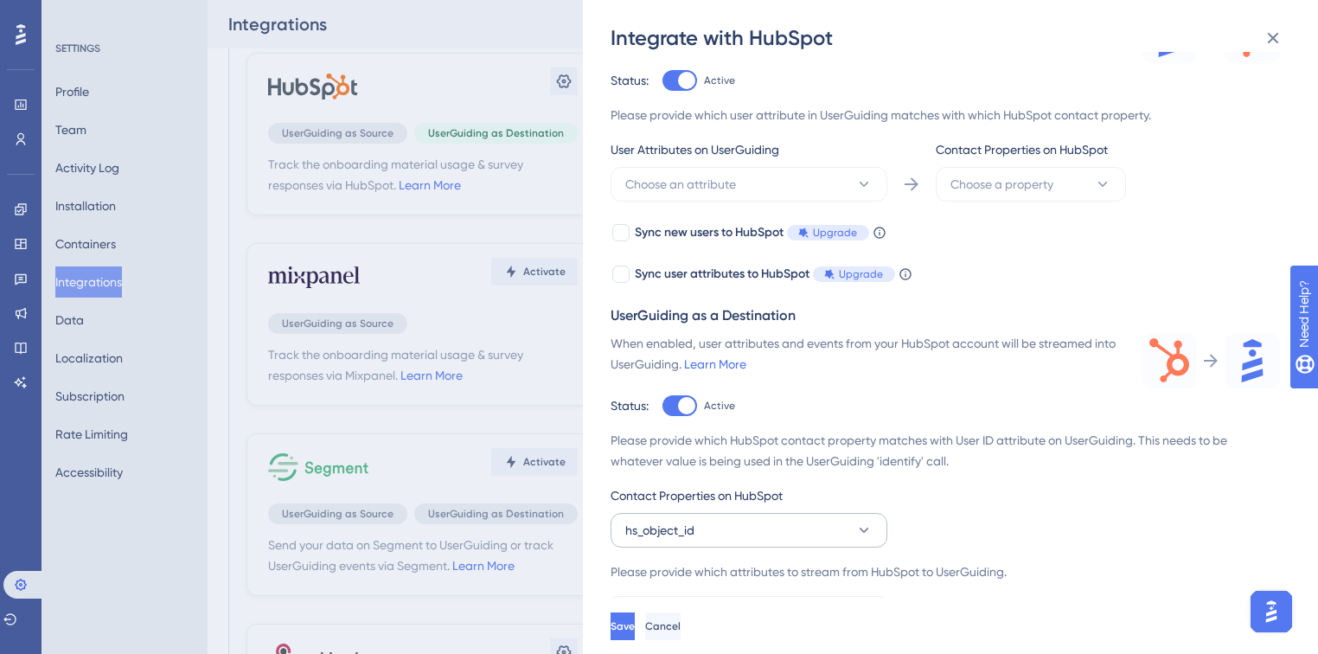
scroll to position [291, 0]
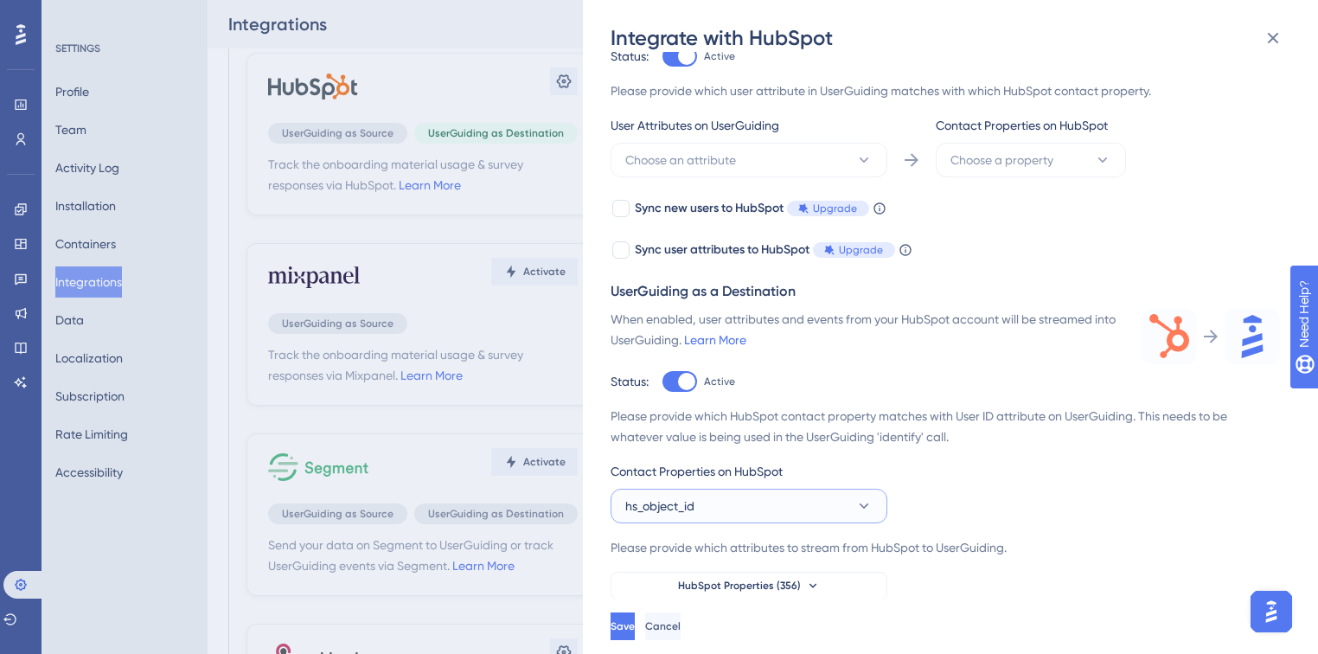
click at [825, 505] on button "hs_object_id" at bounding box center [748, 506] width 277 height 35
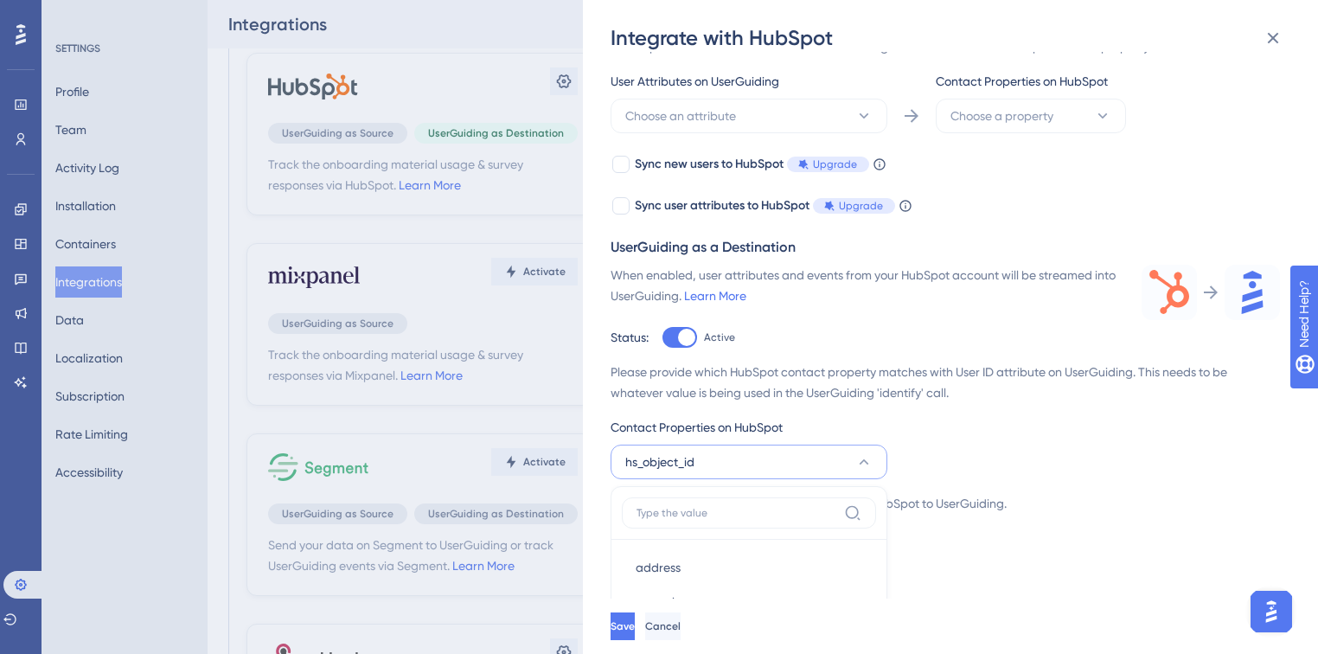
scroll to position [290, 0]
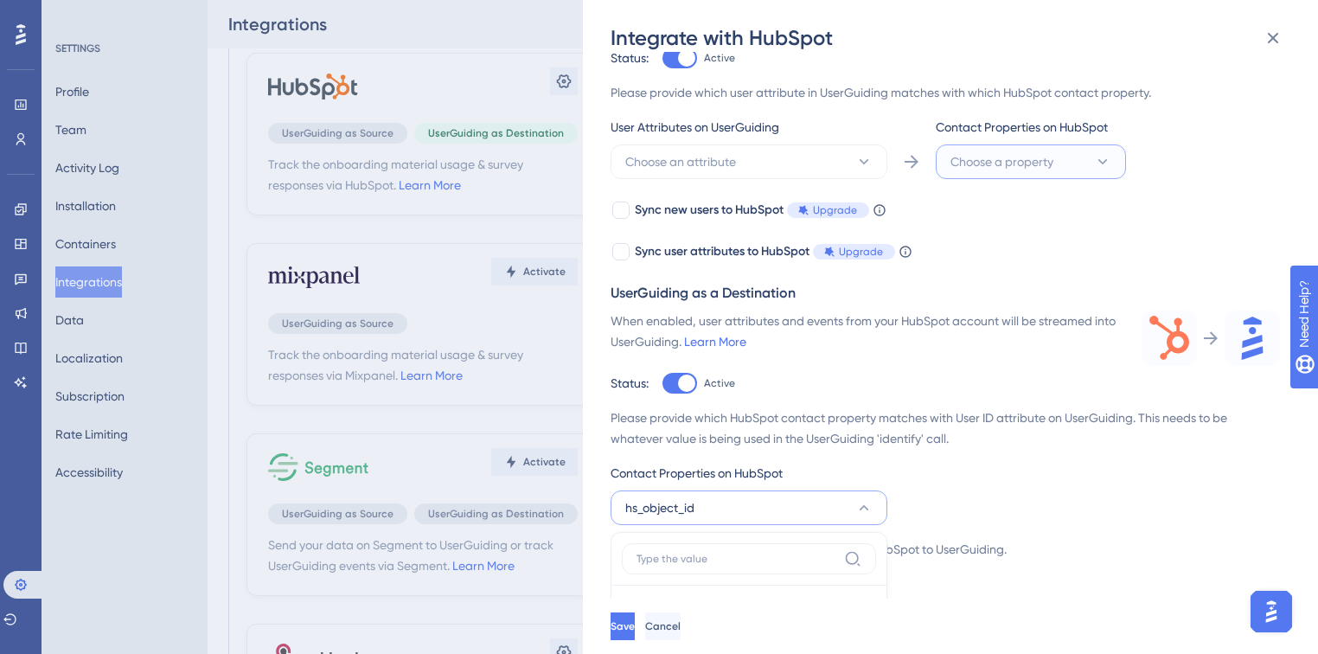
click at [1024, 163] on span "Choose a property" at bounding box center [1001, 161] width 103 height 21
click at [676, 59] on div at bounding box center [679, 58] width 35 height 21
click at [662, 348] on input "Active" at bounding box center [661, 348] width 1 height 1
checkbox input "false"
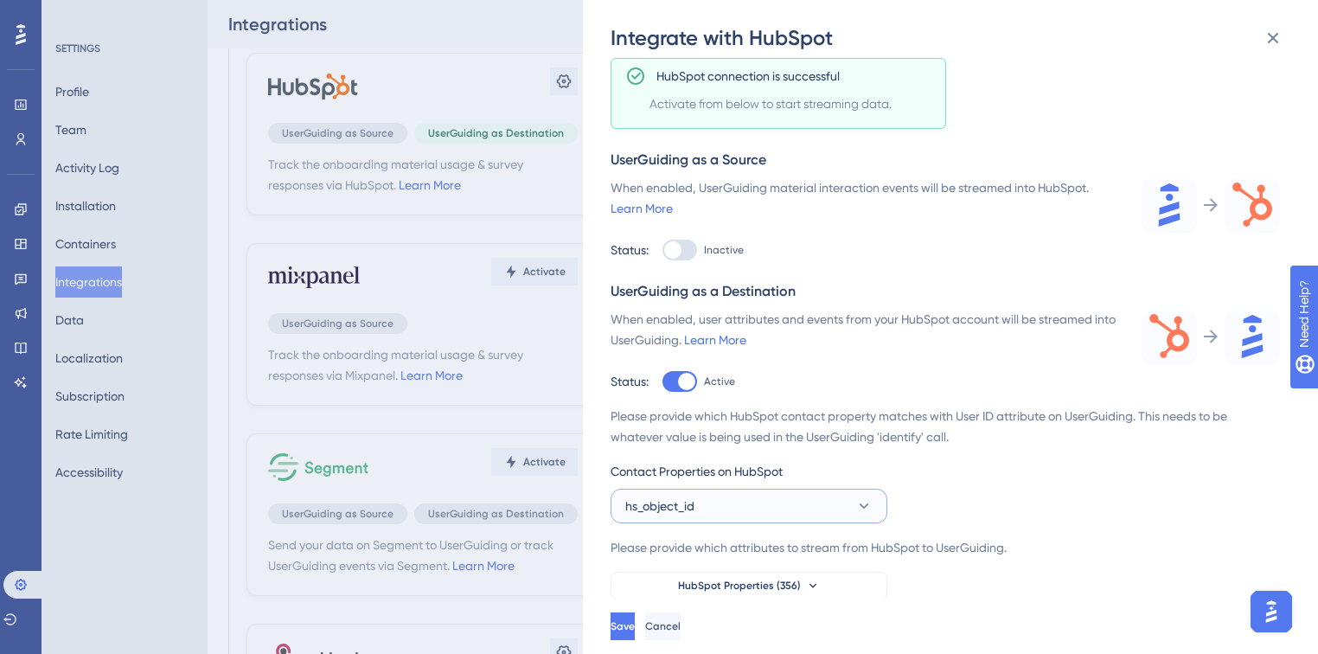
click at [744, 505] on button "hs_object_id" at bounding box center [748, 506] width 277 height 35
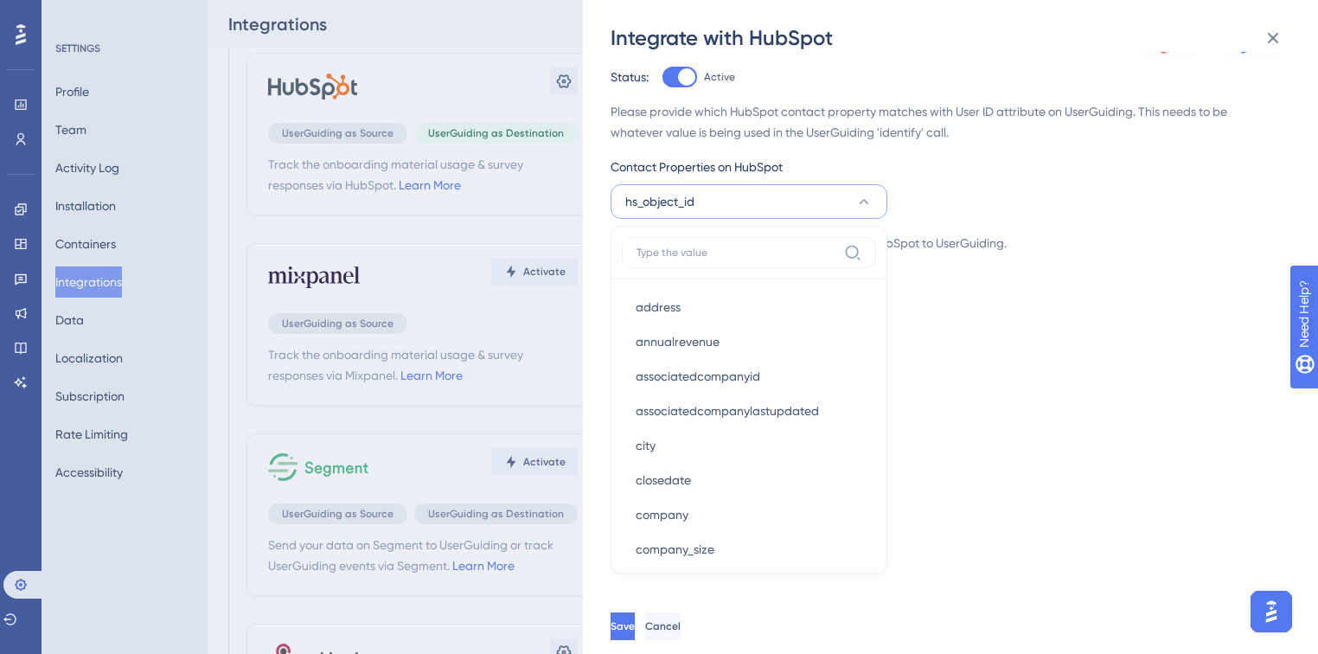
click at [1120, 348] on div "Track the onboarding material usage & survey responses via HubSpot. Learn More …" at bounding box center [958, 325] width 697 height 546
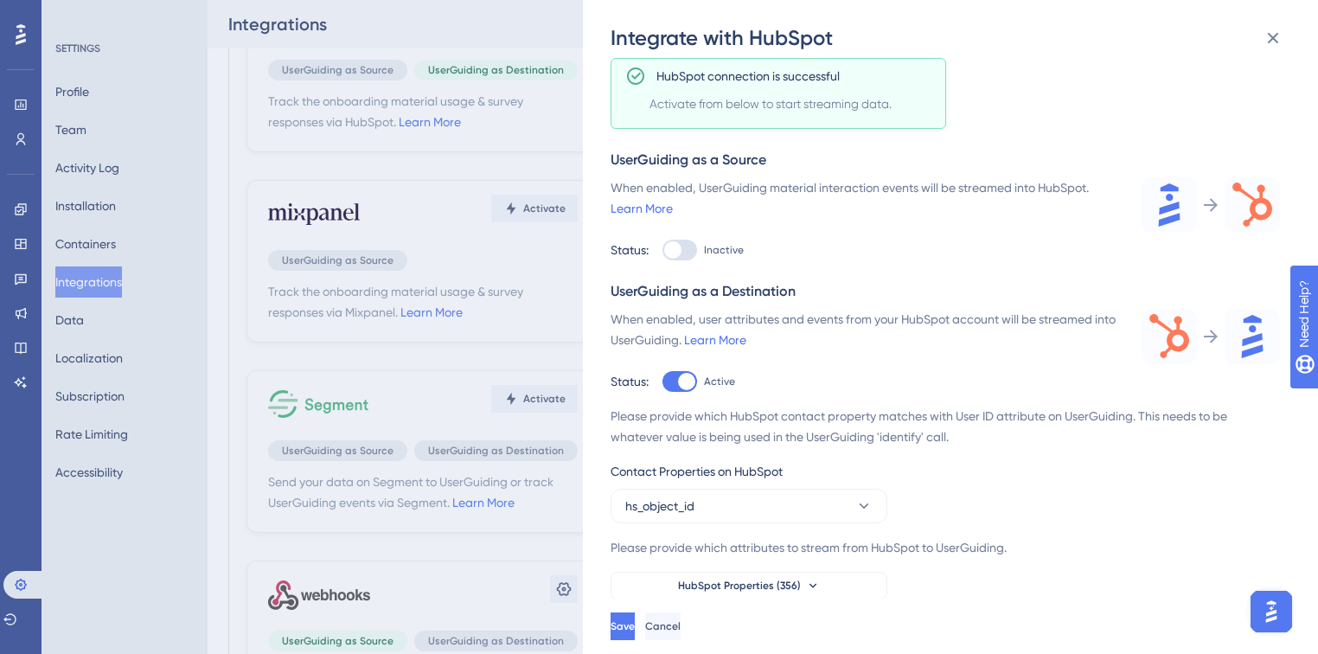
scroll to position [346, 0]
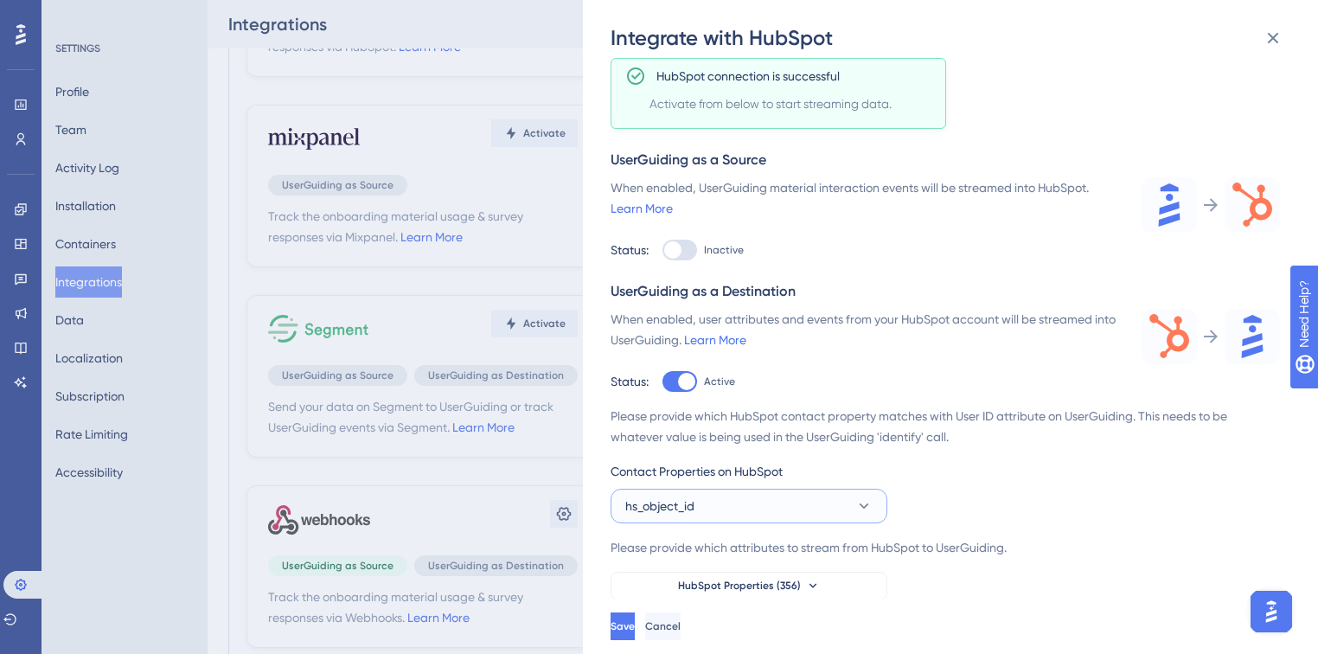
click at [851, 495] on button "hs_object_id" at bounding box center [748, 506] width 277 height 35
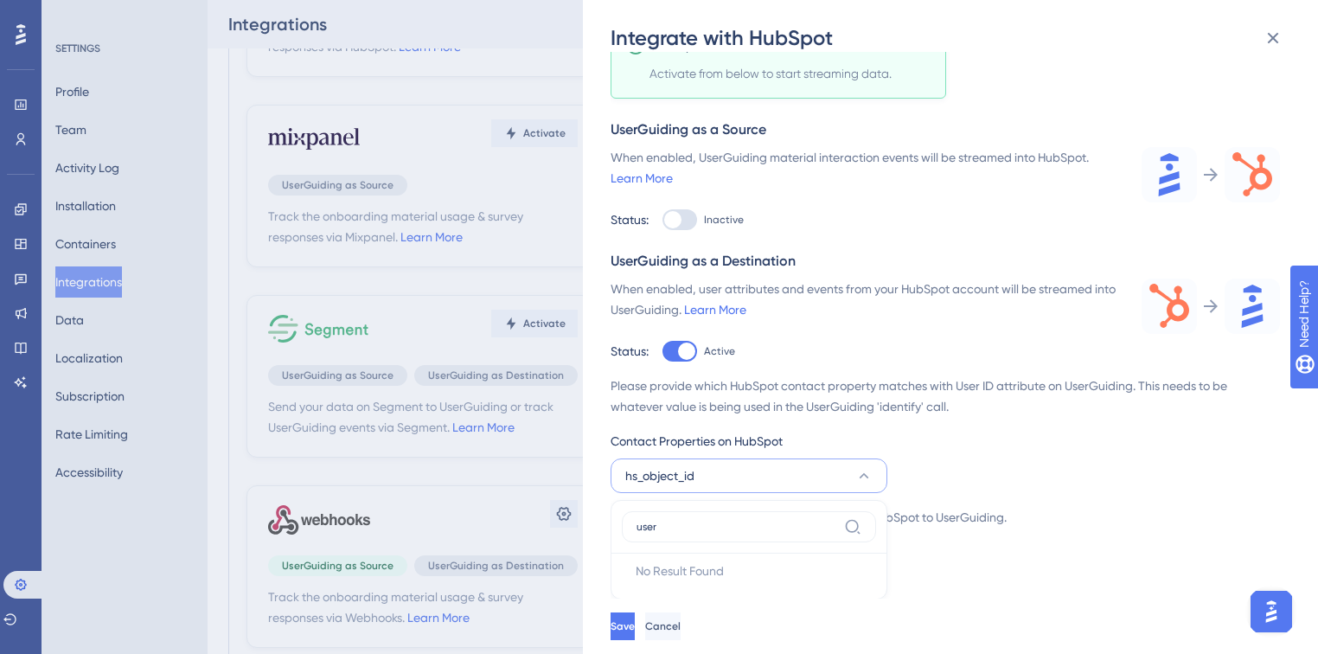
scroll to position [394, 0]
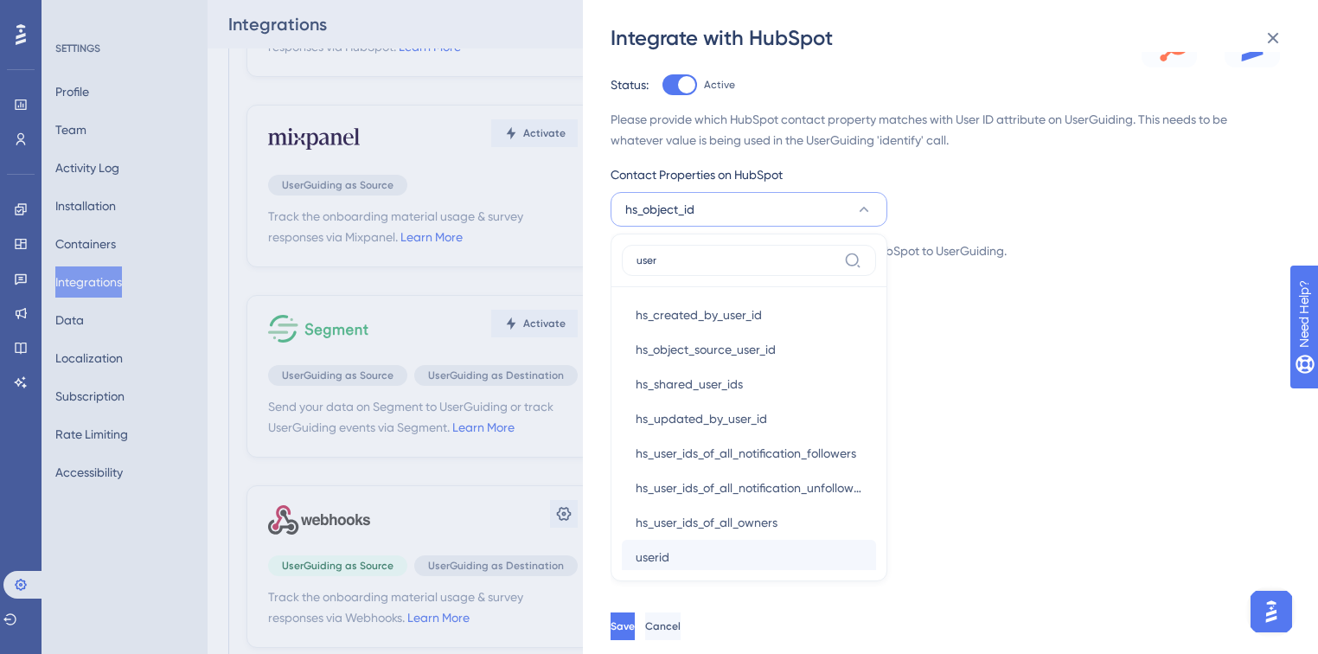
type input "user"
click at [752, 557] on div "userid userid" at bounding box center [749, 557] width 227 height 35
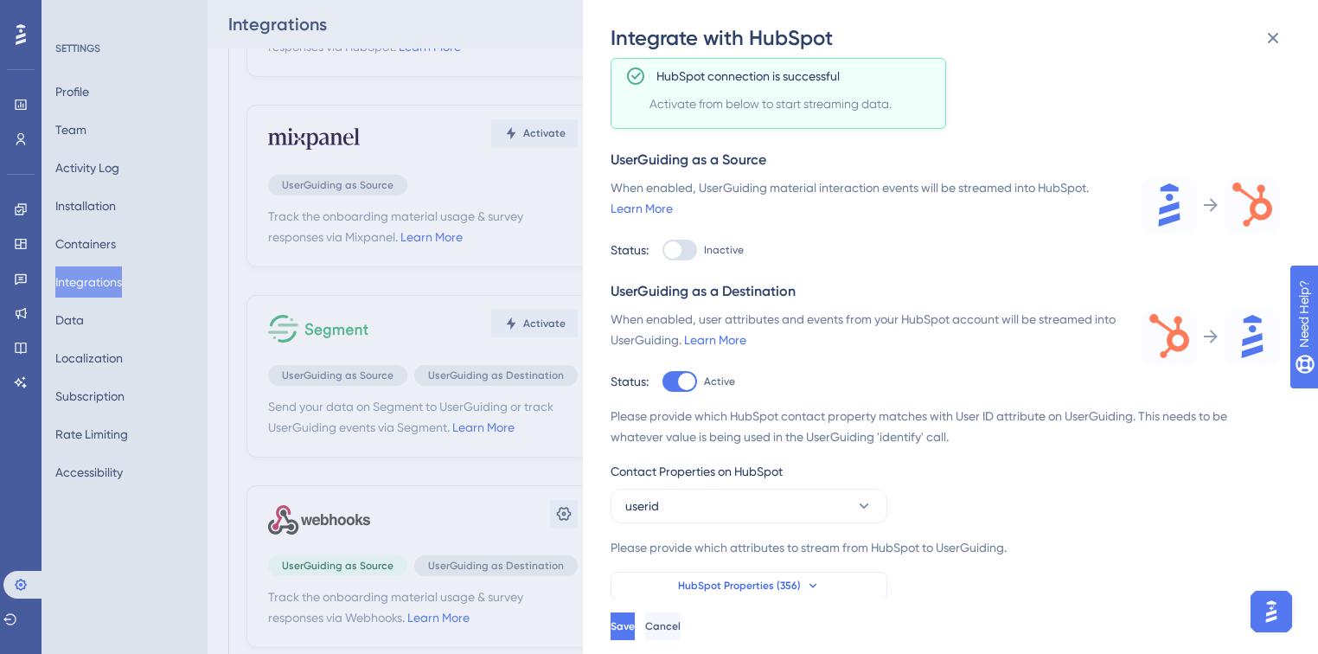
click at [832, 590] on button "HubSpot Properties (356)" at bounding box center [748, 586] width 277 height 28
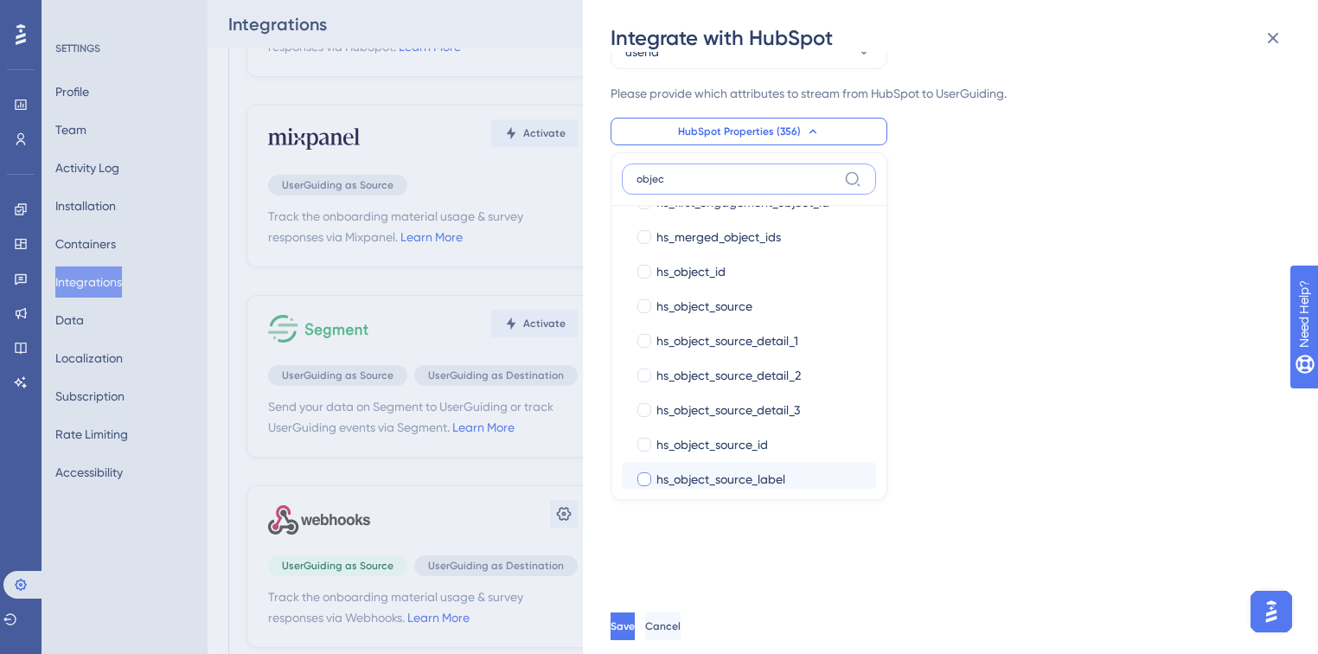
scroll to position [14, 0]
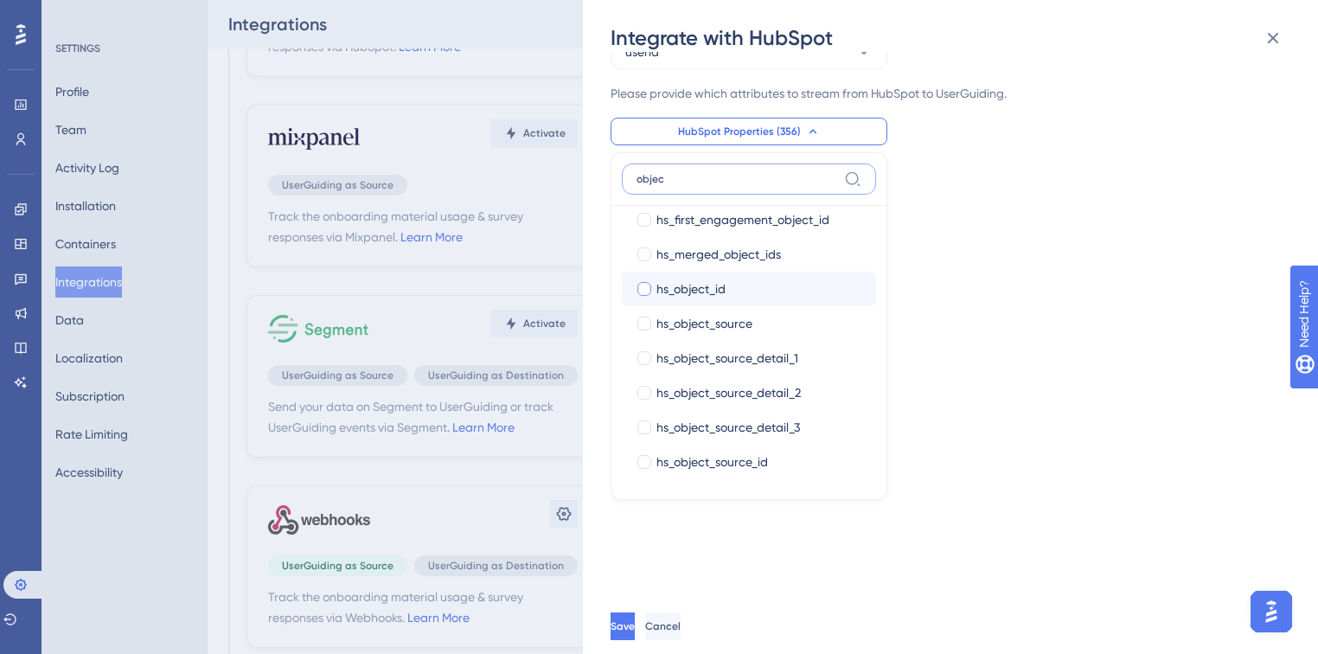
type input "objec"
click at [768, 282] on div "hs_object_id" at bounding box center [759, 288] width 206 height 21
checkbox input "true"
click at [1201, 326] on div "Track the onboarding material usage & survey responses via HubSpot. Learn More …" at bounding box center [958, 325] width 697 height 546
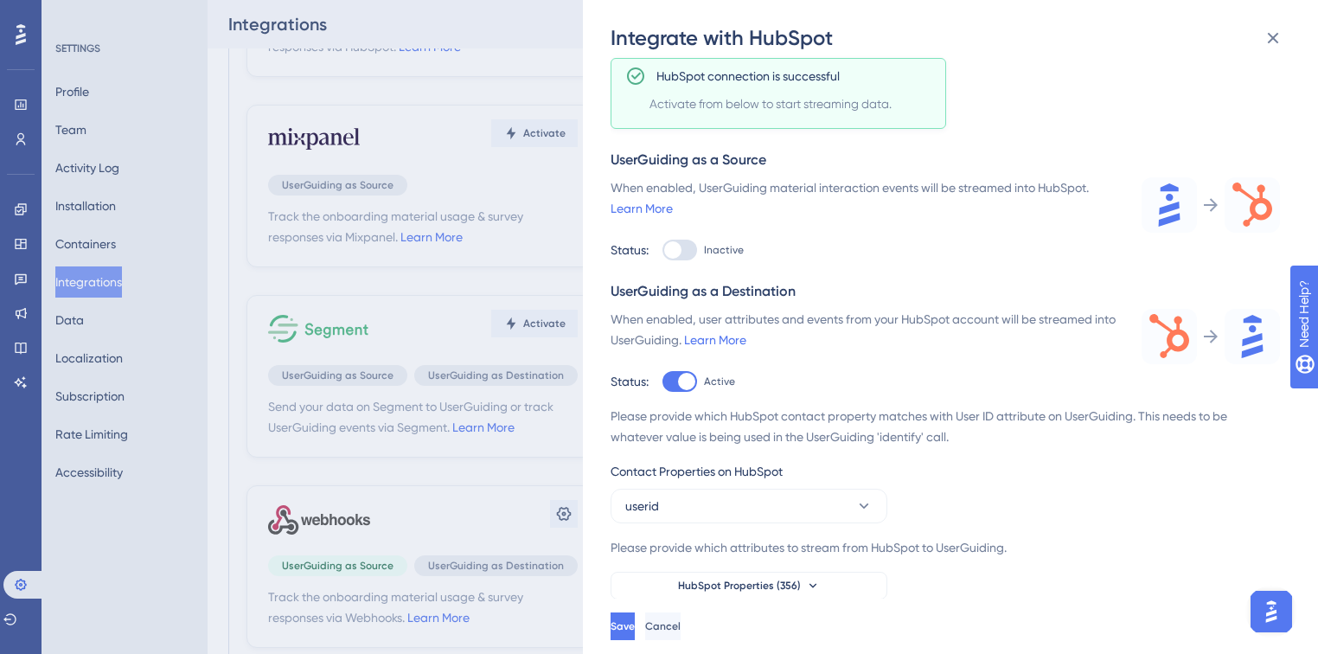
scroll to position [29, 0]
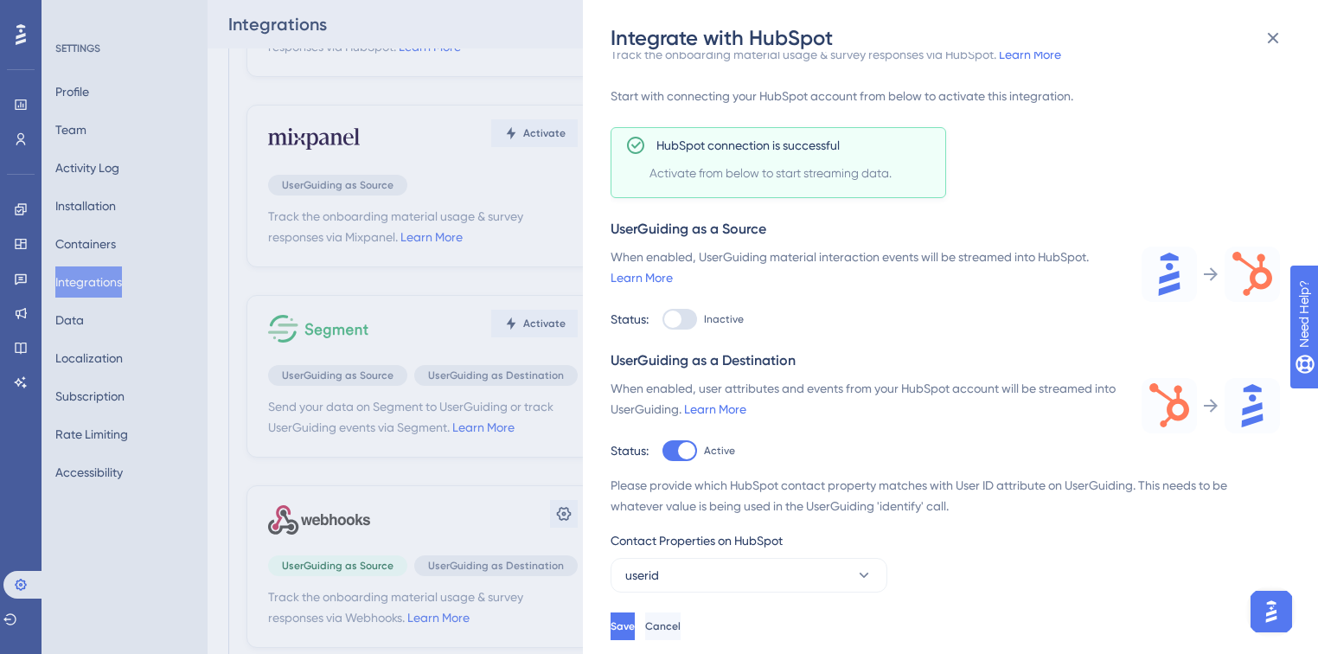
click at [699, 321] on label "Inactive" at bounding box center [702, 319] width 81 height 21
click at [662, 348] on input "Inactive" at bounding box center [661, 348] width 1 height 1
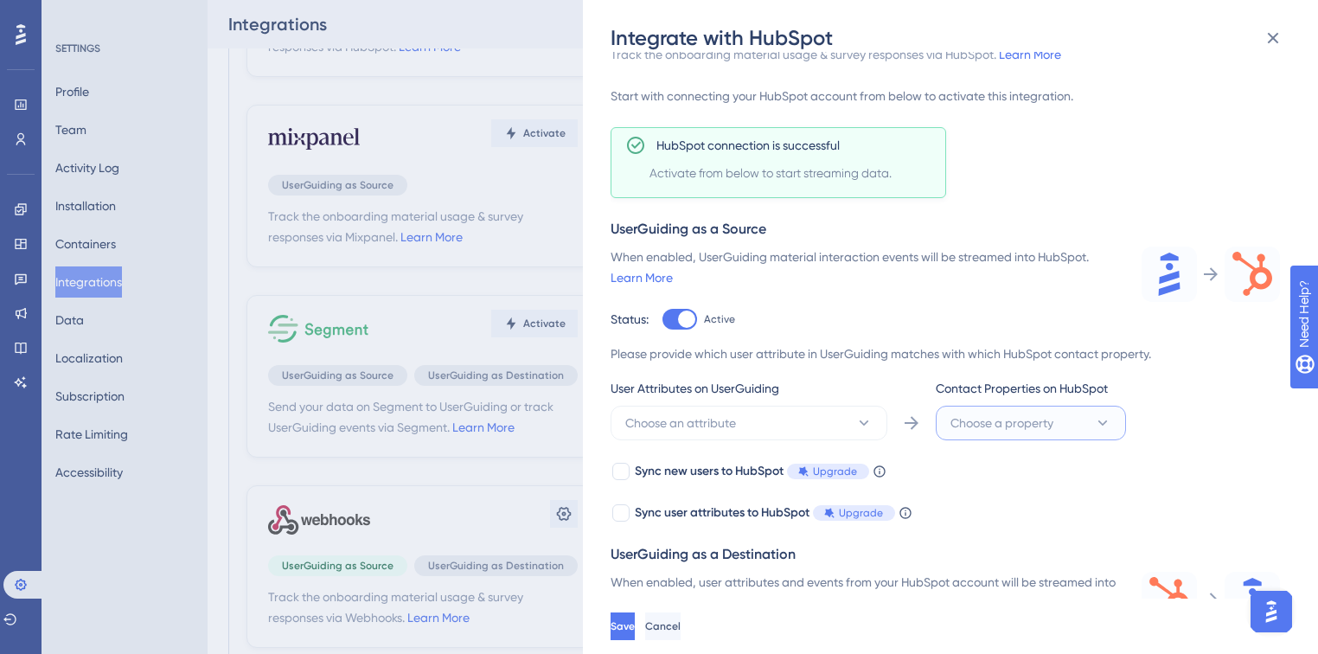
click at [1058, 408] on button "Choose a property" at bounding box center [1031, 423] width 190 height 35
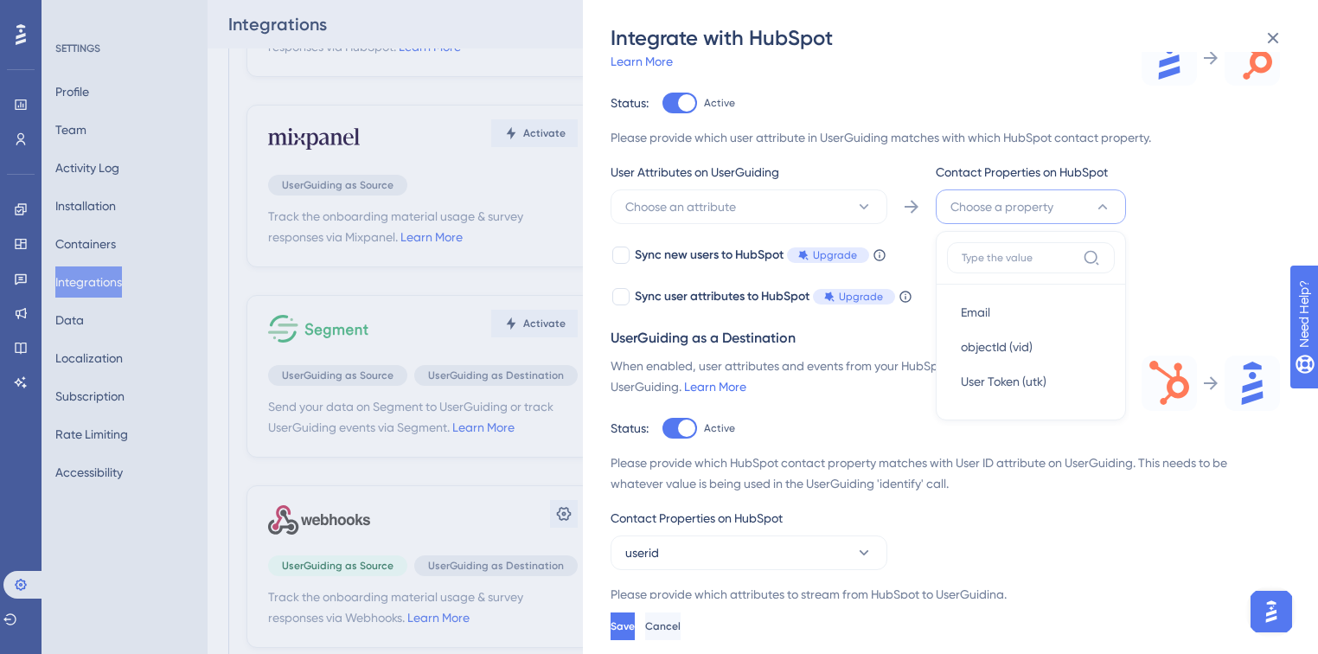
click at [673, 114] on div "UserGuiding as a Source When enabled, UserGuiding material interaction events w…" at bounding box center [944, 155] width 669 height 304
click at [676, 107] on div at bounding box center [679, 103] width 35 height 21
click at [662, 348] on input "Active" at bounding box center [661, 348] width 1 height 1
checkbox input "false"
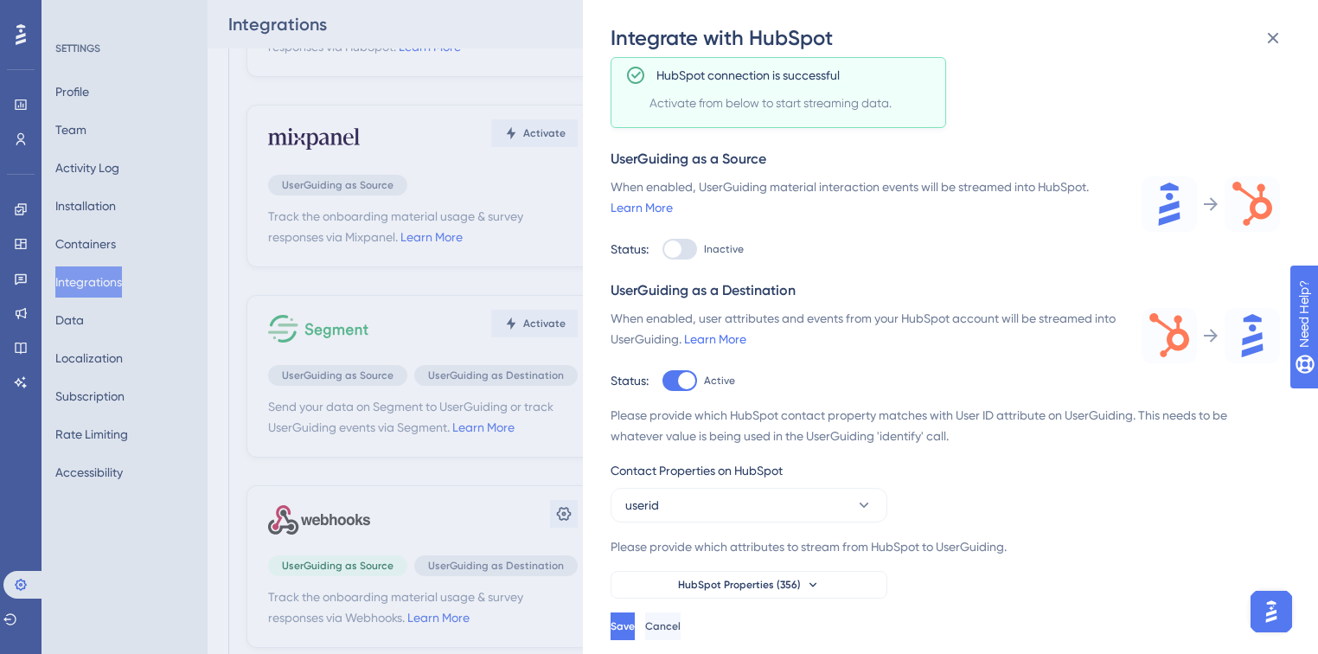
scroll to position [98, 0]
click at [714, 581] on span "HubSpot Properties (356)" at bounding box center [739, 585] width 123 height 14
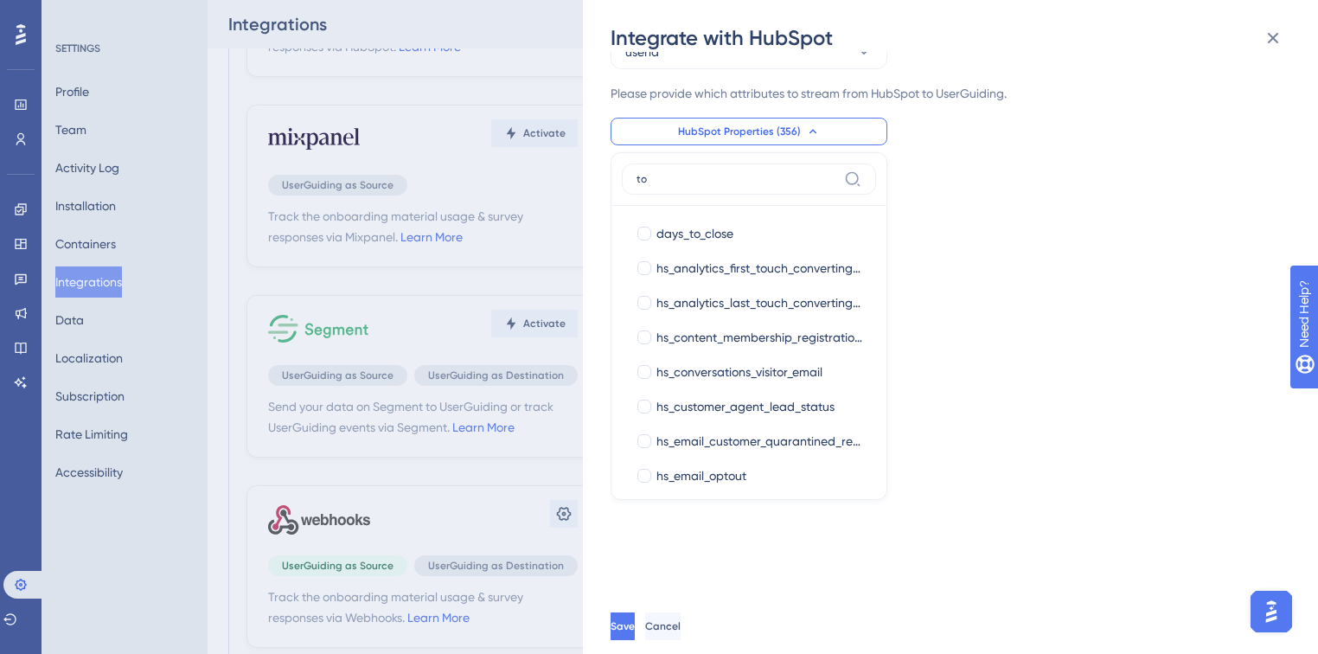
type input "t"
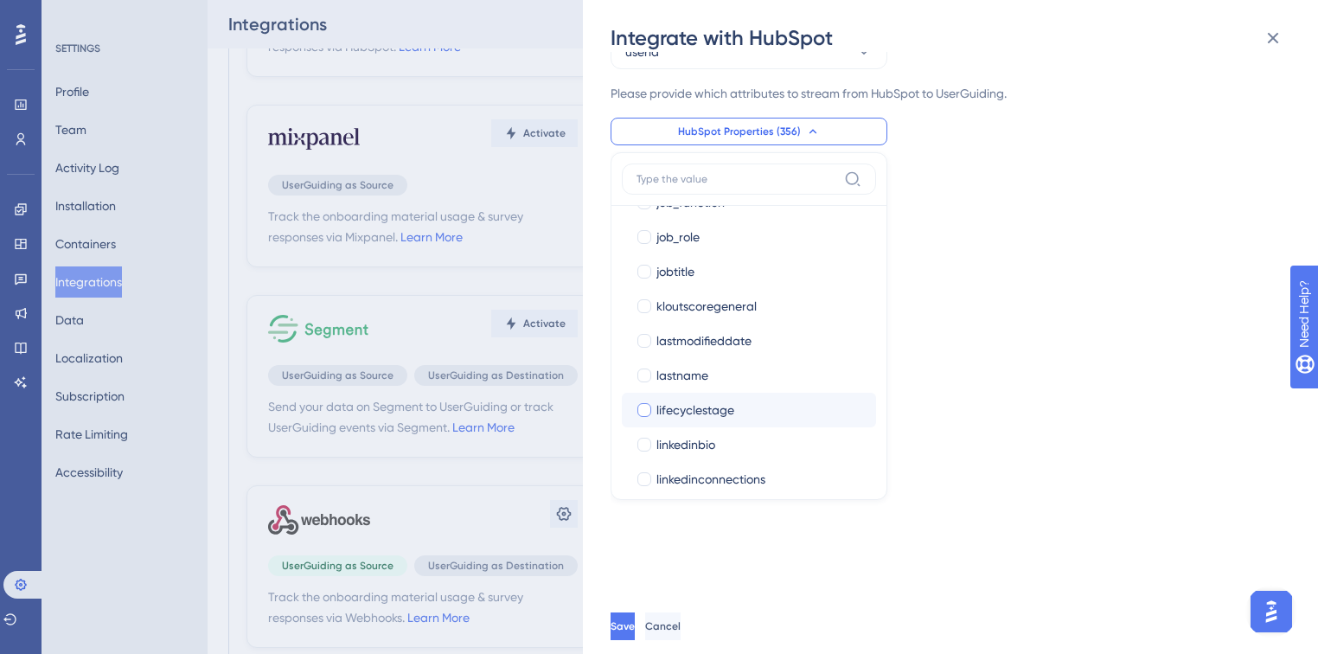
scroll to position [10722, 0]
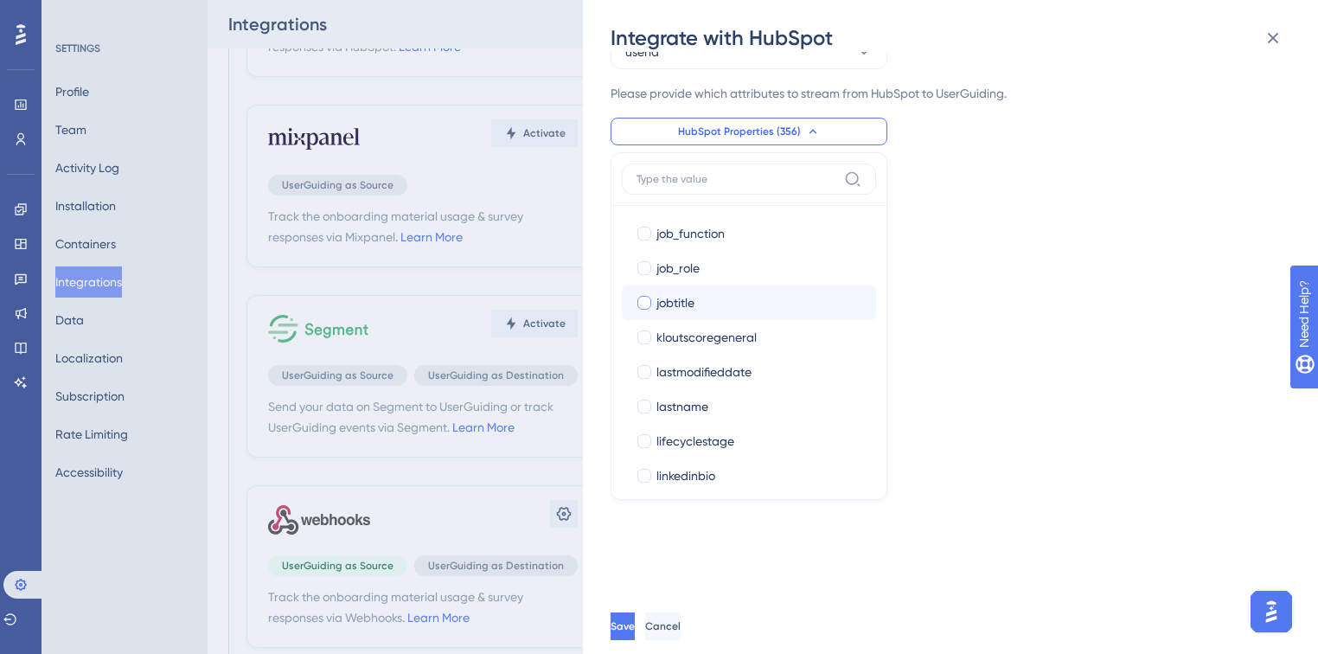
click at [642, 303] on div at bounding box center [644, 303] width 14 height 14
checkbox input "true"
click at [638, 622] on button "Save" at bounding box center [624, 626] width 28 height 28
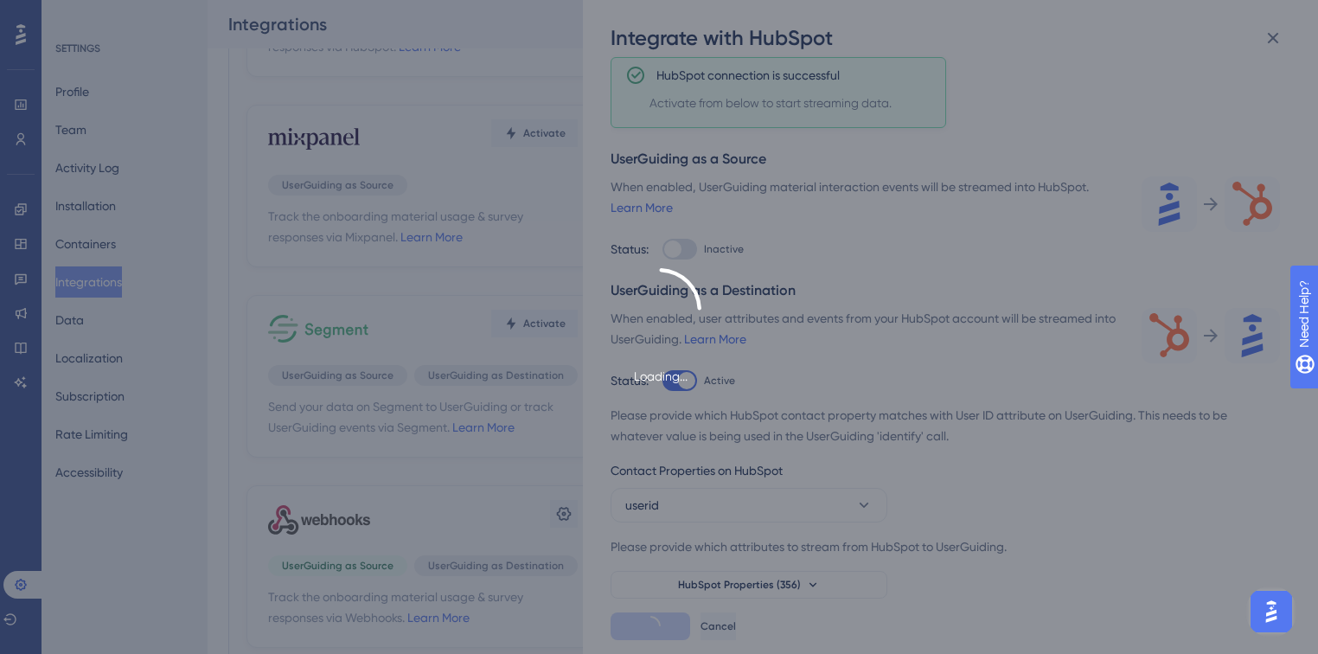
scroll to position [98, 0]
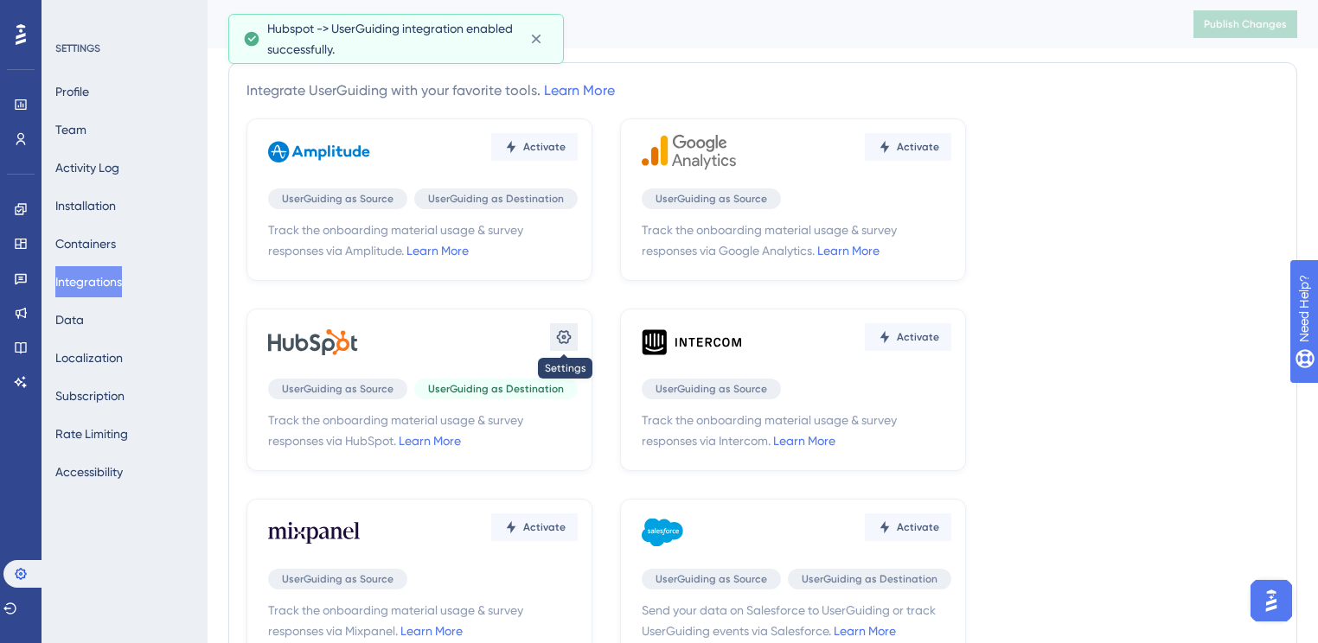
click at [560, 336] on icon at bounding box center [563, 337] width 17 height 17
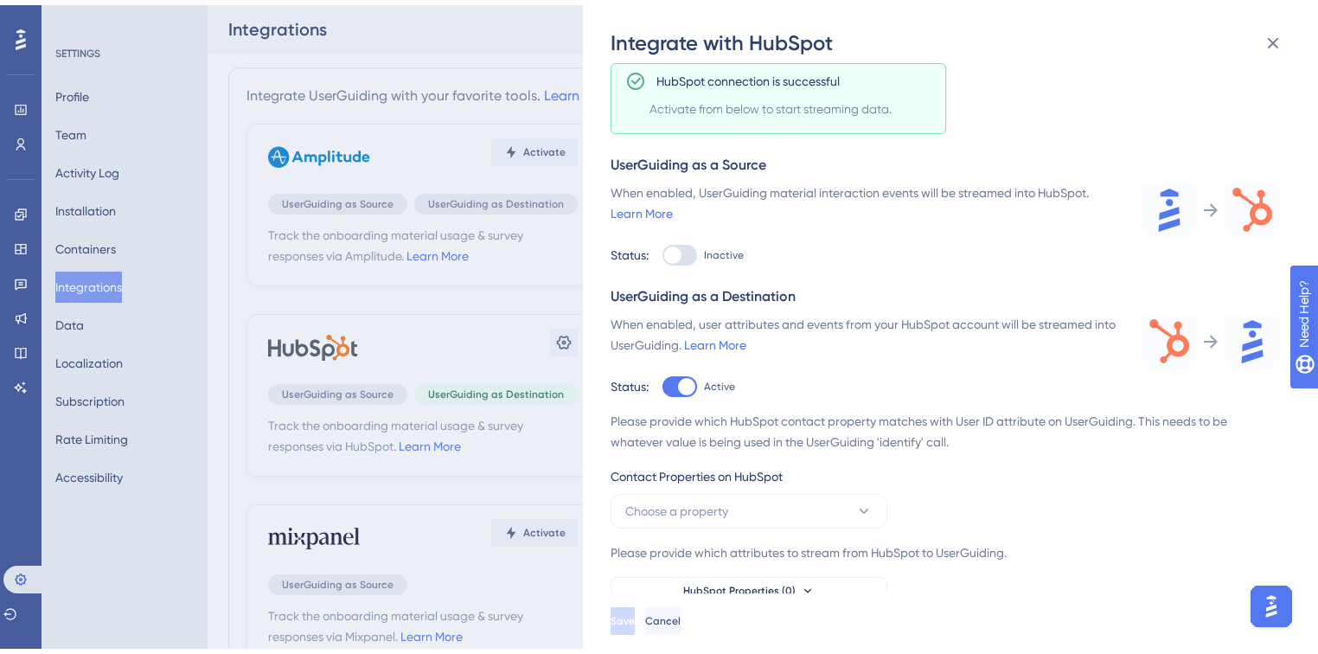
scroll to position [346, 0]
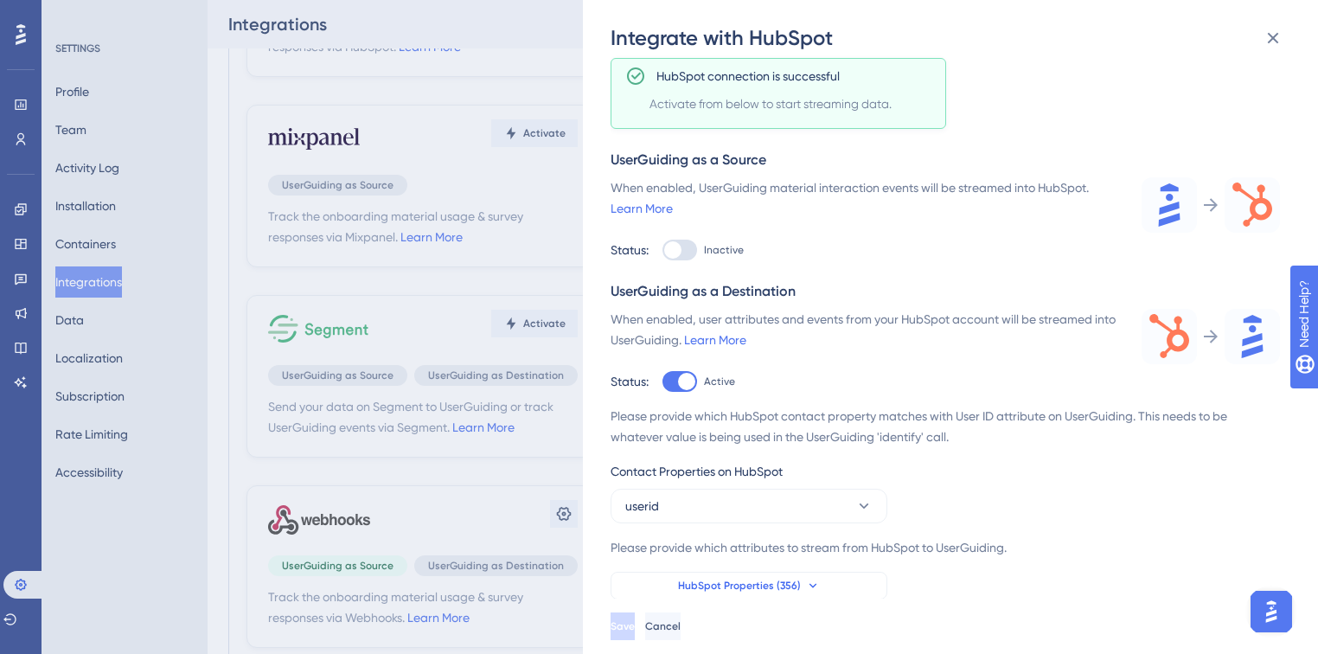
click at [806, 585] on icon at bounding box center [813, 585] width 14 height 14
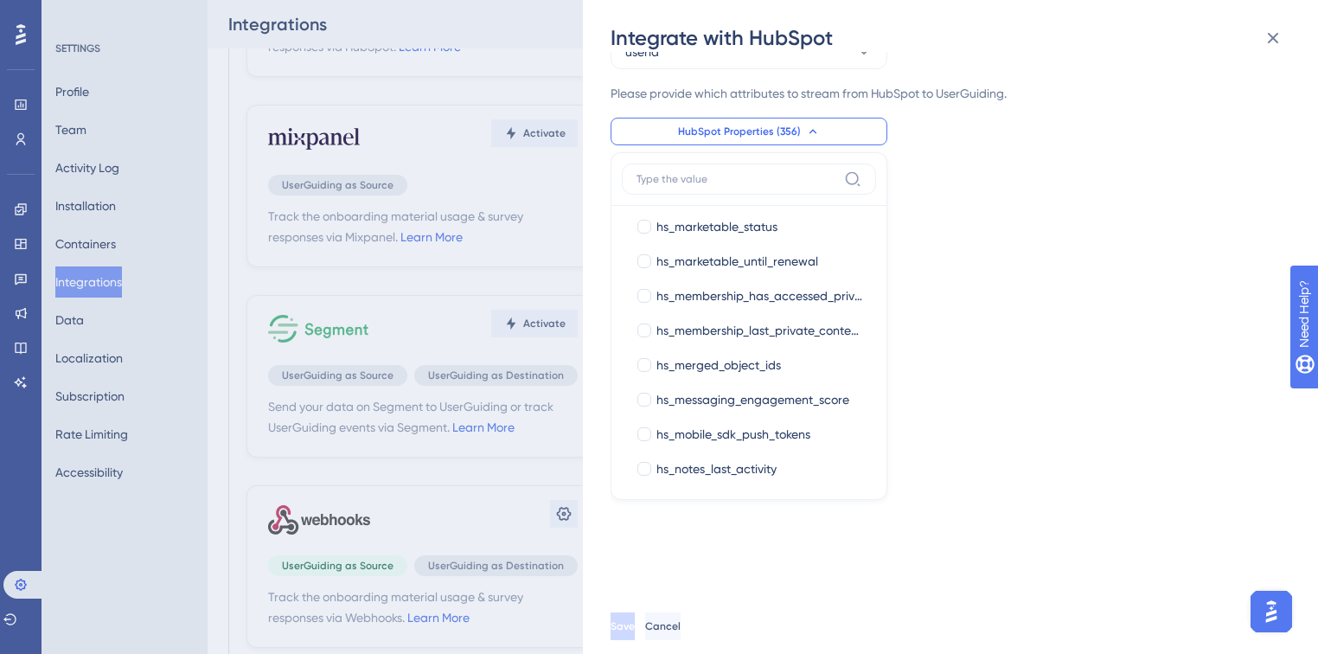
scroll to position [6589, 0]
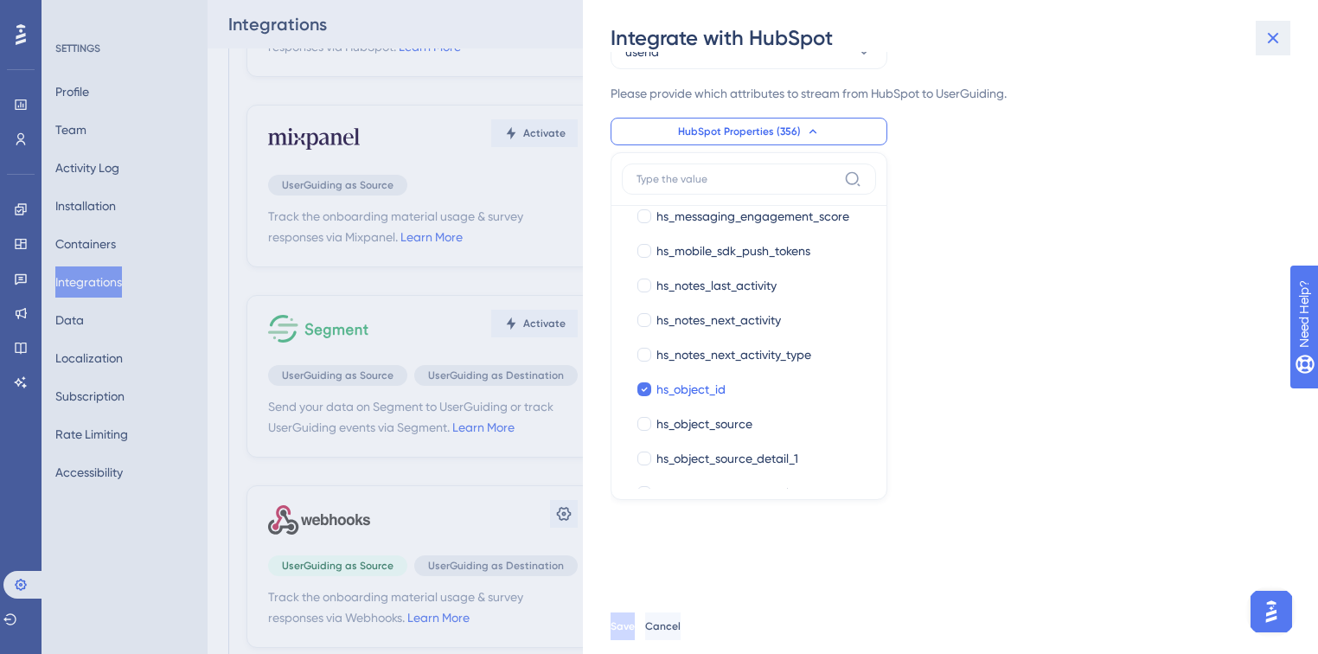
click at [1269, 42] on icon at bounding box center [1272, 38] width 21 height 21
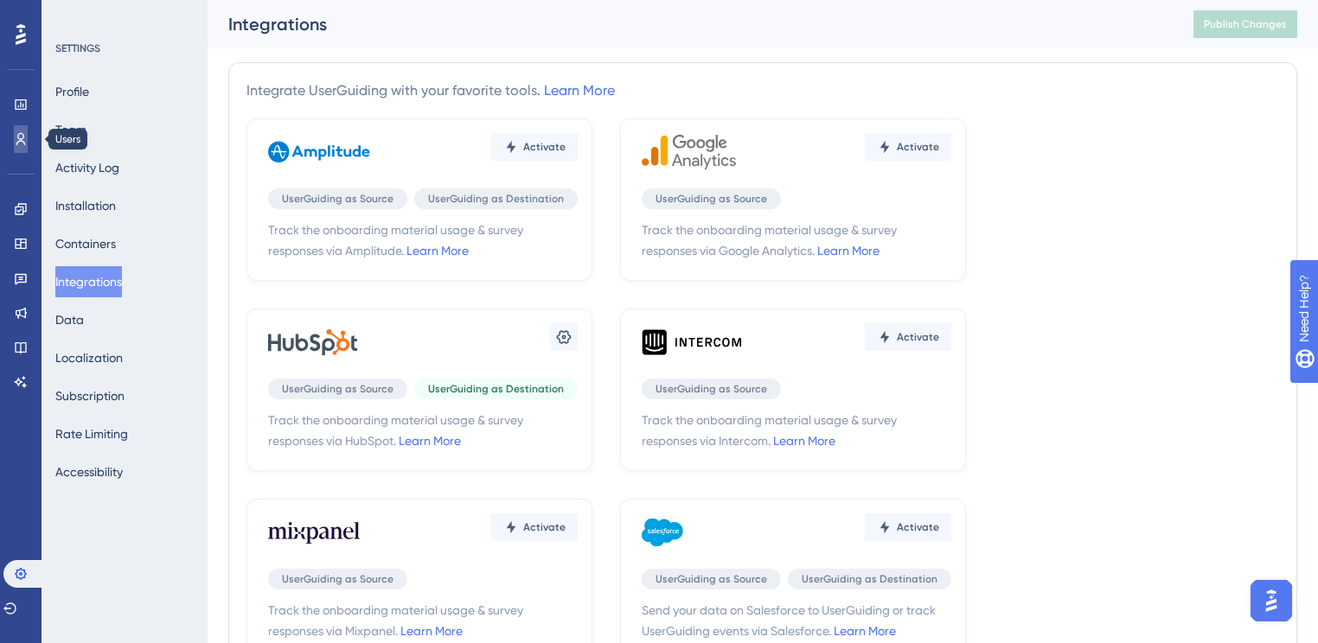
click at [14, 147] on link at bounding box center [21, 139] width 14 height 28
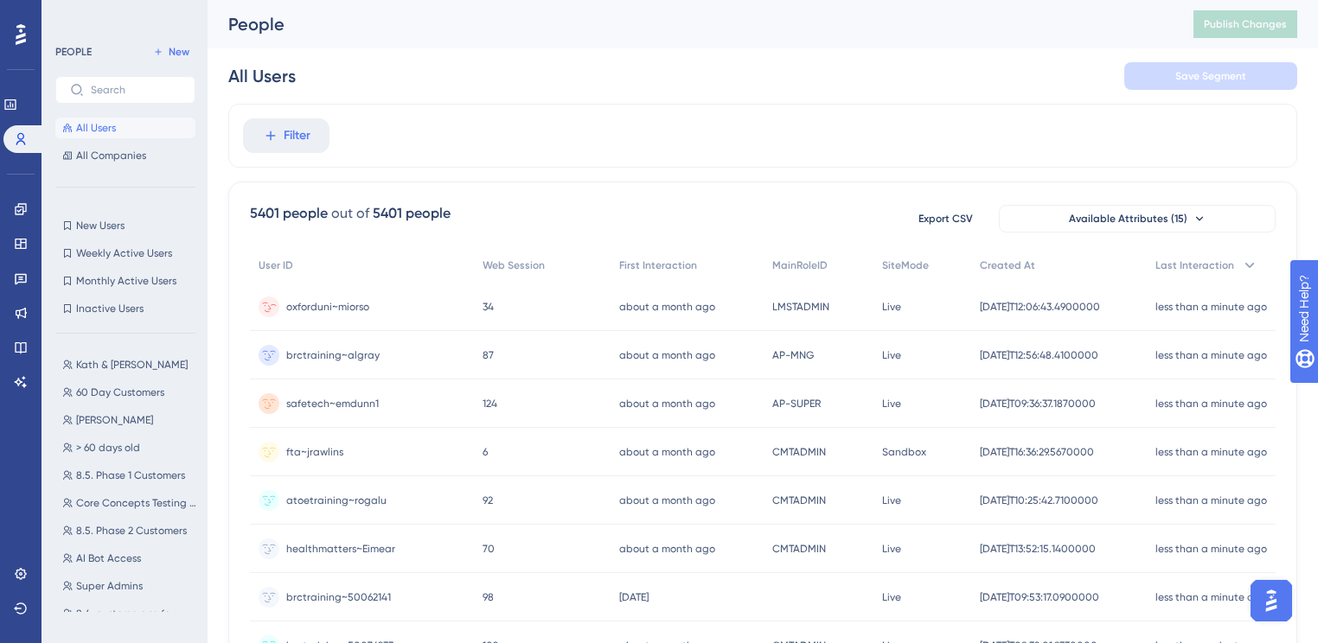
click at [336, 304] on span "oxforduni~miorso" at bounding box center [327, 307] width 83 height 14
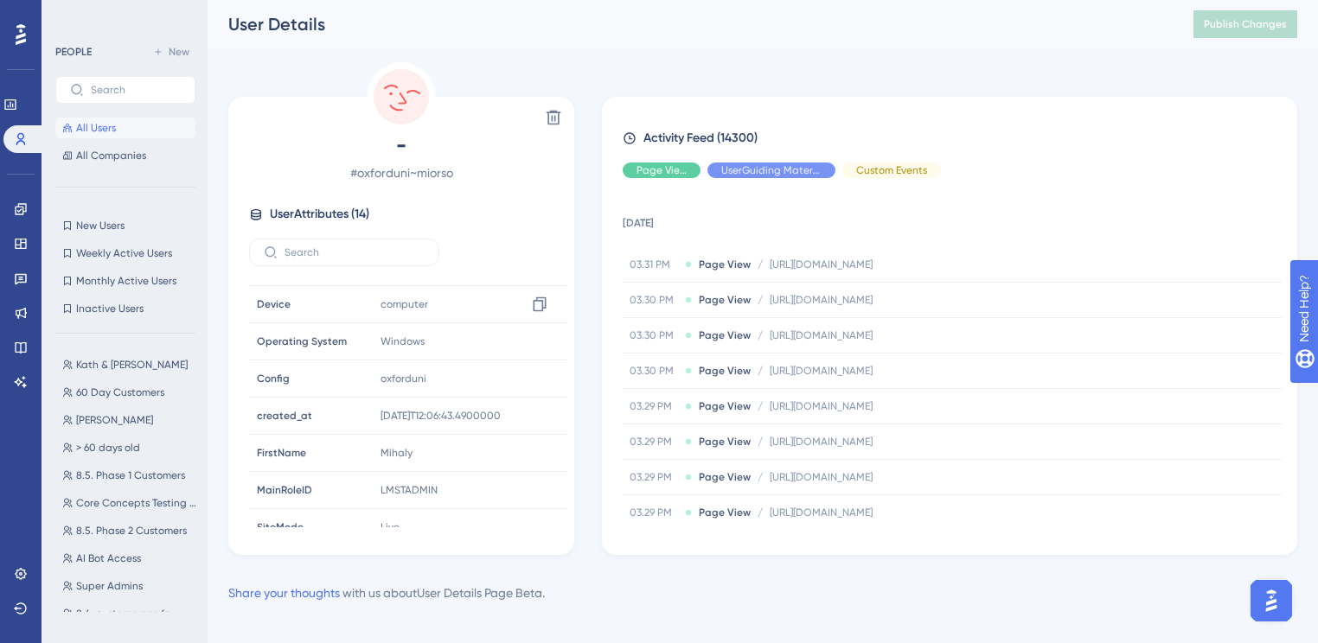
scroll to position [263, 0]
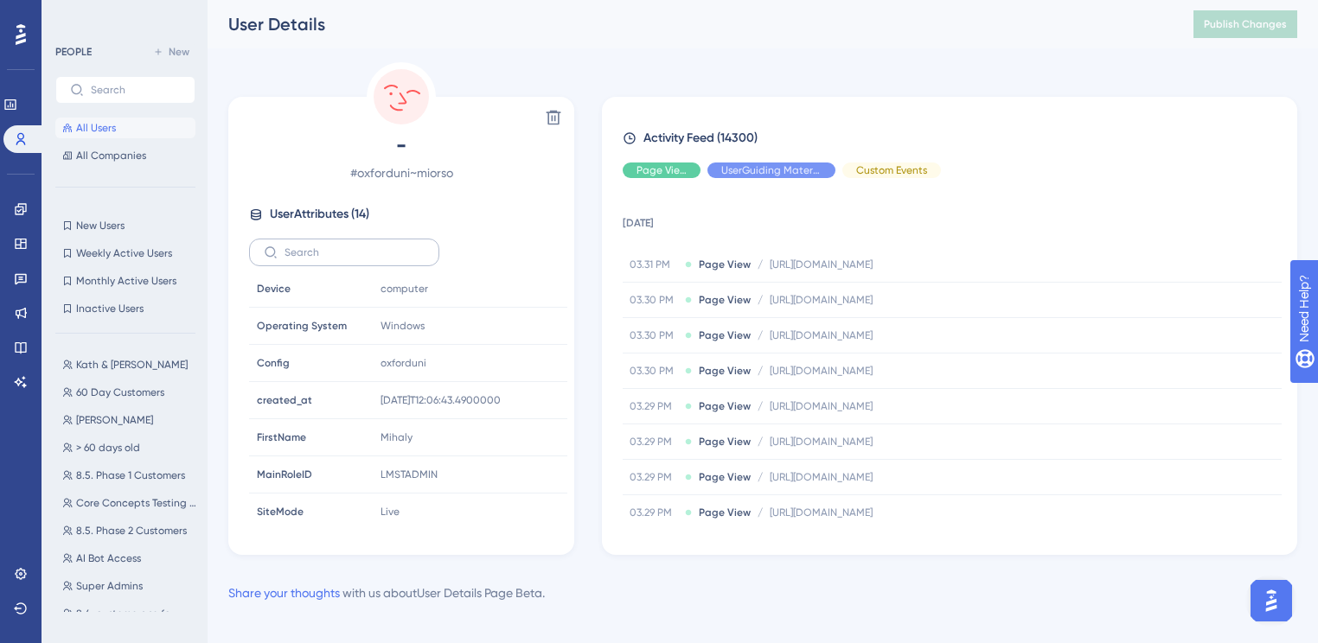
click at [394, 265] on label at bounding box center [344, 253] width 190 height 28
click at [394, 259] on input "text" at bounding box center [354, 252] width 140 height 12
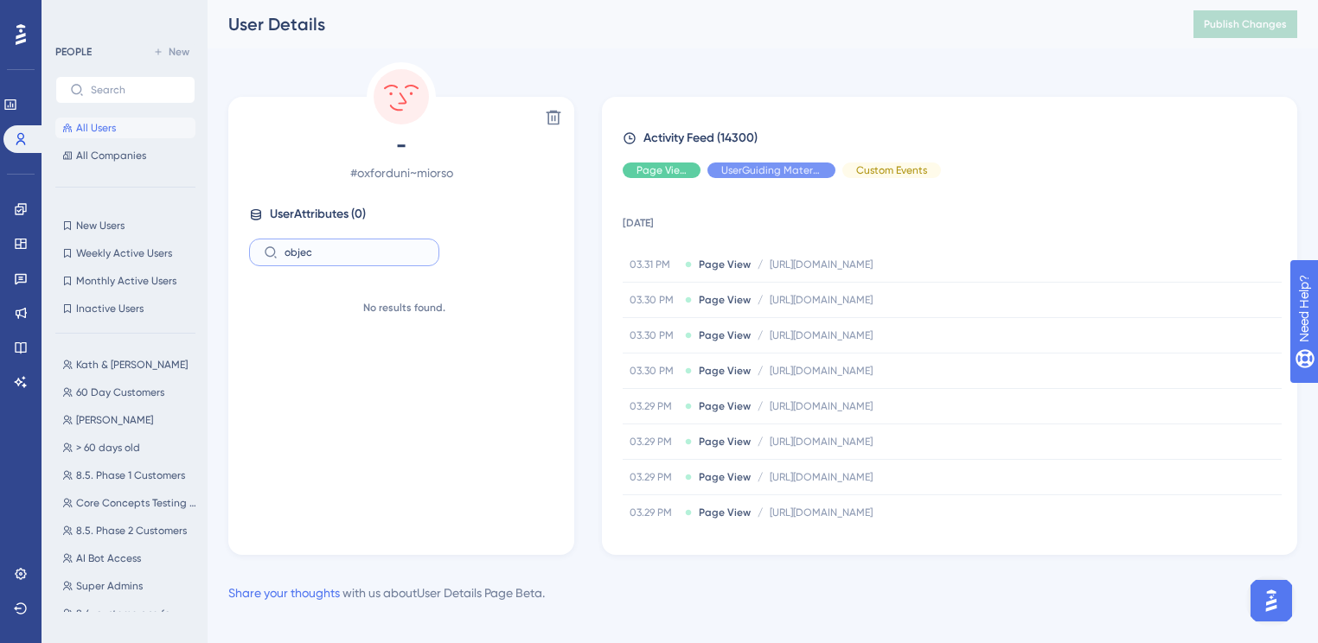
type input "objec"
click at [1269, 594] on img "Open AI Assistant Launcher" at bounding box center [1271, 600] width 31 height 31
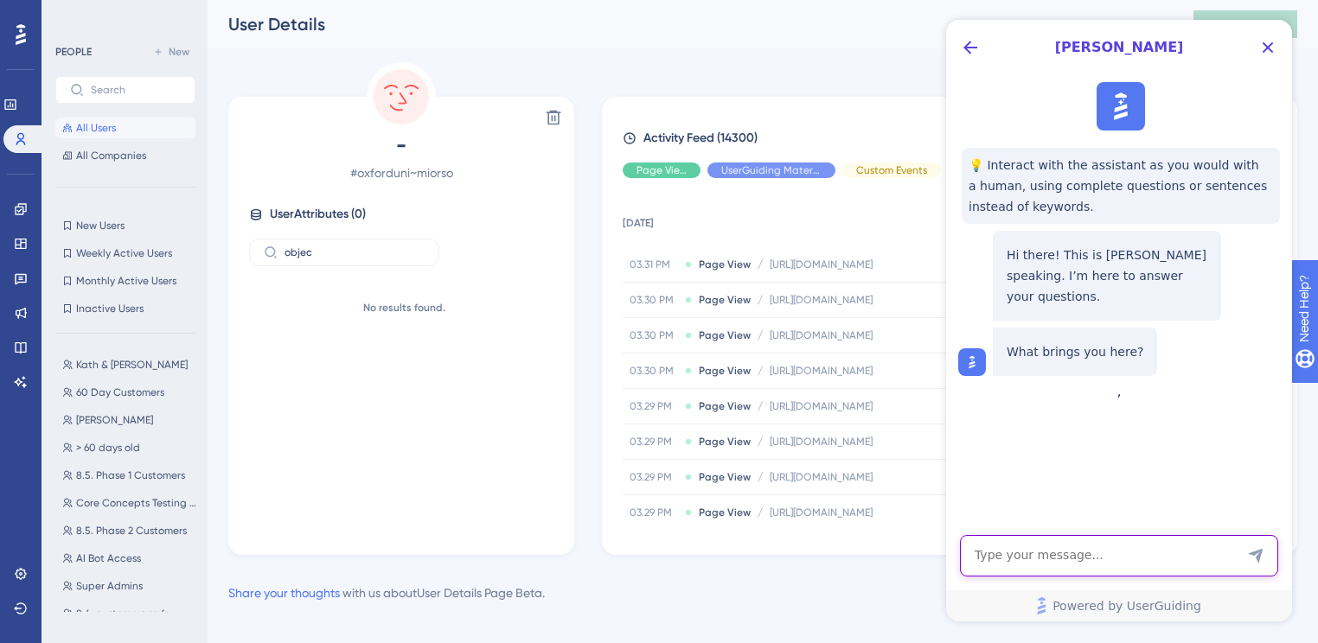
click at [1198, 572] on textarea "AI Assistant Text Input" at bounding box center [1119, 556] width 318 height 42
type textarea "how often does the hubspot integration run to populate attributes?"
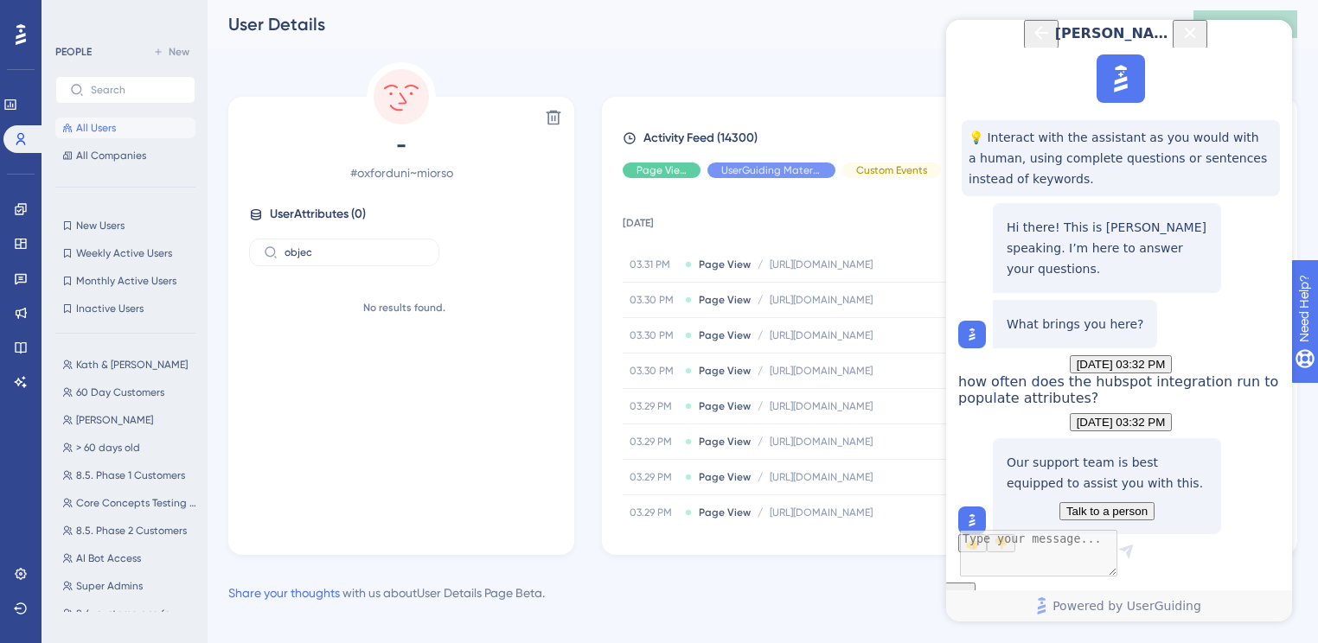
scroll to position [175, 0]
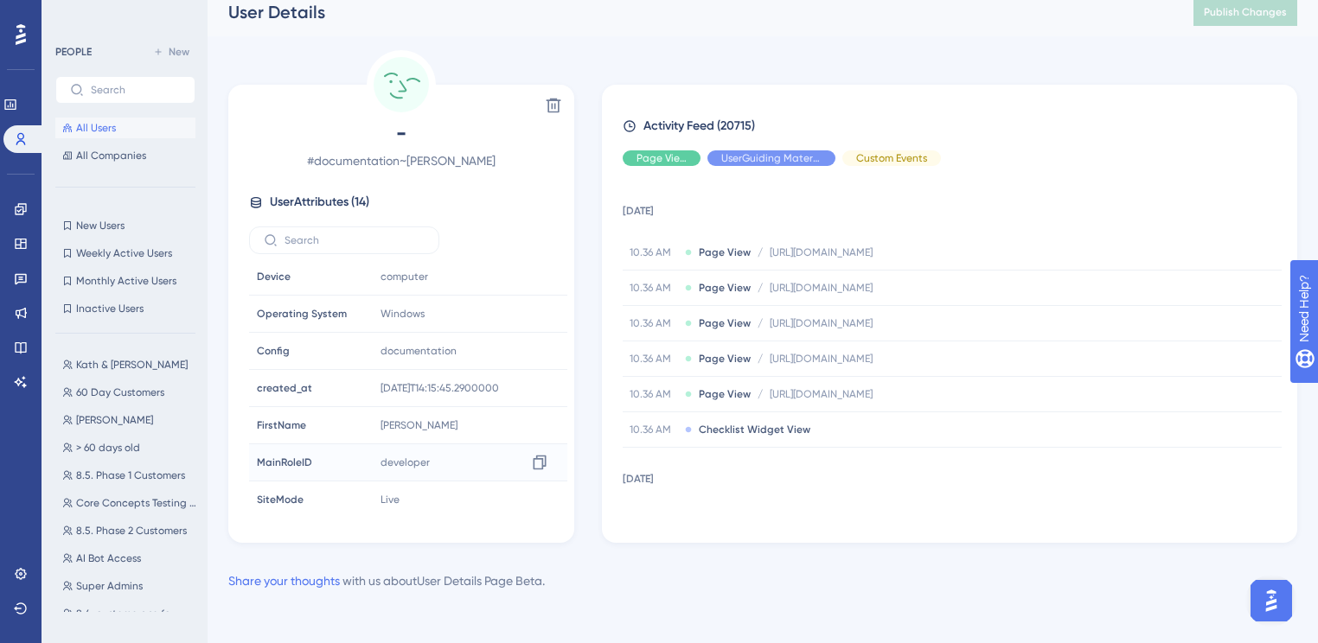
scroll to position [16, 0]
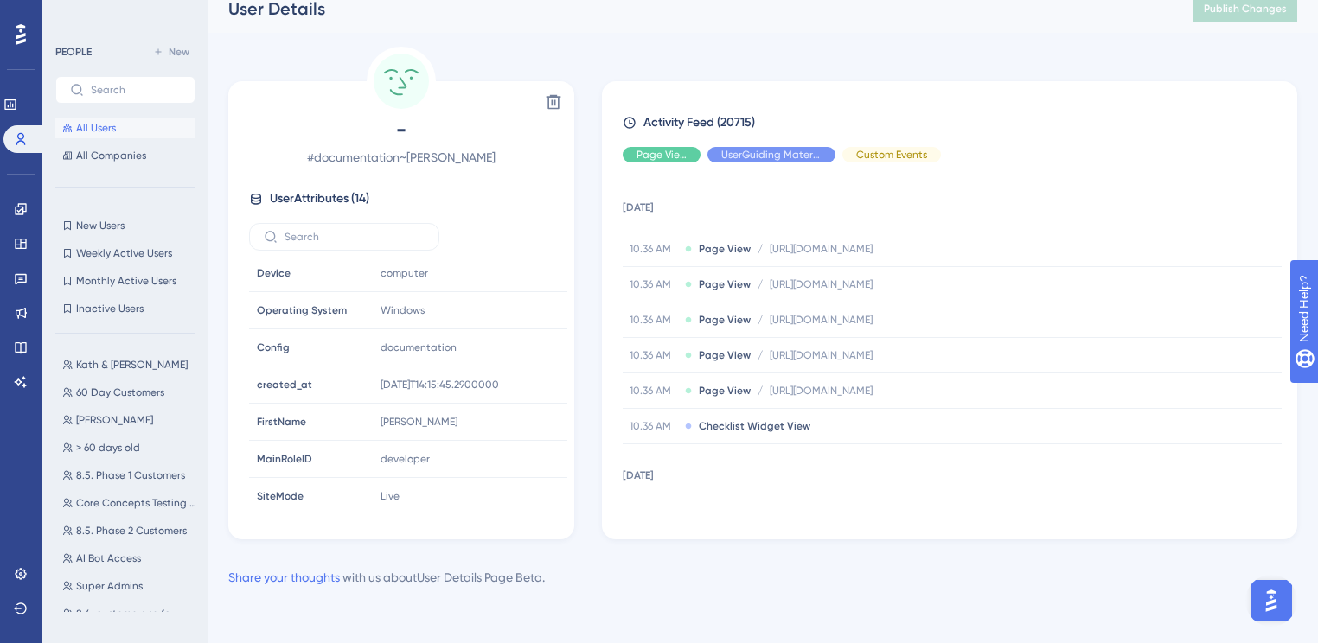
click at [1261, 599] on img "Open AI Assistant Launcher" at bounding box center [1271, 600] width 31 height 31
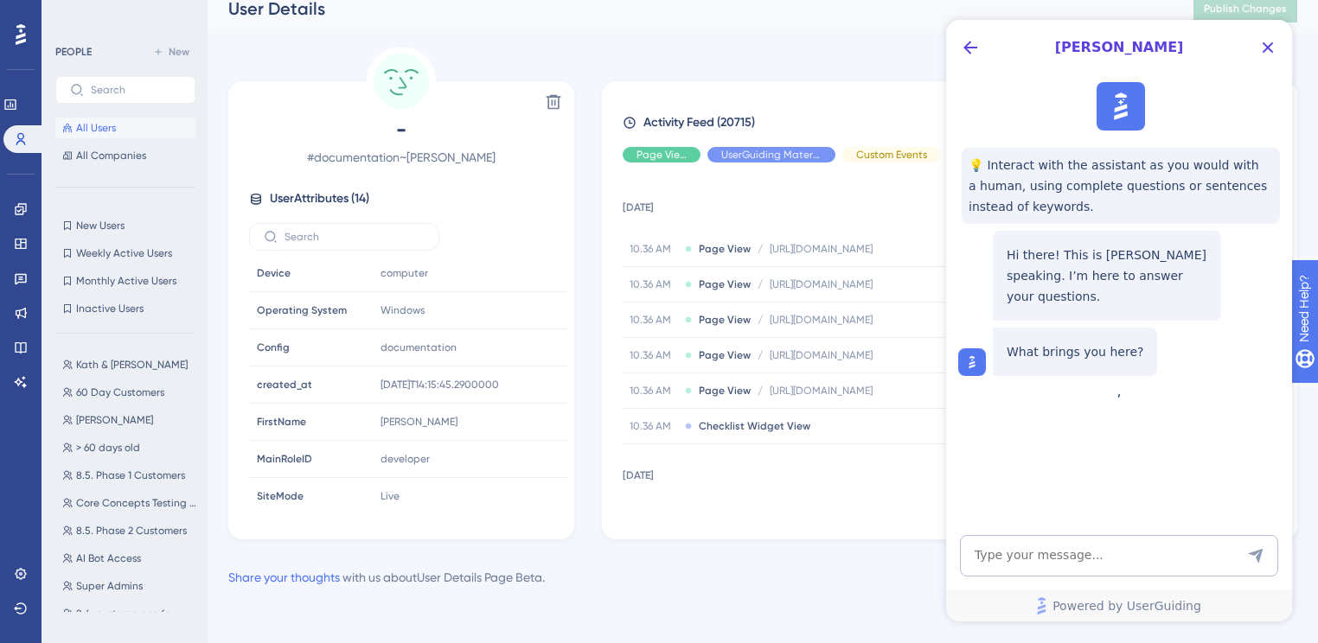
scroll to position [0, 0]
click at [1110, 555] on textarea "AI Assistant Text Input" at bounding box center [1119, 556] width 318 height 42
type textarea "can I edit user attributes?"
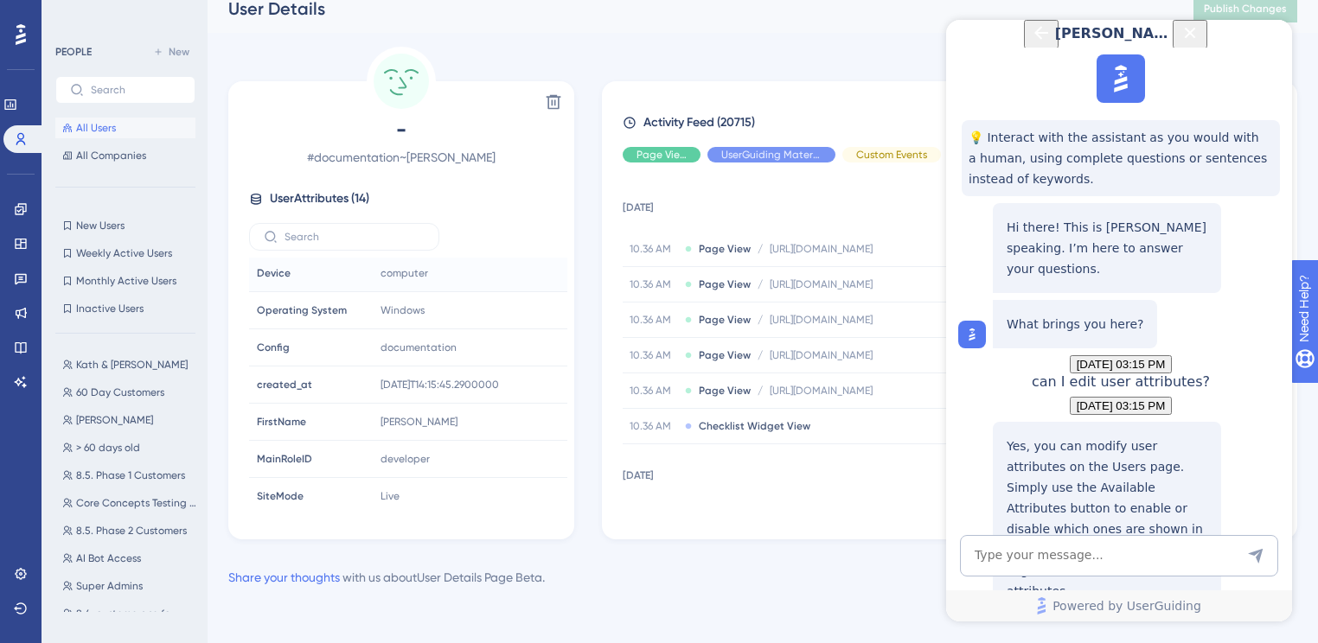
scroll to position [251, 0]
click at [1039, 554] on textarea "AI Assistant Text Input" at bounding box center [1119, 556] width 318 height 42
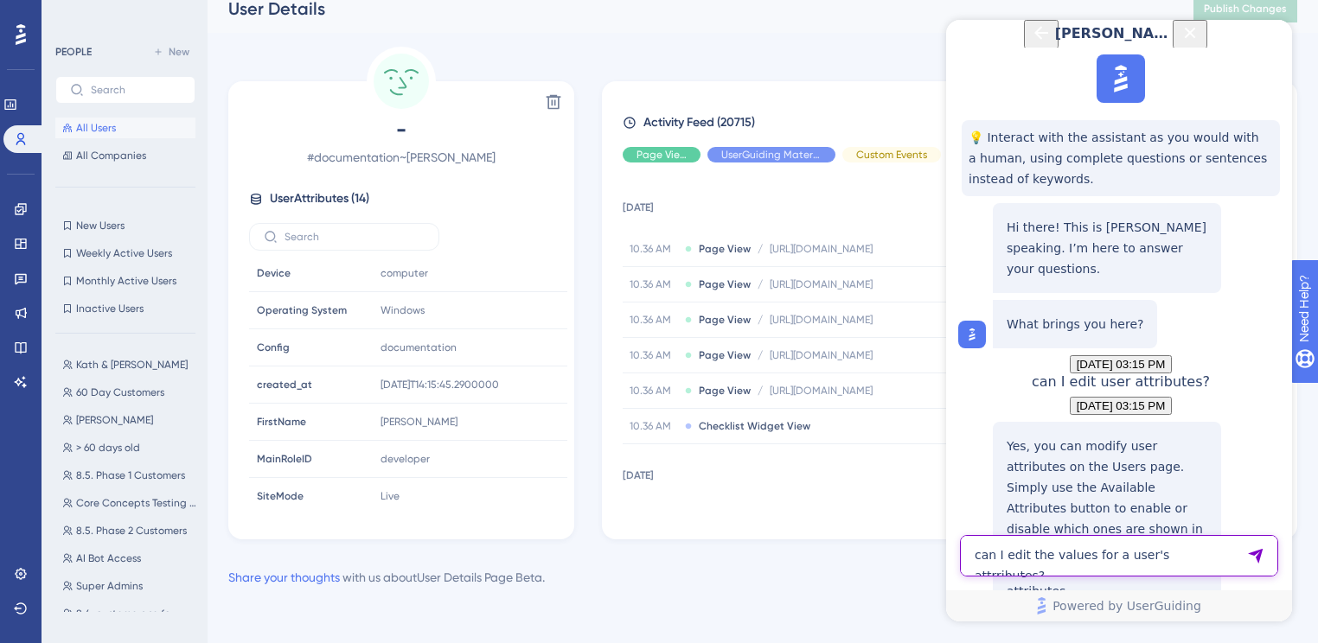
type textarea "can I edit the values for a user's attrributes?"
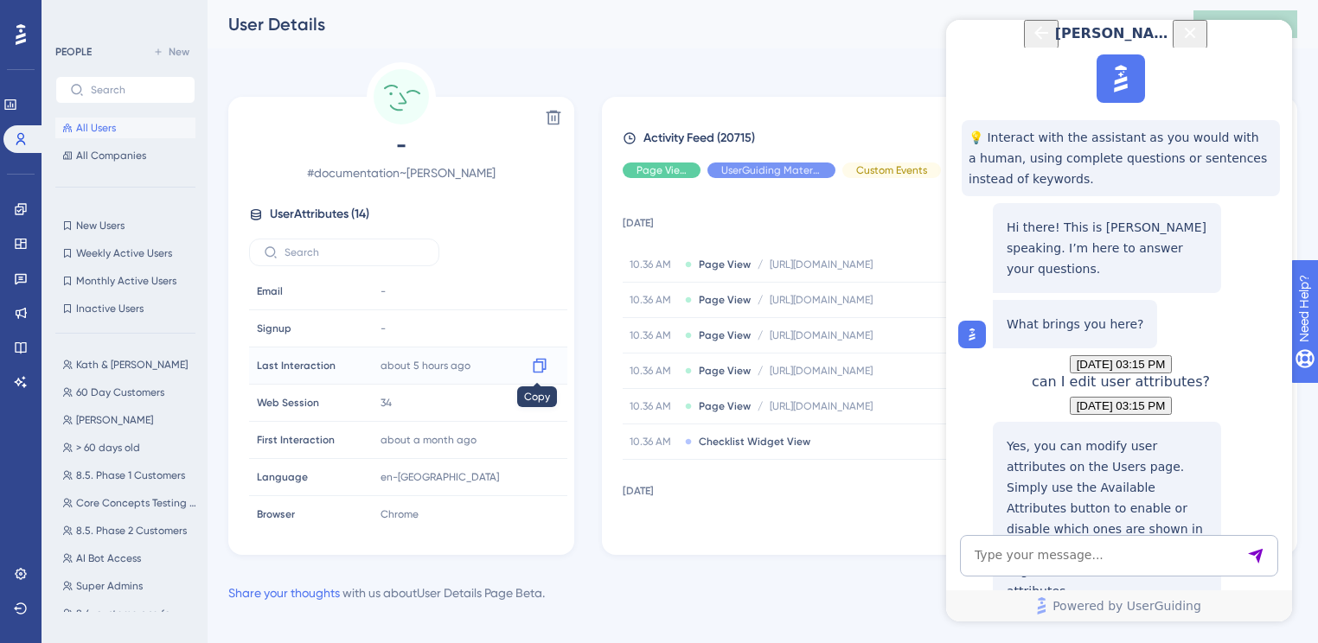
scroll to position [647, 0]
click at [1200, 43] on icon "Close Button" at bounding box center [1189, 32] width 21 height 21
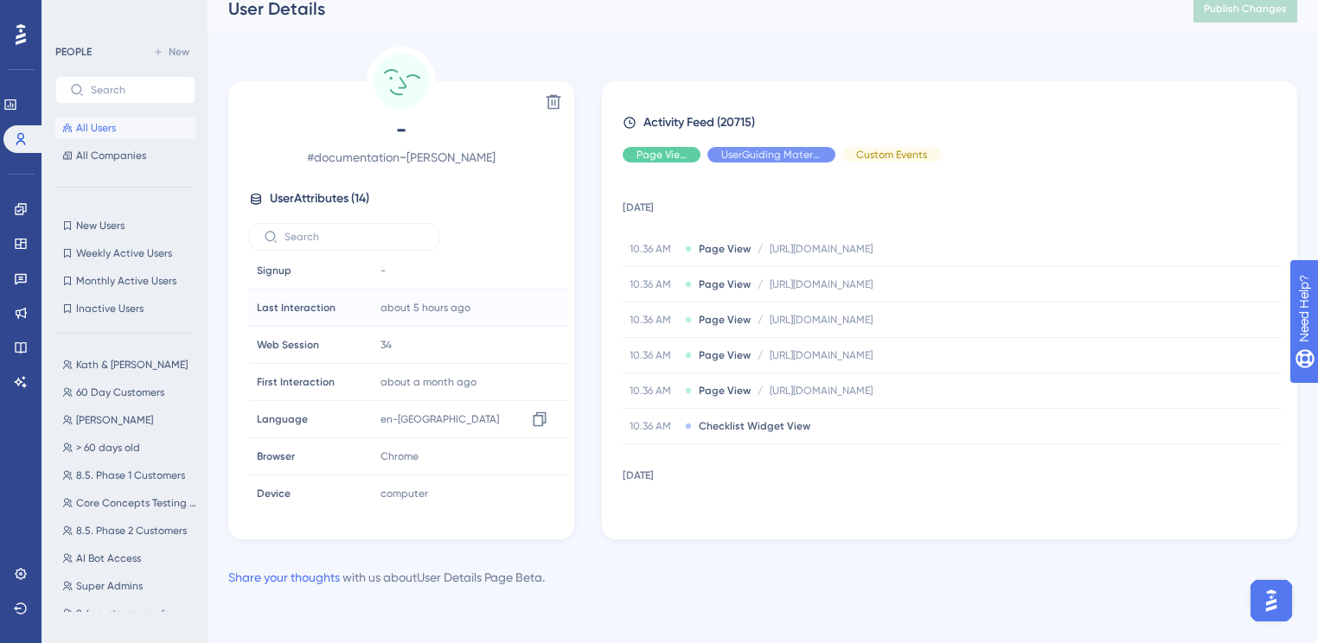
scroll to position [0, 0]
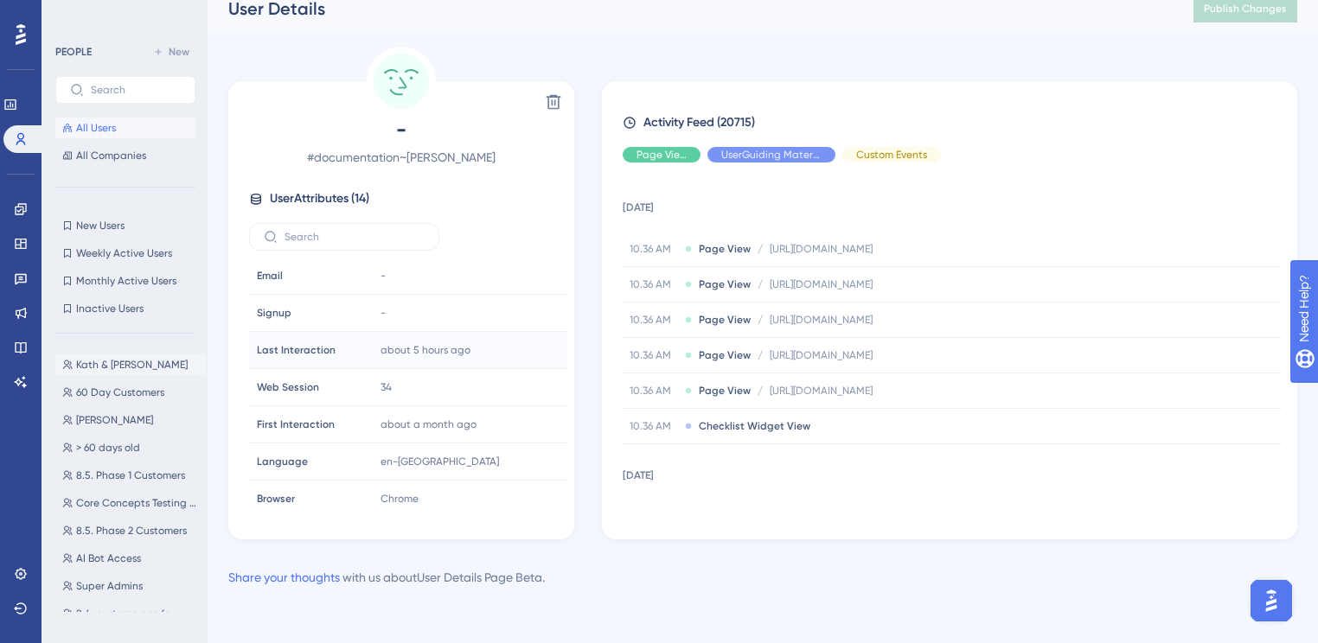
click at [114, 359] on span "Kath & [PERSON_NAME]" at bounding box center [132, 365] width 112 height 14
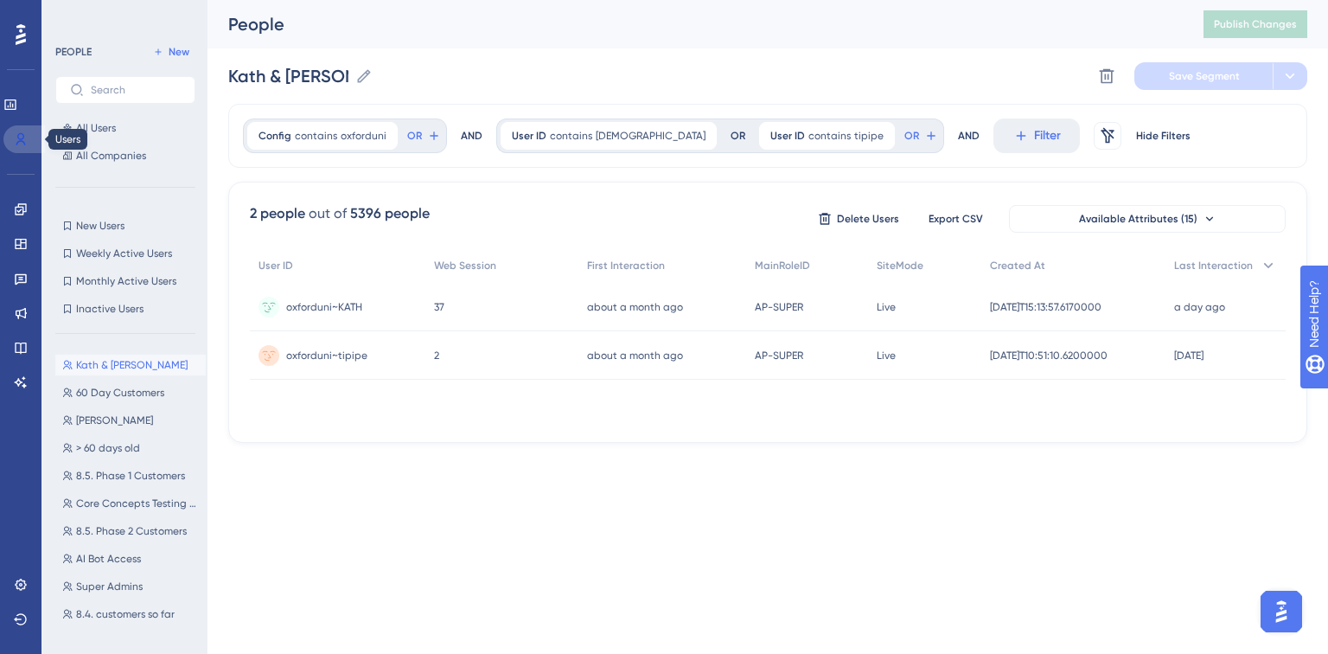
click at [13, 139] on link at bounding box center [24, 139] width 42 height 28
click at [97, 124] on span "All Users" at bounding box center [96, 128] width 40 height 14
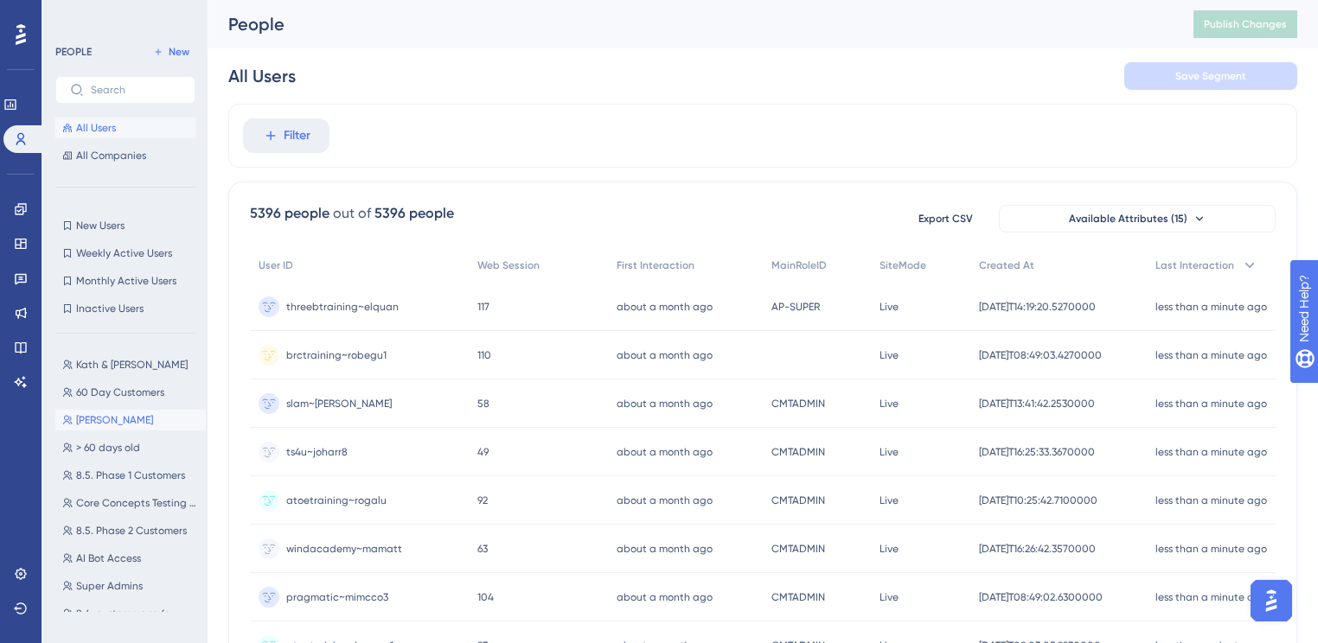
click at [103, 425] on span "[PERSON_NAME]" at bounding box center [114, 420] width 77 height 14
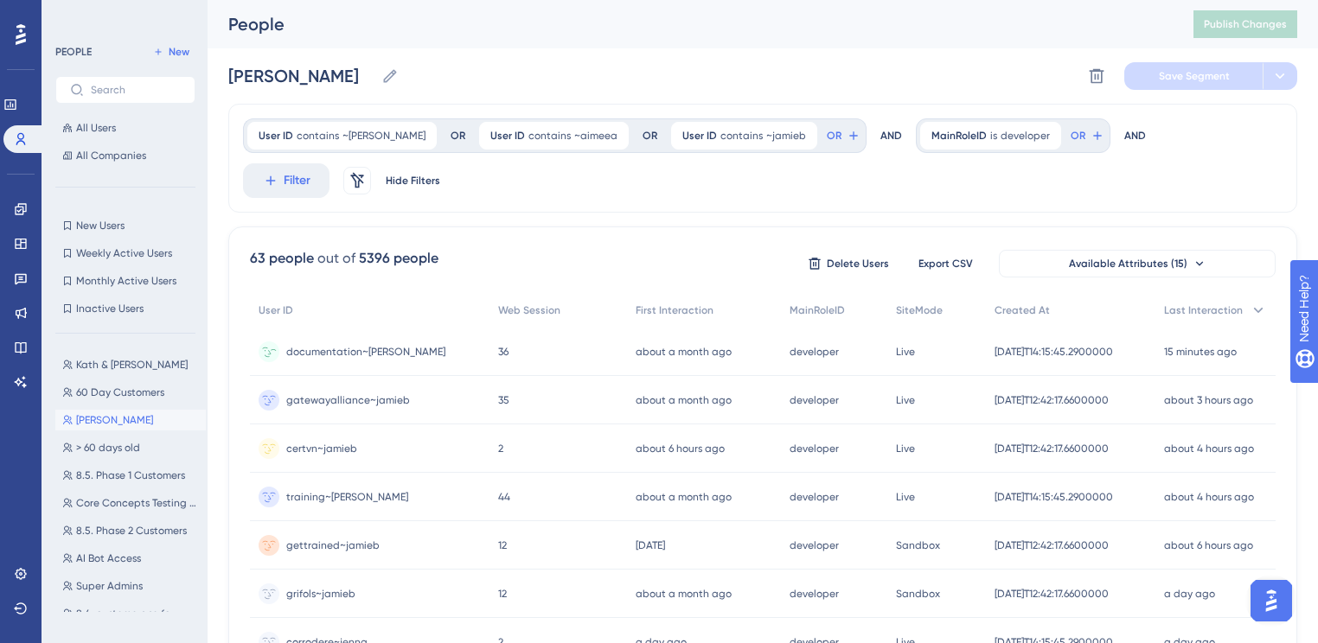
click at [360, 350] on span "documentation~[PERSON_NAME]" at bounding box center [365, 352] width 159 height 14
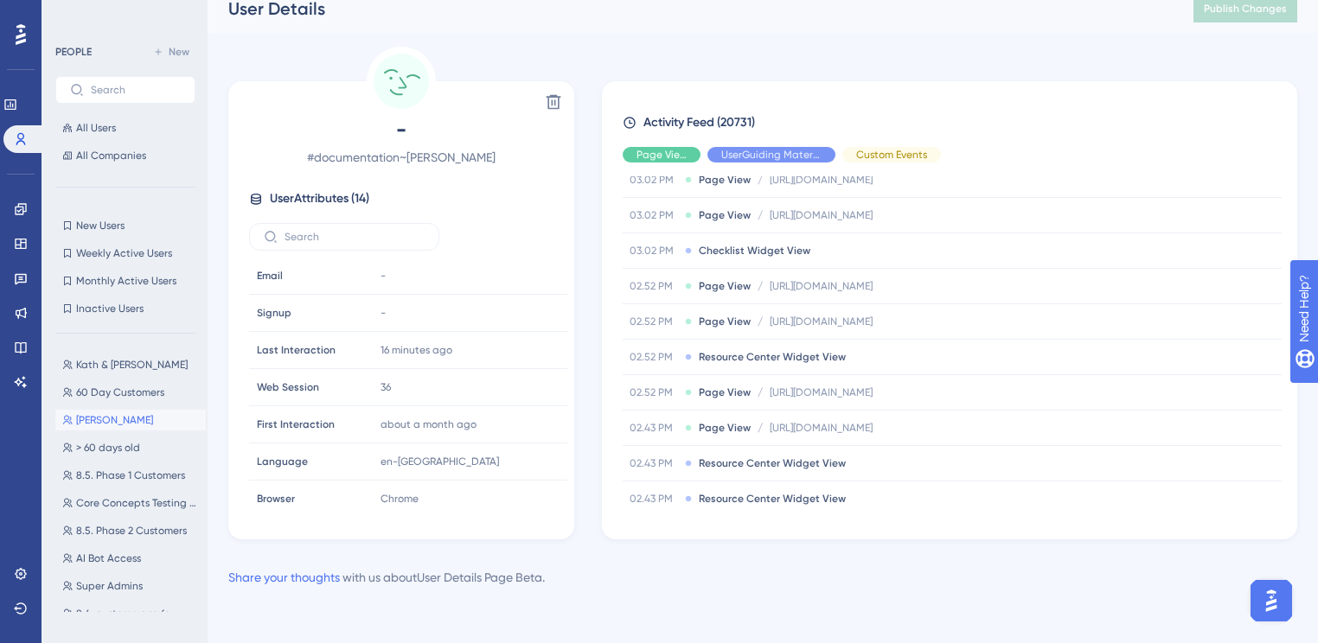
click at [412, 151] on span "# documentation~jenna" at bounding box center [401, 157] width 304 height 21
copy div "# documentation~jenna"
click at [114, 415] on span "[PERSON_NAME]" at bounding box center [114, 420] width 77 height 14
